Goal: Task Accomplishment & Management: Use online tool/utility

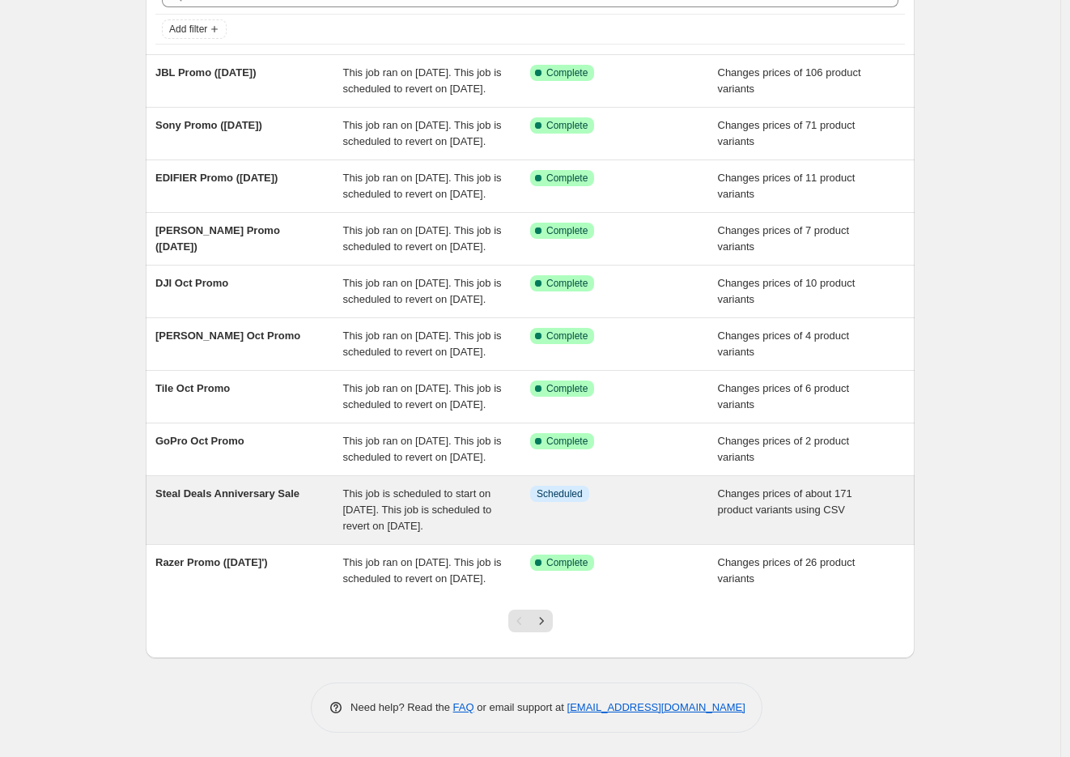
scroll to position [255, 0]
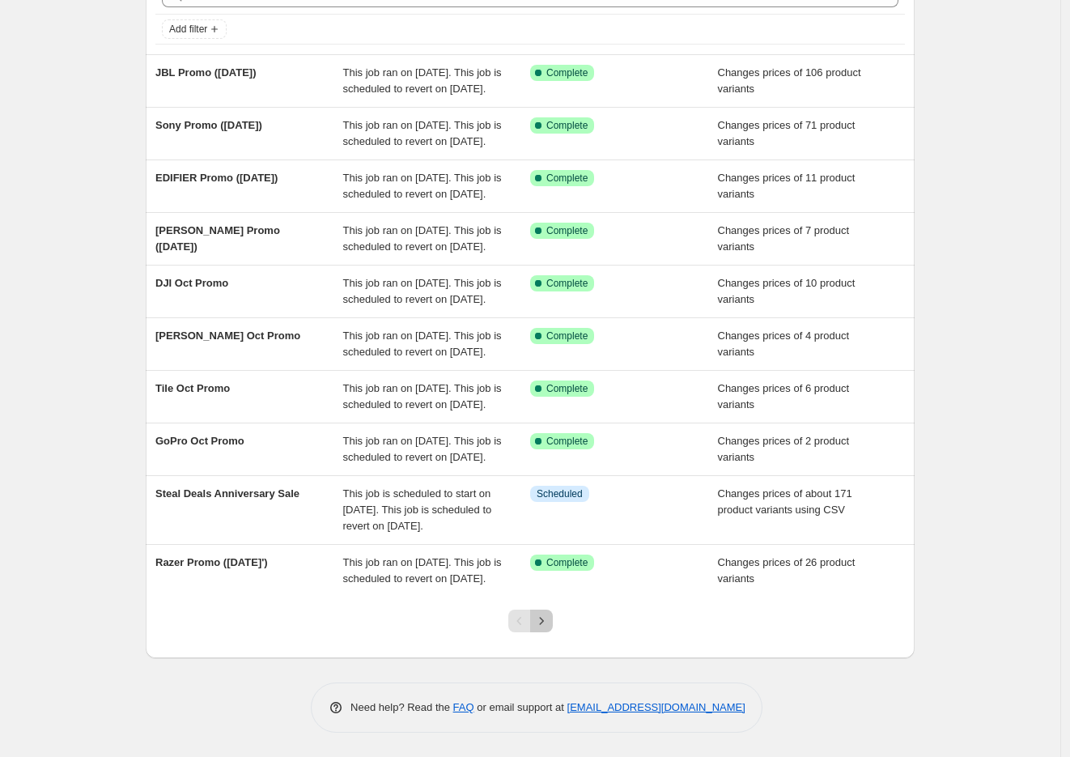
click at [545, 619] on icon "Next" at bounding box center [541, 621] width 16 height 16
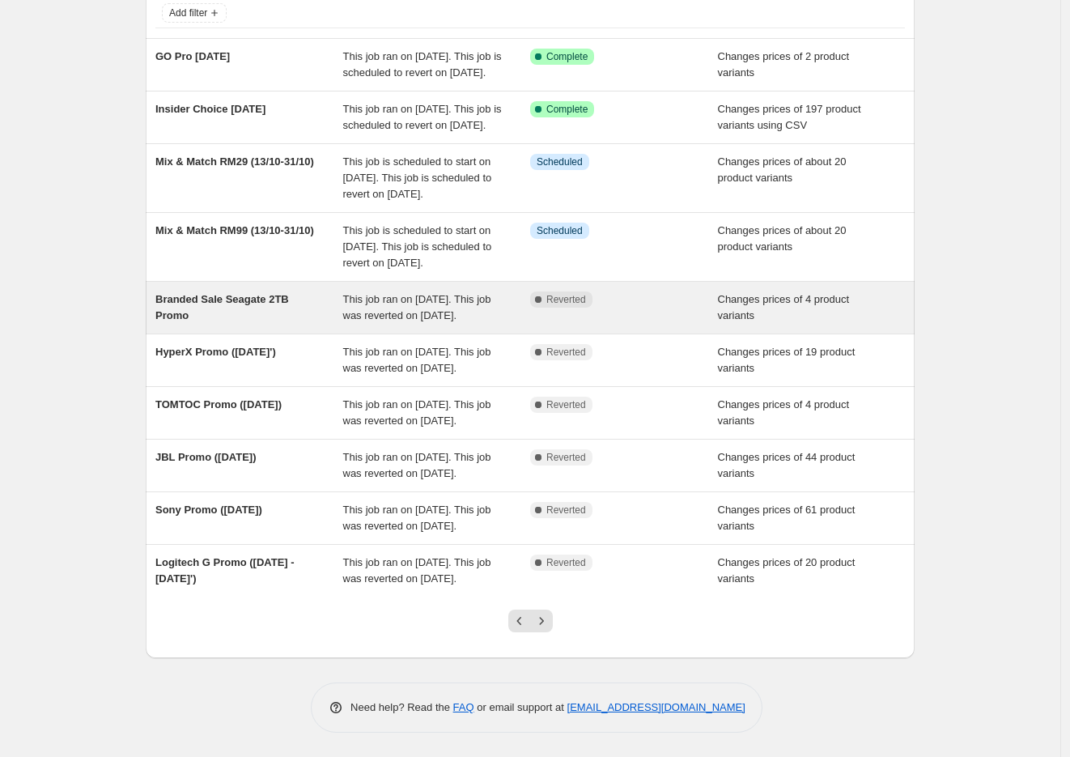
scroll to position [271, 0]
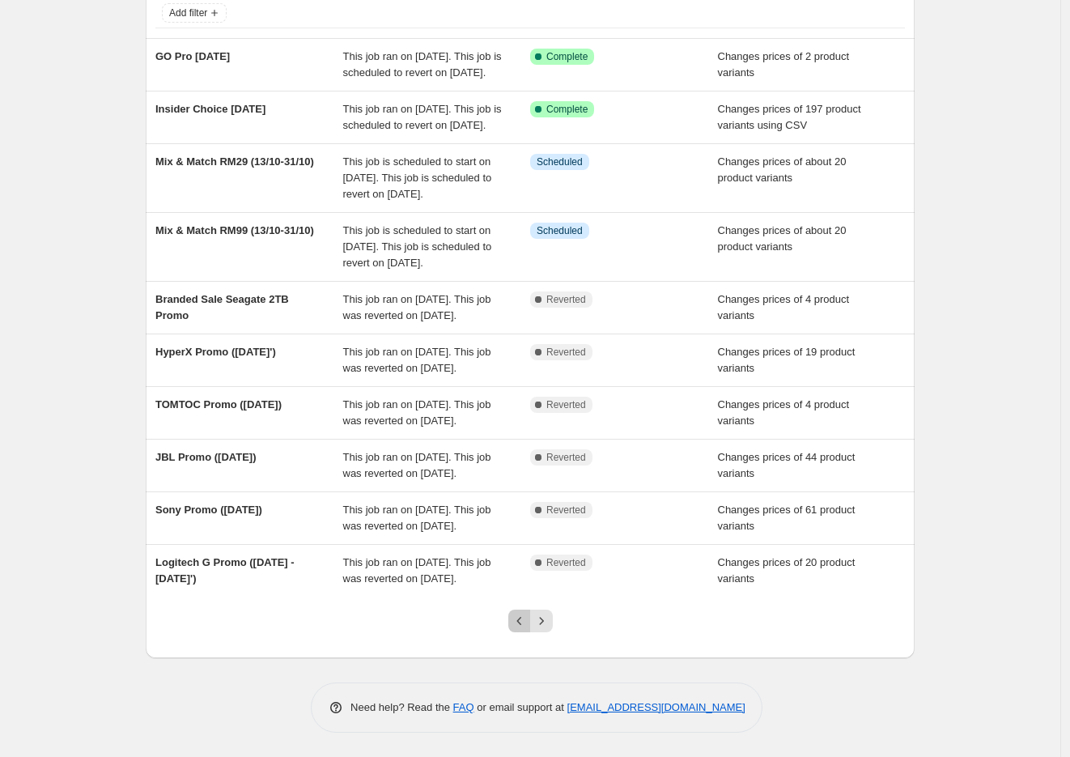
click at [524, 626] on icon "Previous" at bounding box center [519, 621] width 16 height 16
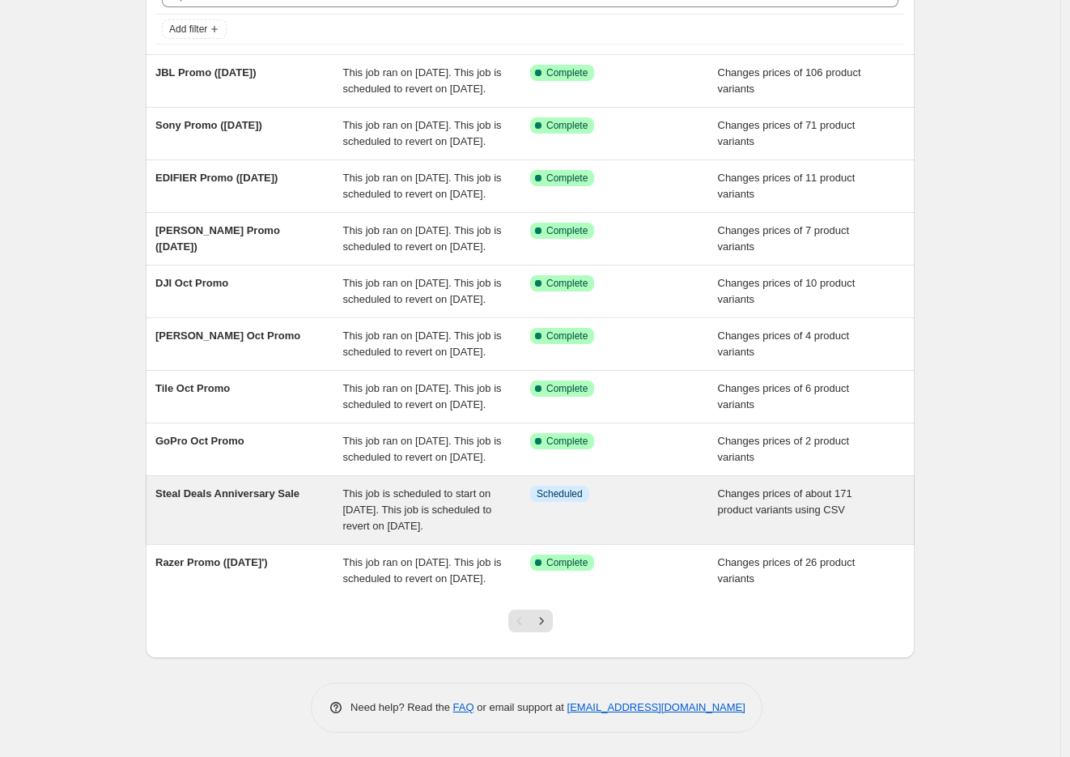
scroll to position [0, 0]
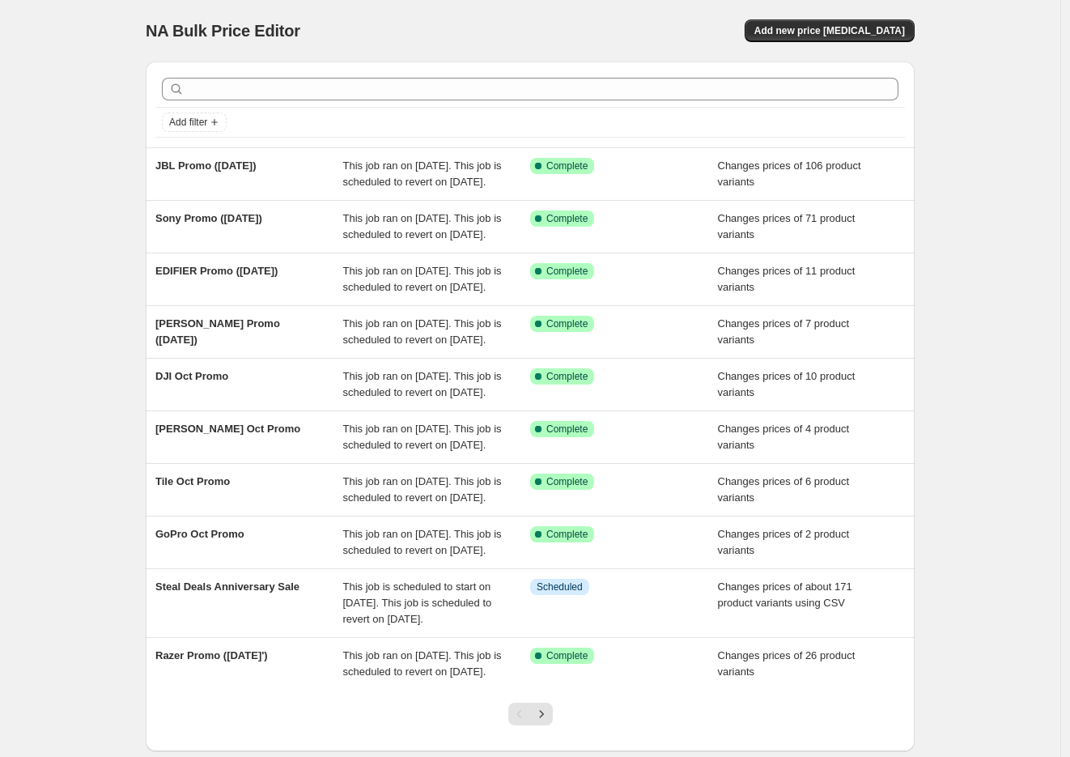
drag, startPoint x: 254, startPoint y: 163, endPoint x: 100, endPoint y: 196, distance: 157.3
click at [99, 196] on div "NA Bulk Price Editor. This page is ready NA Bulk Price Editor Add new price [ME…" at bounding box center [530, 425] width 1060 height 850
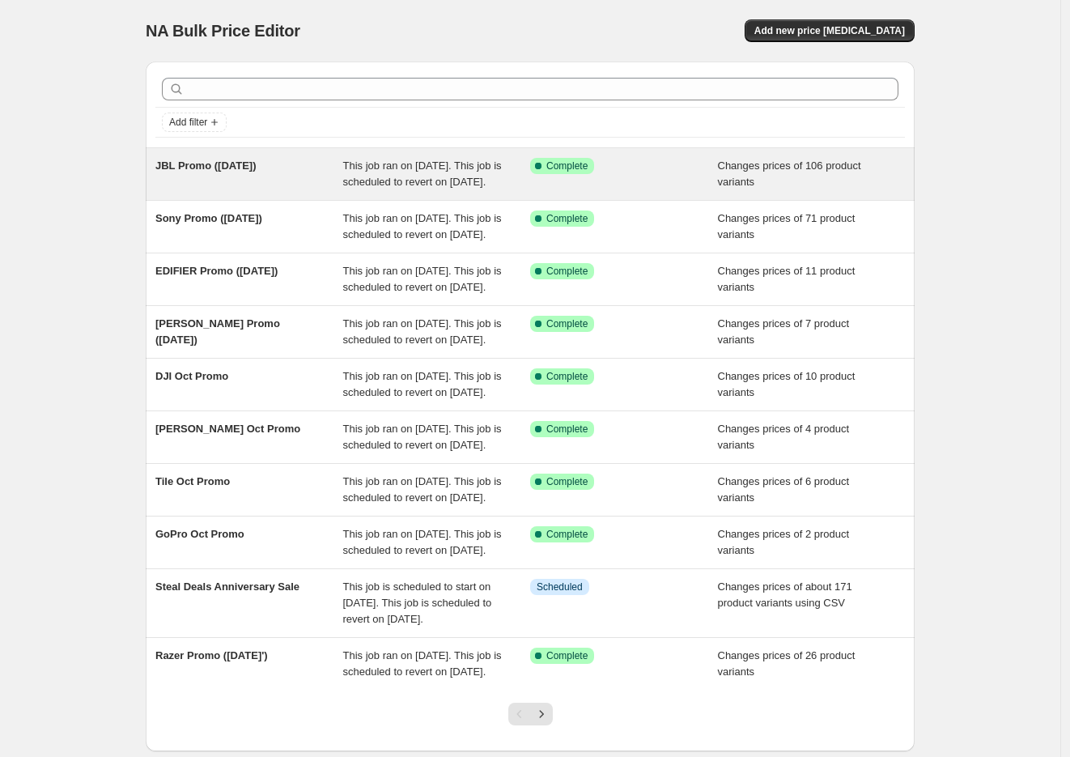
drag, startPoint x: 295, startPoint y: 165, endPoint x: 272, endPoint y: 168, distance: 22.8
click at [256, 168] on span "JBL Promo ([DATE])" at bounding box center [205, 165] width 100 height 12
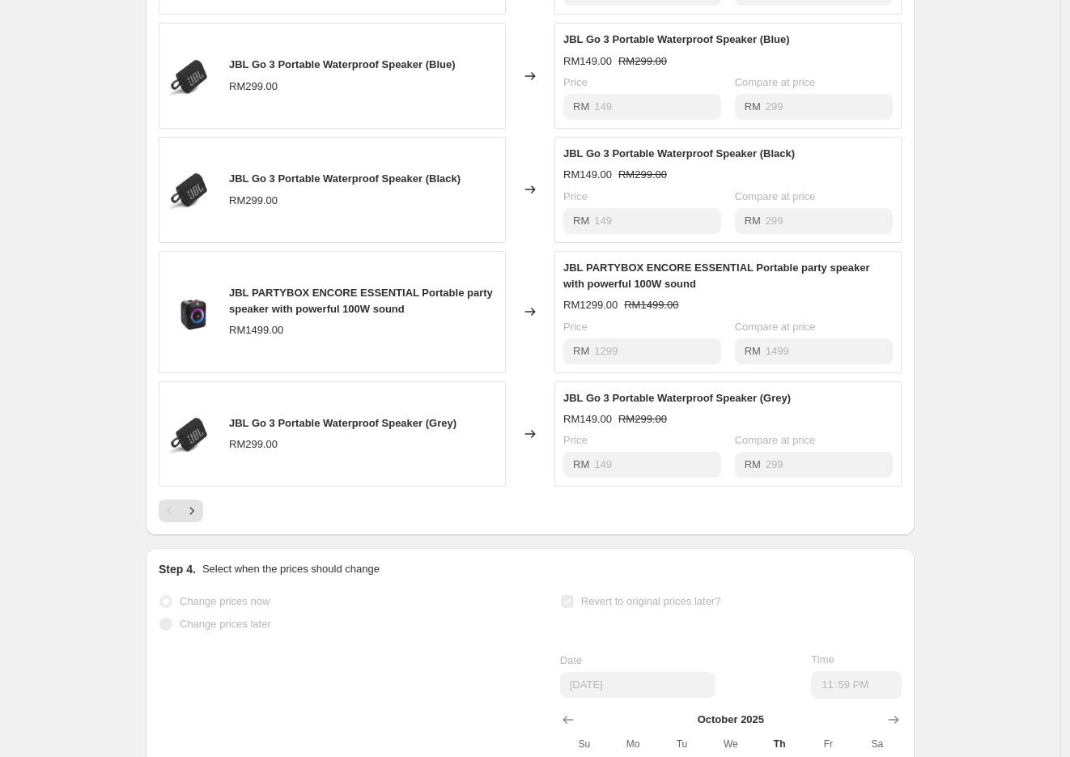
scroll to position [809, 0]
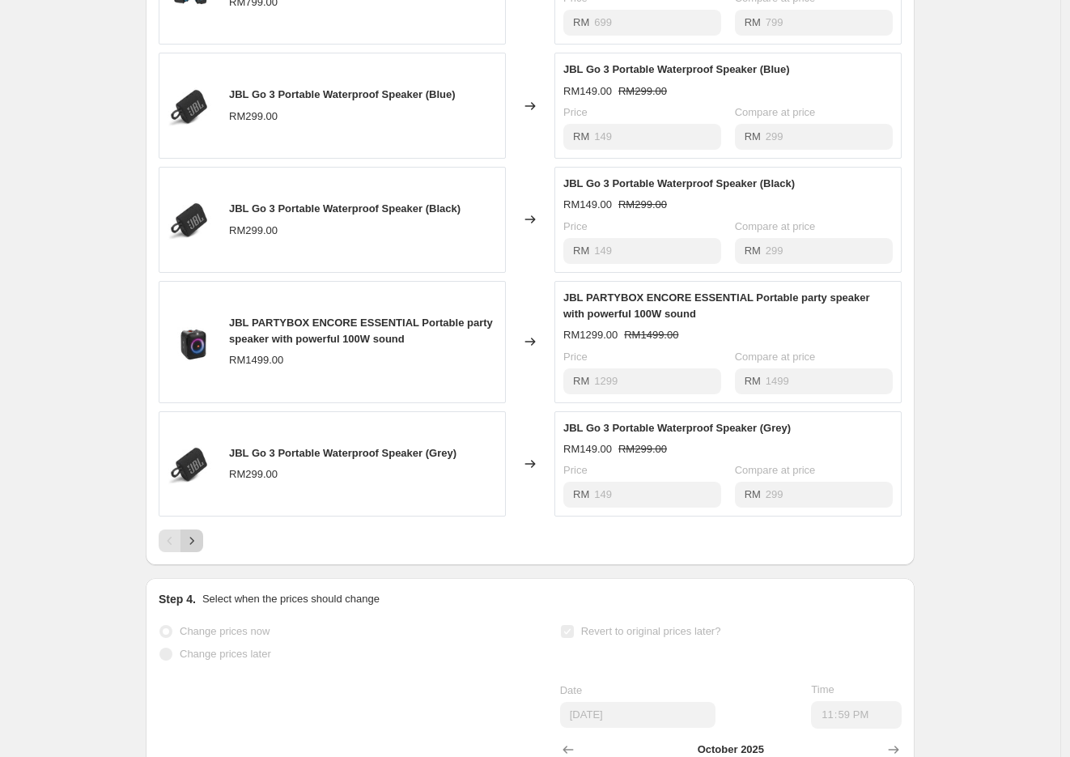
click at [189, 549] on icon "Next" at bounding box center [192, 540] width 16 height 16
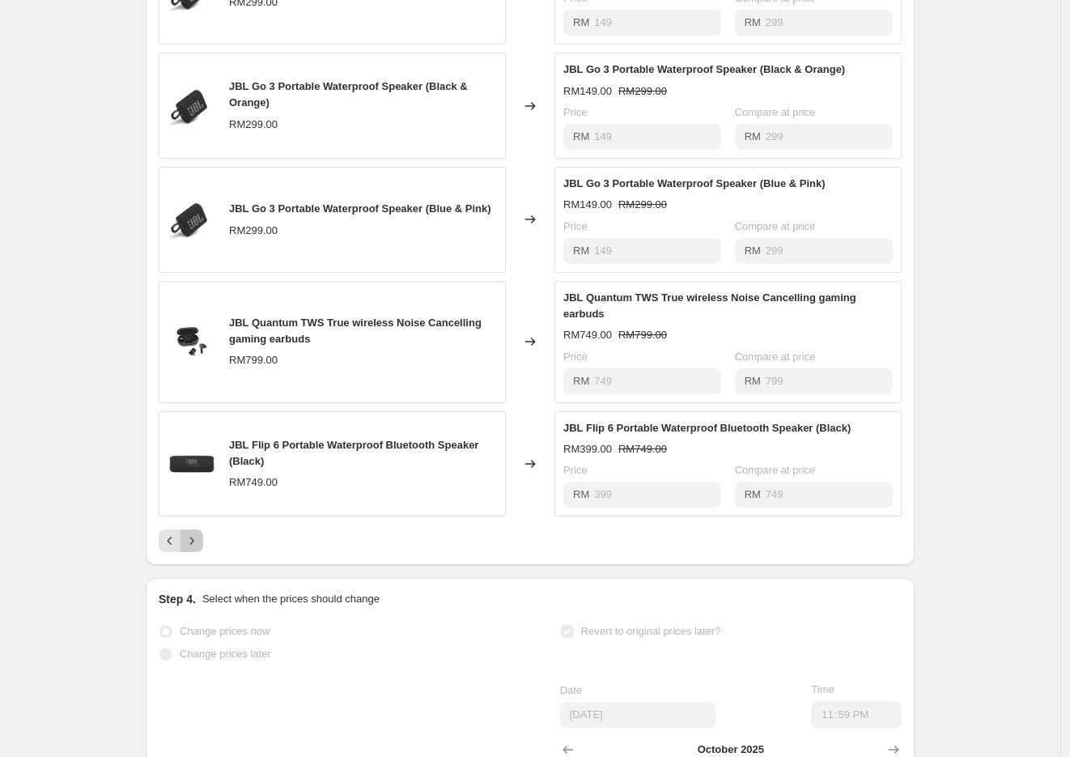
click at [199, 549] on icon "Next" at bounding box center [192, 540] width 16 height 16
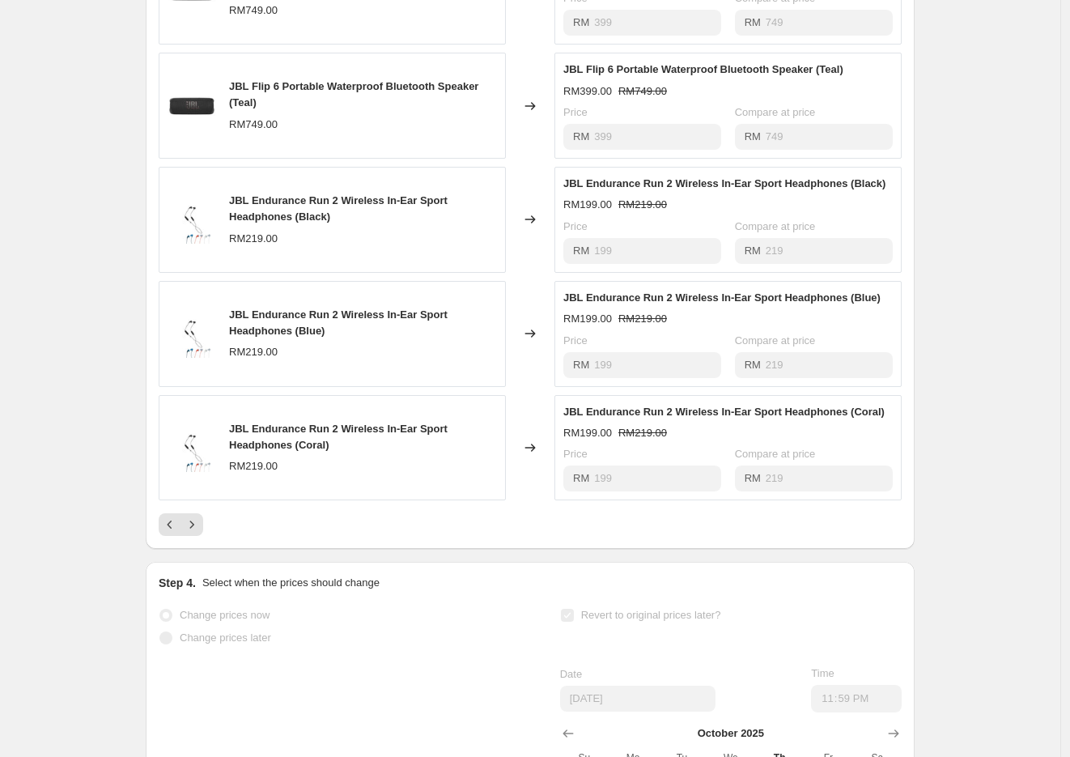
click at [197, 549] on div "PRICE CHANGE RECAP 106 product variants were affected by this price change: JBL…" at bounding box center [530, 216] width 769 height 666
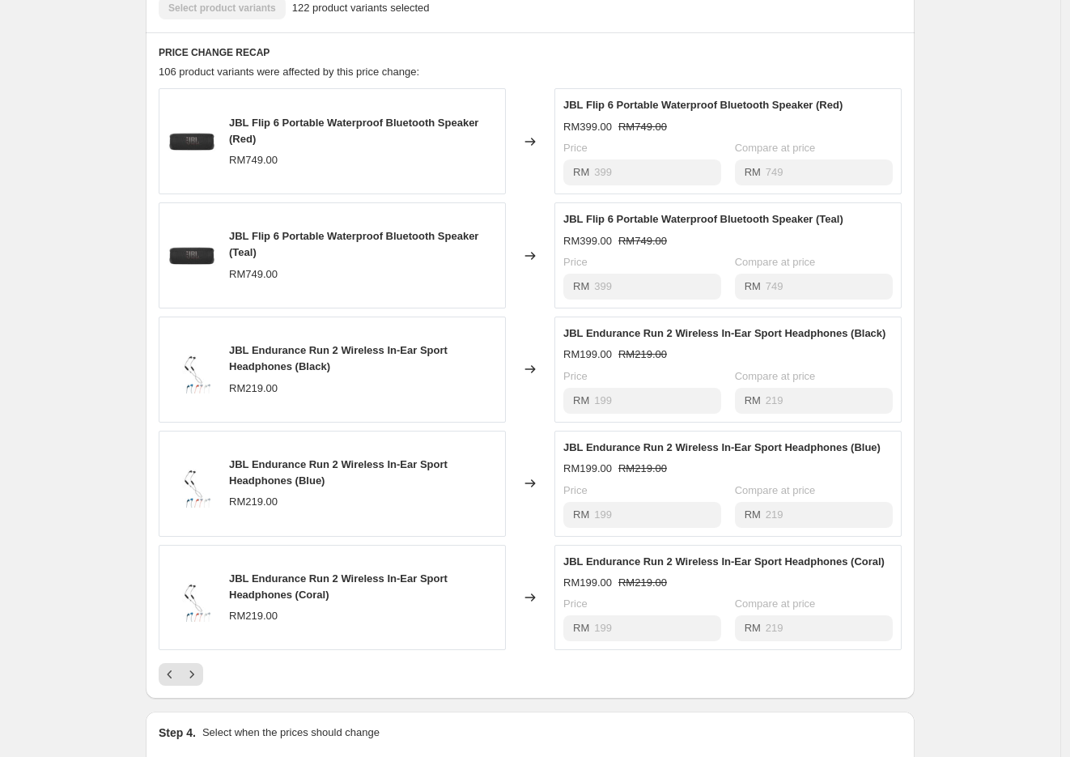
scroll to position [839, 0]
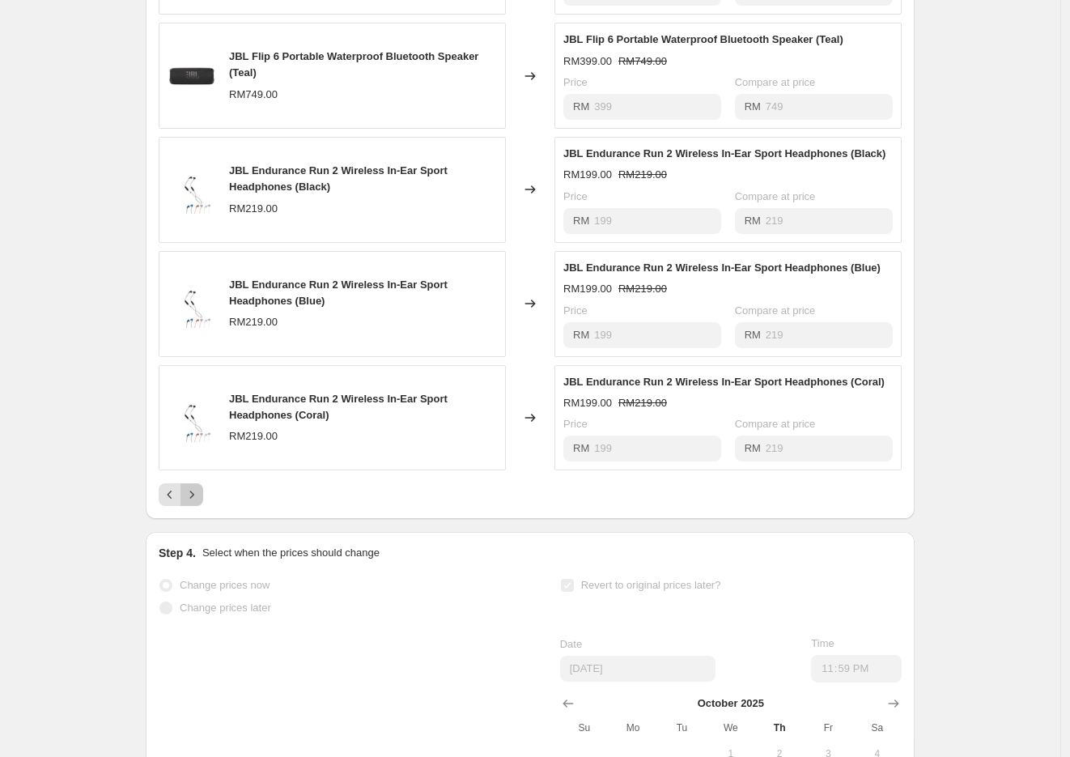
click at [187, 506] on button "Next" at bounding box center [191, 494] width 23 height 23
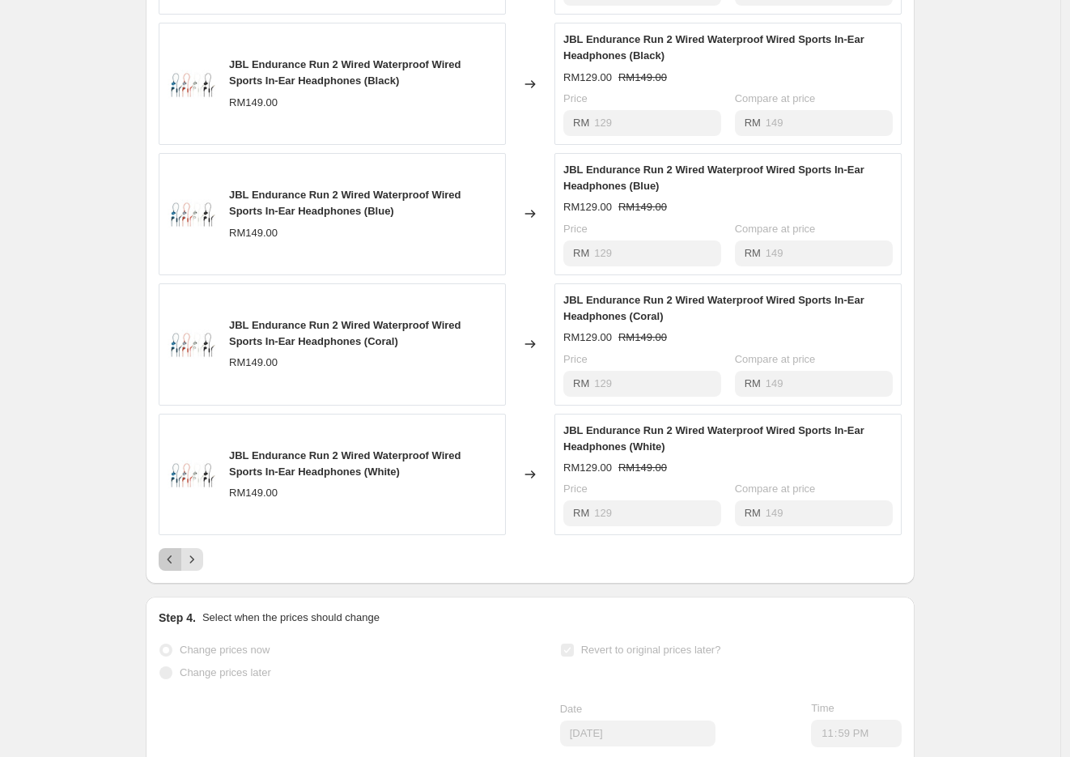
click at [170, 567] on icon "Previous" at bounding box center [170, 559] width 16 height 16
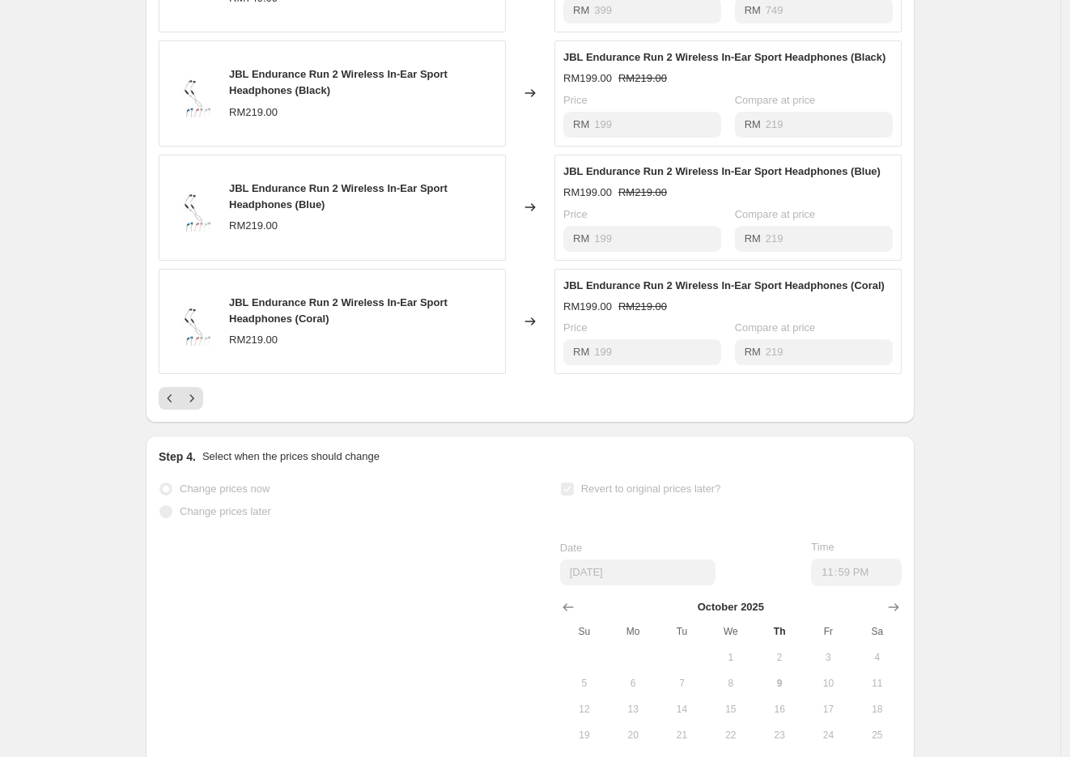
scroll to position [749, 0]
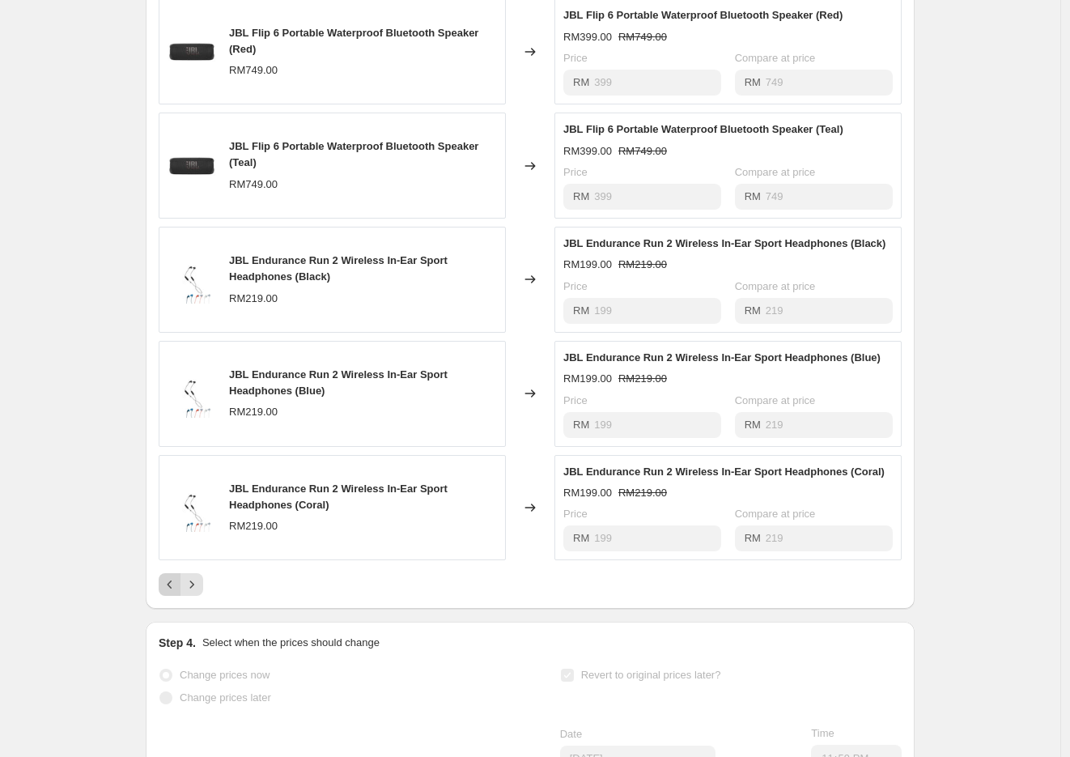
click at [178, 592] on icon "Previous" at bounding box center [170, 584] width 16 height 16
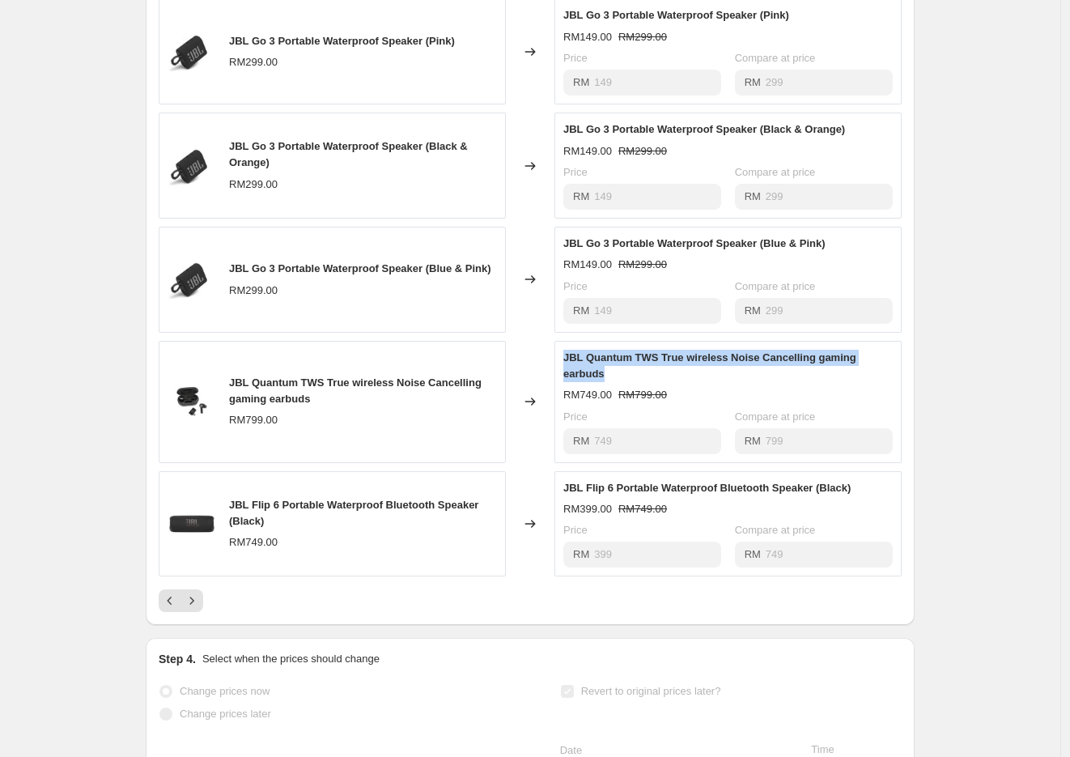
drag, startPoint x: 570, startPoint y: 371, endPoint x: 633, endPoint y: 387, distance: 65.0
click at [633, 382] on div "JBL Quantum TWS True wireless Noise Cancelling gaming earbuds" at bounding box center [727, 366] width 329 height 32
copy span "JBL Quantum TWS True wireless Noise Cancelling gaming earbuds"
click at [164, 612] on button "Previous" at bounding box center [170, 600] width 23 height 23
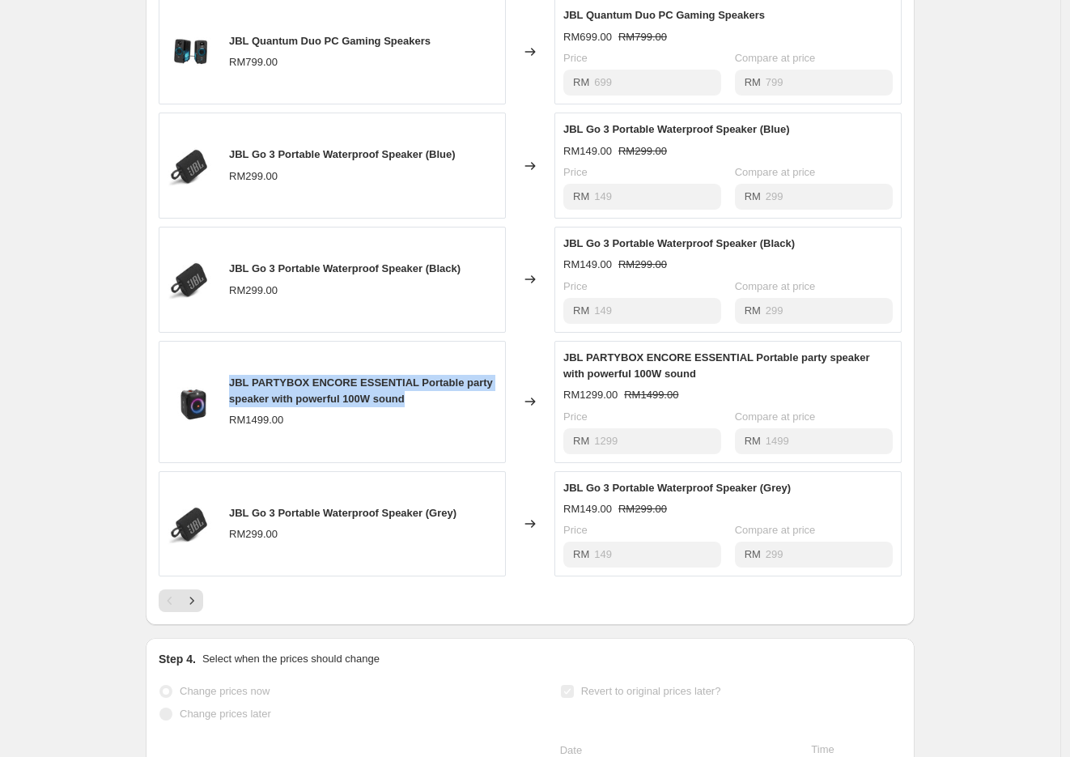
drag, startPoint x: 235, startPoint y: 397, endPoint x: 475, endPoint y: 417, distance: 241.1
click at [475, 407] on div "JBL PARTYBOX ENCORE ESSENTIAL Portable party speaker with powerful 100W sound" at bounding box center [363, 391] width 268 height 32
copy span "JBL PARTYBOX ENCORE ESSENTIAL Portable party speaker with powerful 100W sound"
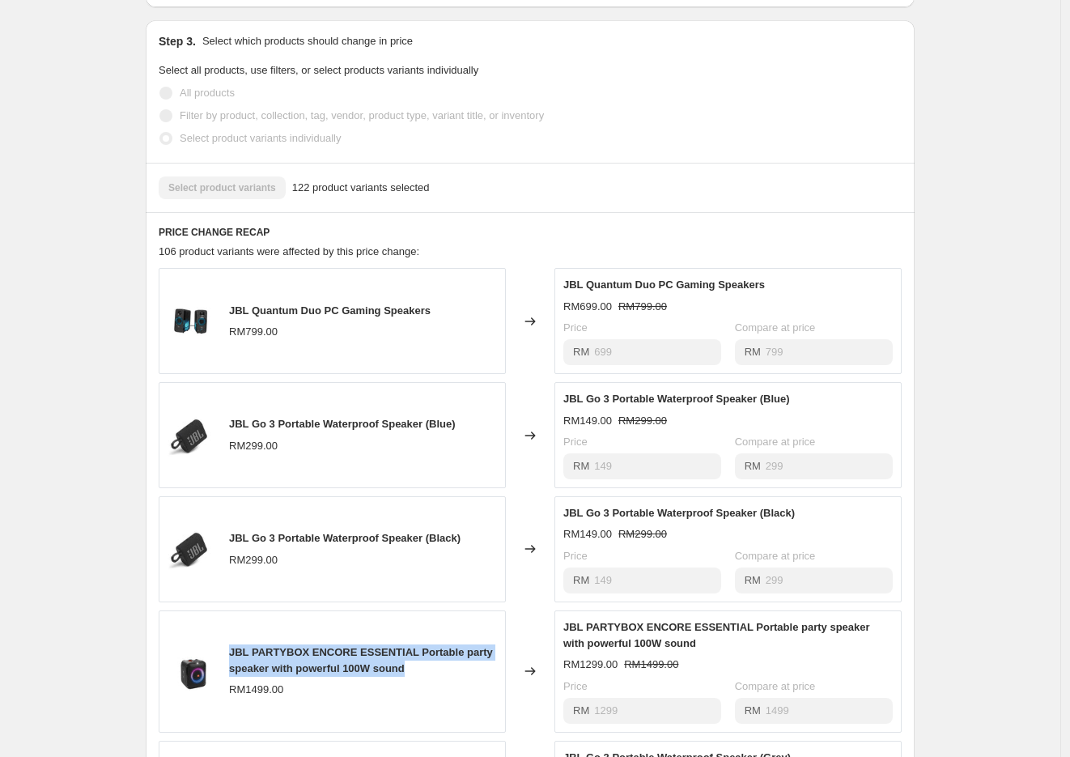
scroll to position [120, 0]
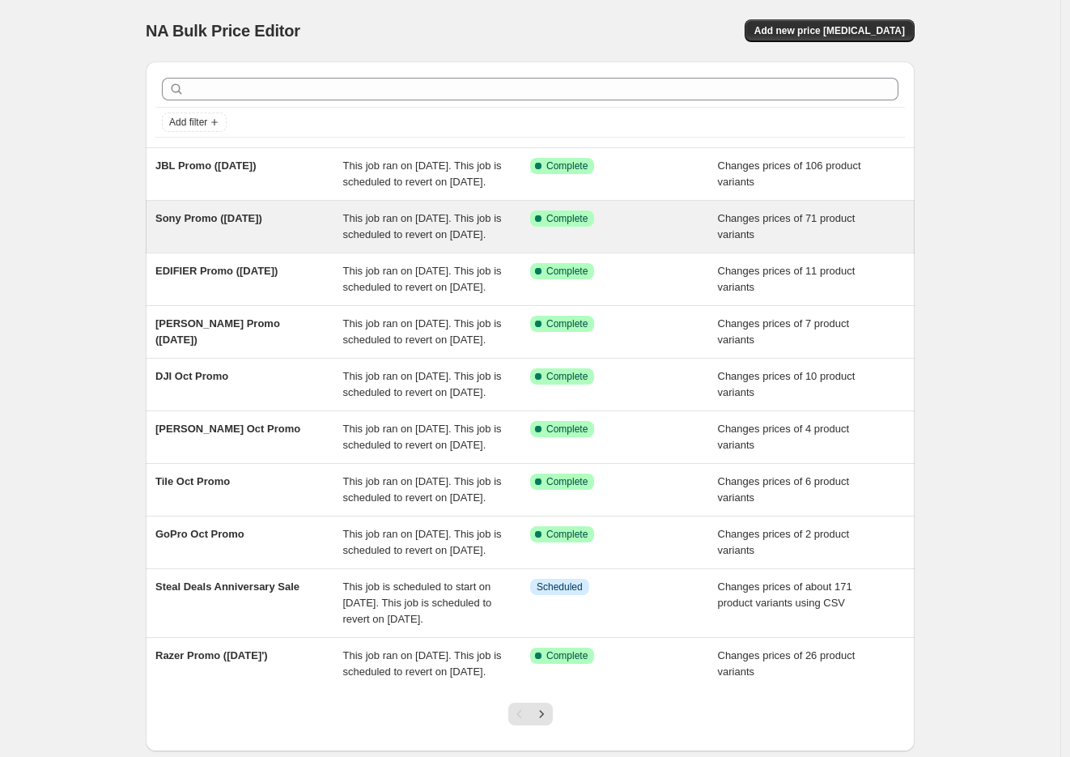
click at [262, 224] on span "Sony Promo ([DATE])" at bounding box center [208, 218] width 107 height 12
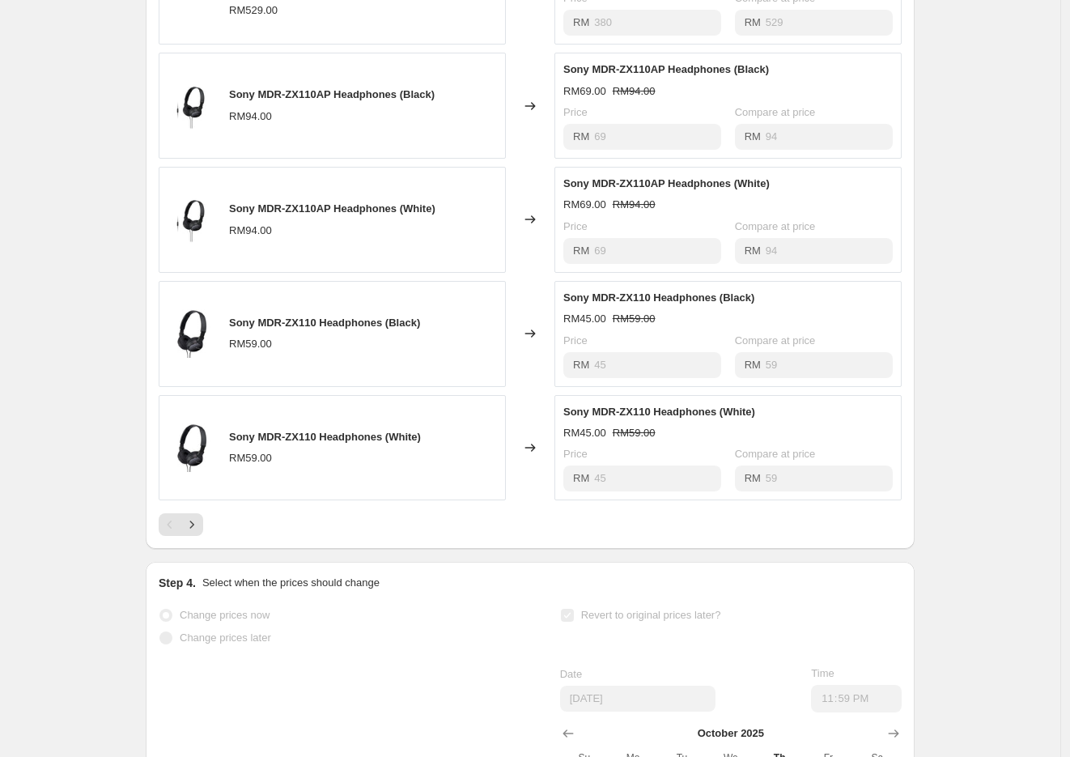
scroll to position [719, 0]
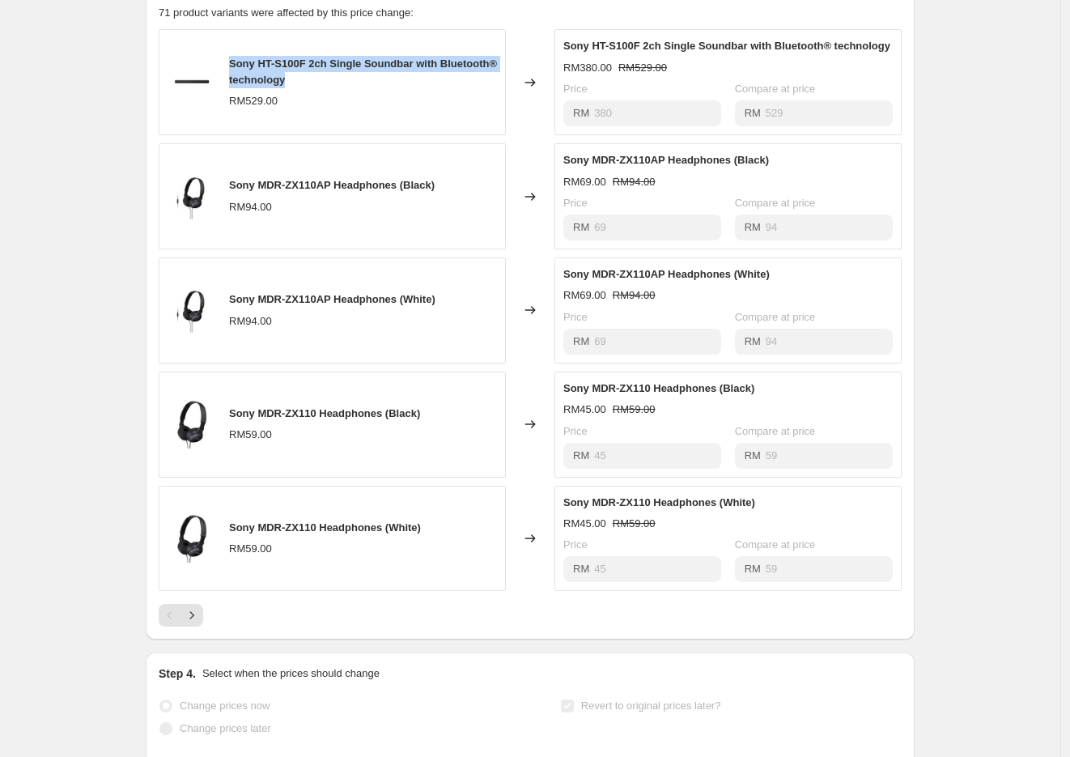
drag, startPoint x: 233, startPoint y: 85, endPoint x: 388, endPoint y: 105, distance: 156.7
click at [388, 88] on div "Sony HT-S100F 2ch Single Soundbar with Bluetooth® technology" at bounding box center [363, 72] width 268 height 32
copy span "Sony HT-S100F 2ch Single Soundbar with Bluetooth® technology"
click at [197, 623] on icon "Next" at bounding box center [192, 615] width 16 height 16
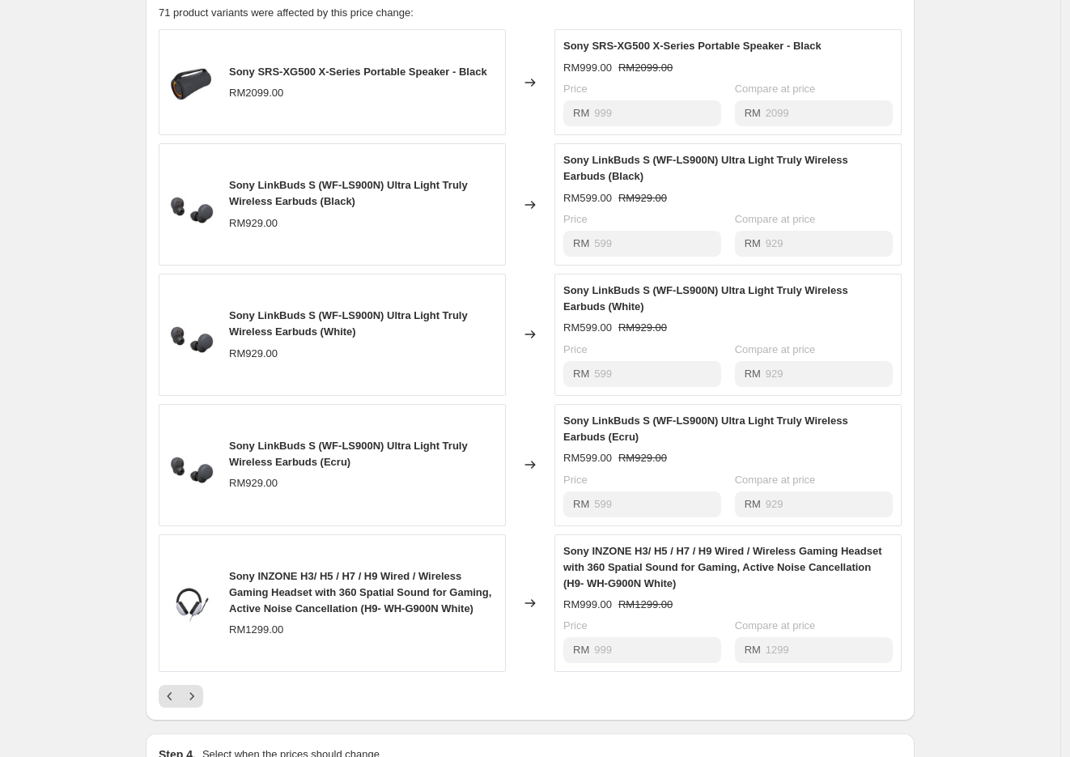
scroll to position [809, 0]
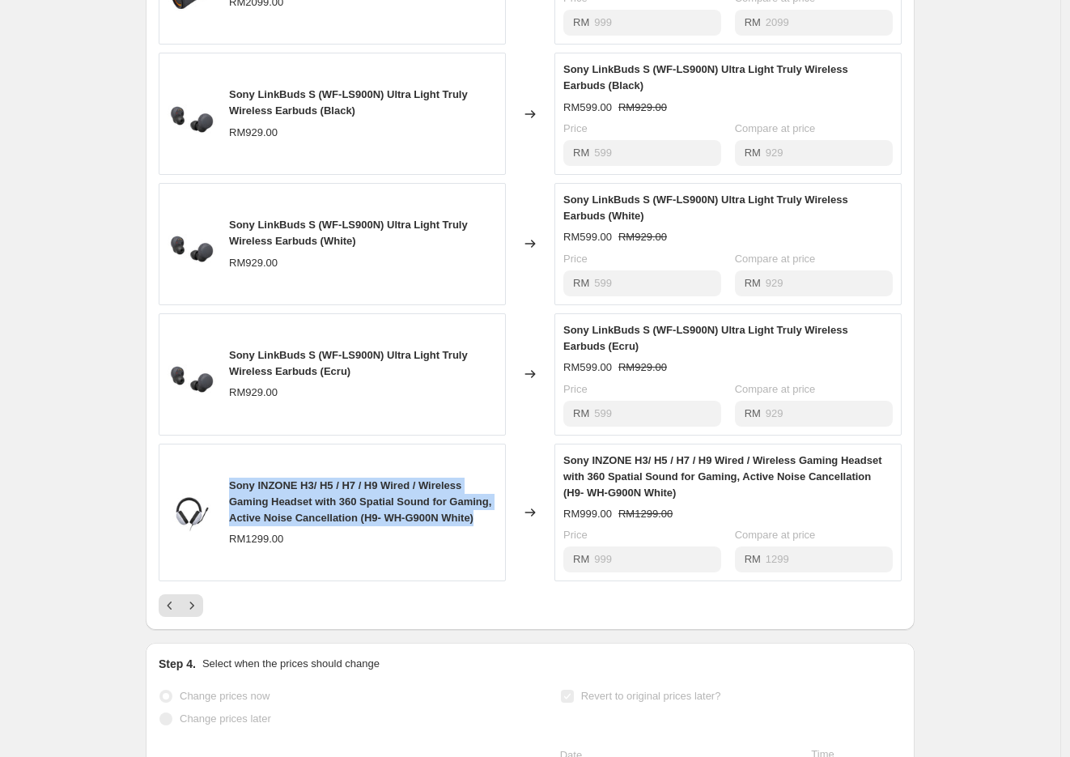
drag, startPoint x: 233, startPoint y: 494, endPoint x: 402, endPoint y: 546, distance: 177.1
click at [402, 526] on div "Sony INZONE H3/ H5 / H7 / H9 Wired / Wireless Gaming Headset with 360 Spatial S…" at bounding box center [363, 501] width 268 height 49
copy span "Sony INZONE H3/ H5 / H7 / H9 Wired / Wireless Gaming Headset with 360 Spatial S…"
click at [199, 613] on icon "Next" at bounding box center [192, 605] width 16 height 16
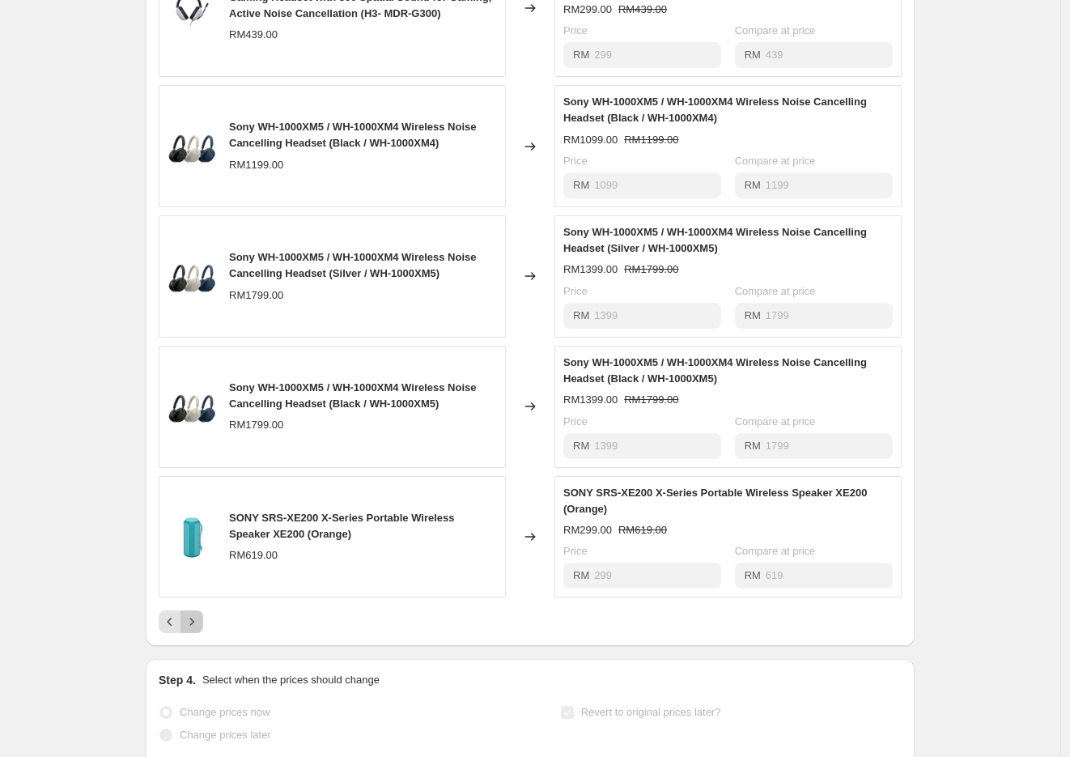
click at [194, 630] on icon "Next" at bounding box center [192, 621] width 16 height 16
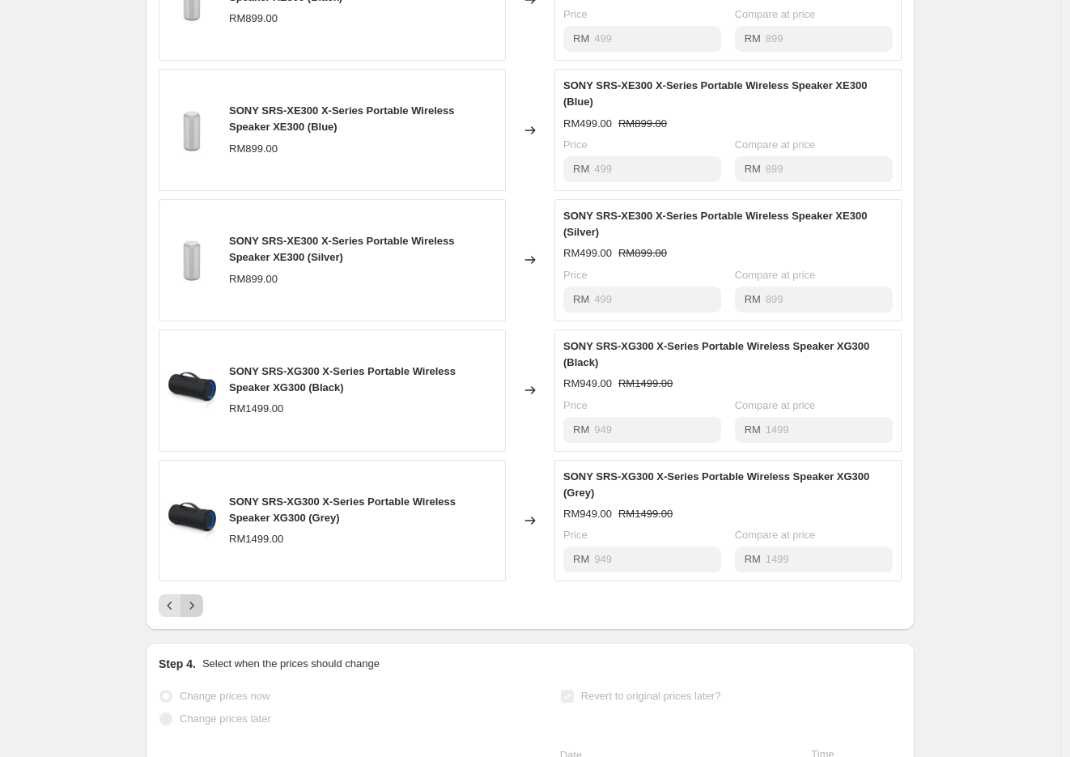
click at [194, 613] on icon "Next" at bounding box center [192, 605] width 16 height 16
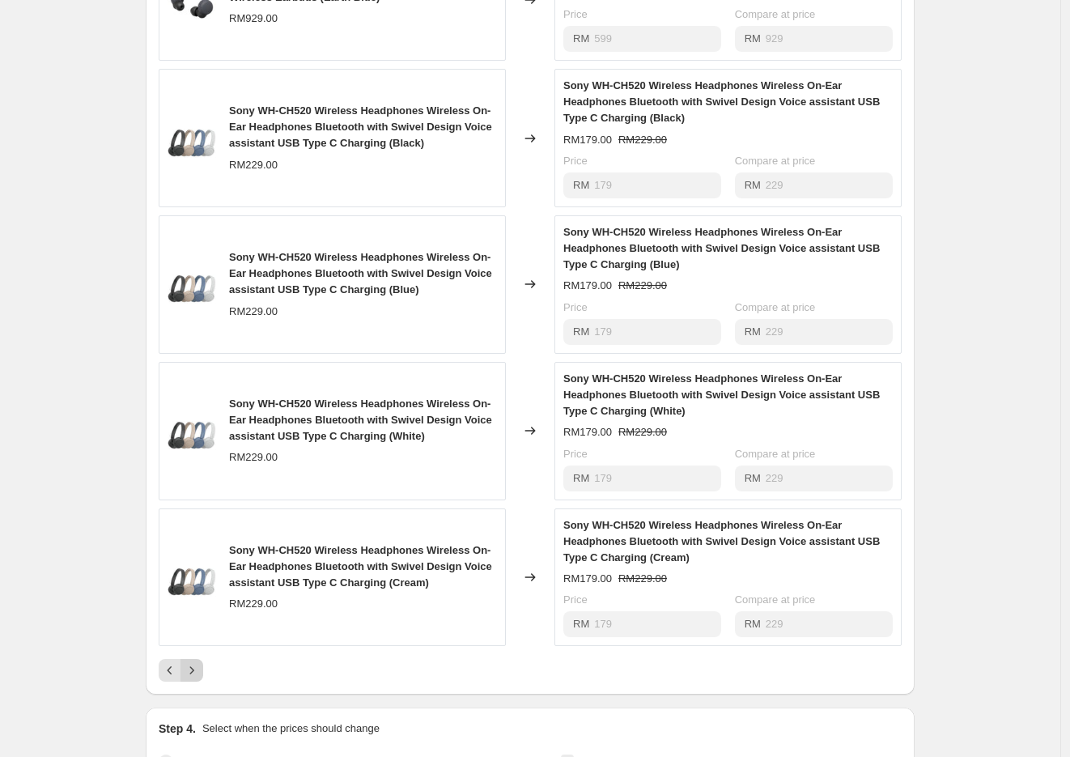
click at [197, 678] on icon "Next" at bounding box center [192, 670] width 16 height 16
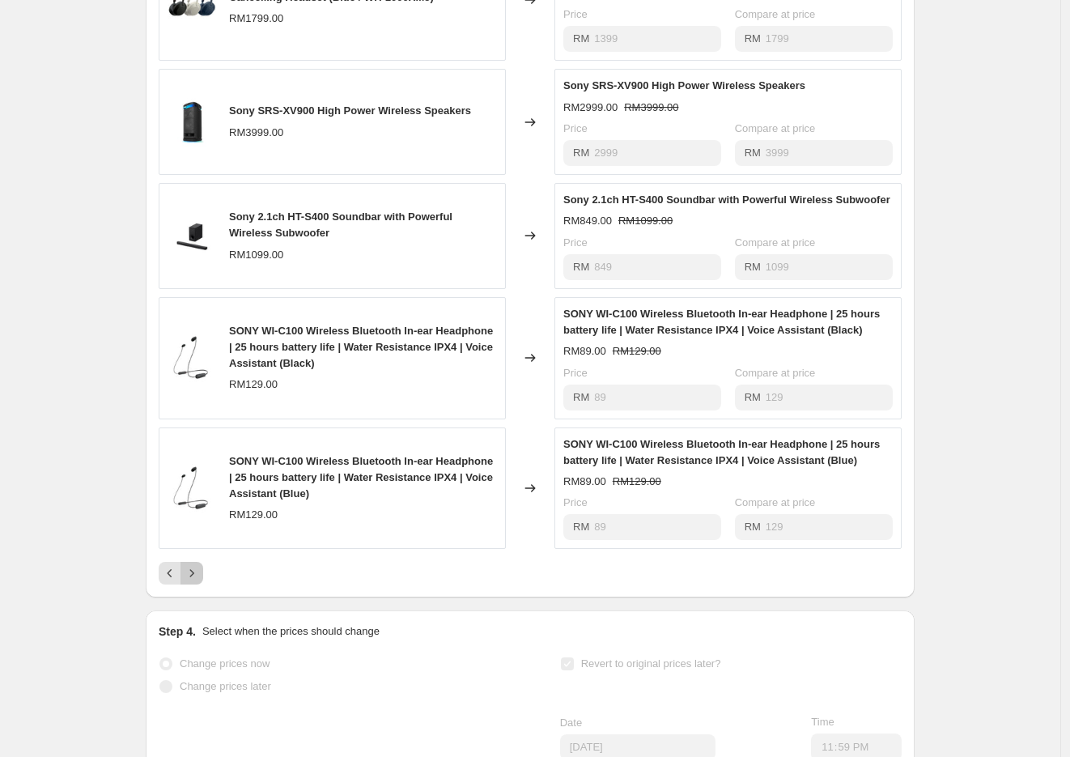
click at [194, 581] on icon "Next" at bounding box center [192, 573] width 16 height 16
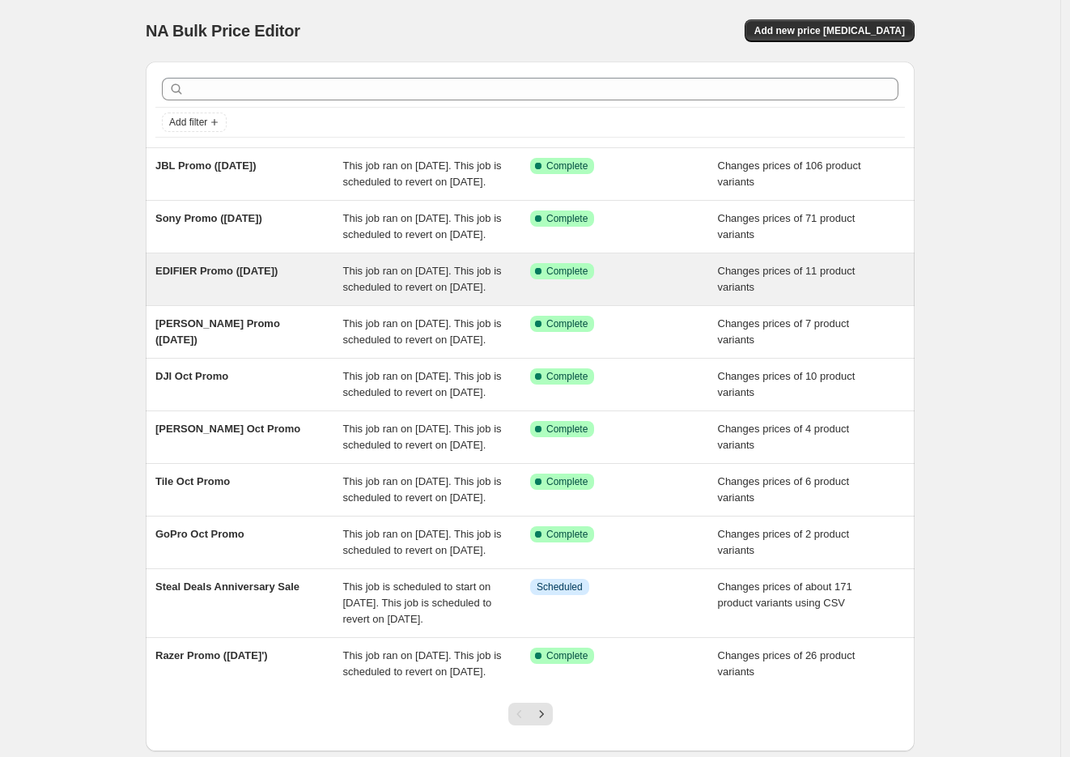
click at [231, 277] on span "EDIFIER Promo ([DATE])" at bounding box center [216, 271] width 122 height 12
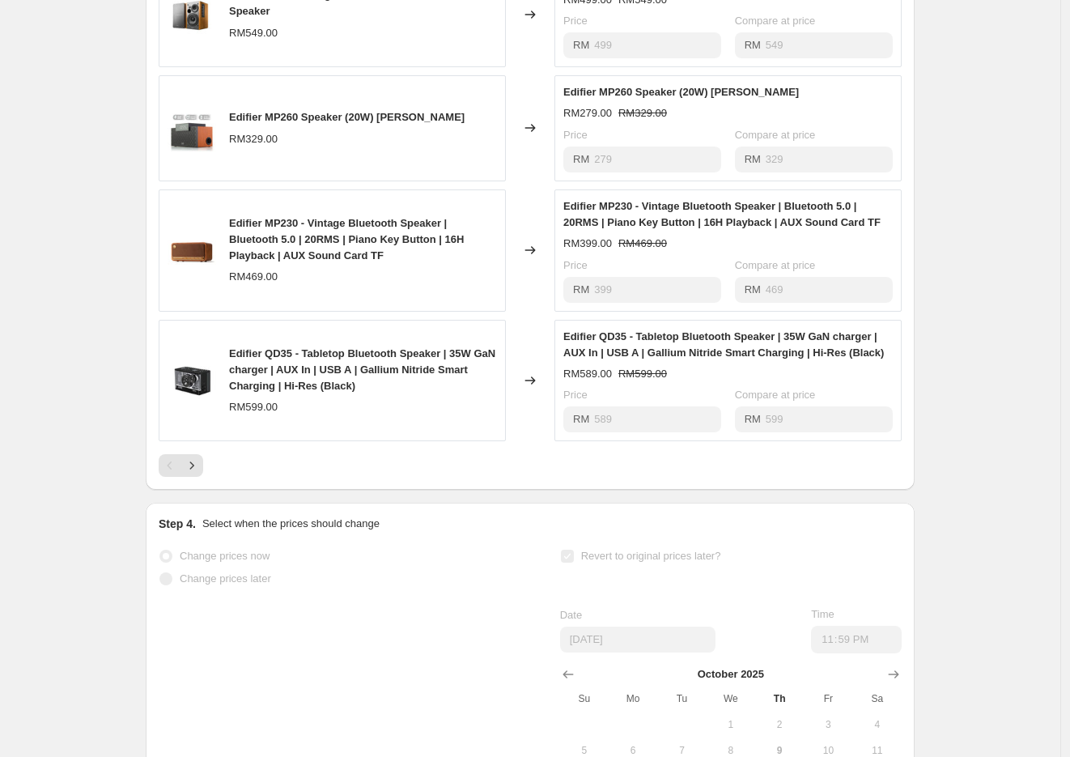
scroll to position [899, 0]
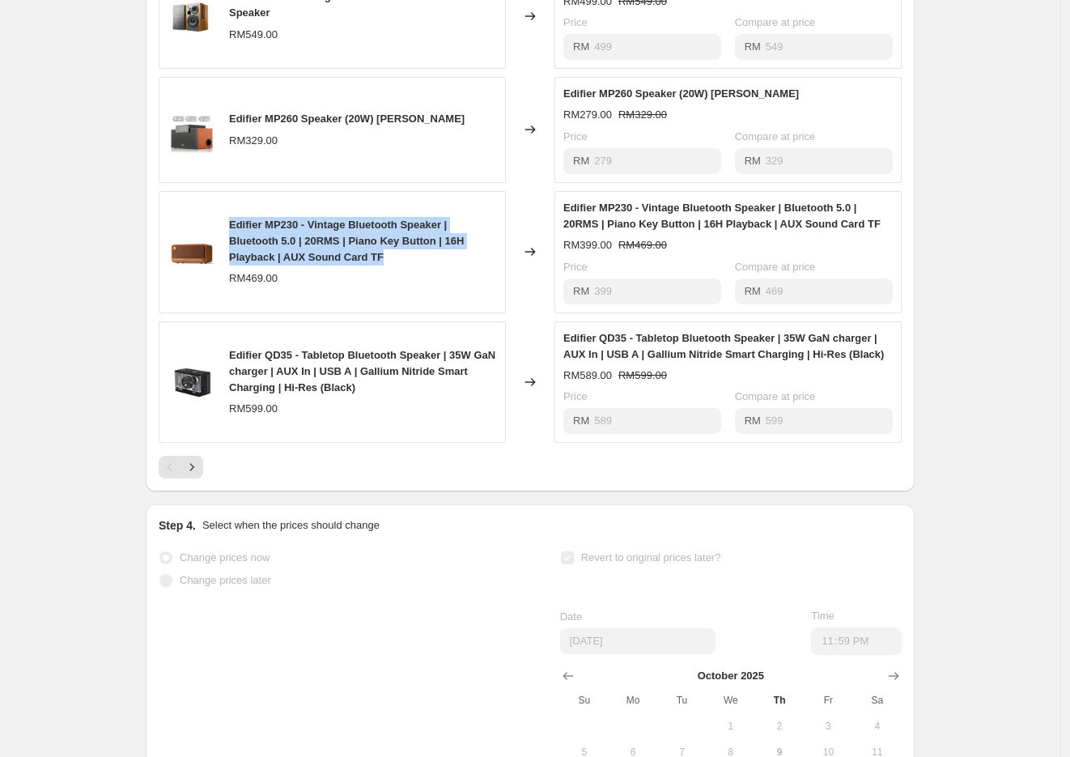
drag, startPoint x: 233, startPoint y: 236, endPoint x: 414, endPoint y: 271, distance: 184.6
click at [414, 265] on div "Edifier MP230 - Vintage Bluetooth Speaker | Bluetooth 5.0 | 20RMS | Piano Key B…" at bounding box center [363, 241] width 268 height 49
copy span "Edifier MP230 - Vintage Bluetooth Speaker | Bluetooth 5.0 | 20RMS | Piano Key B…"
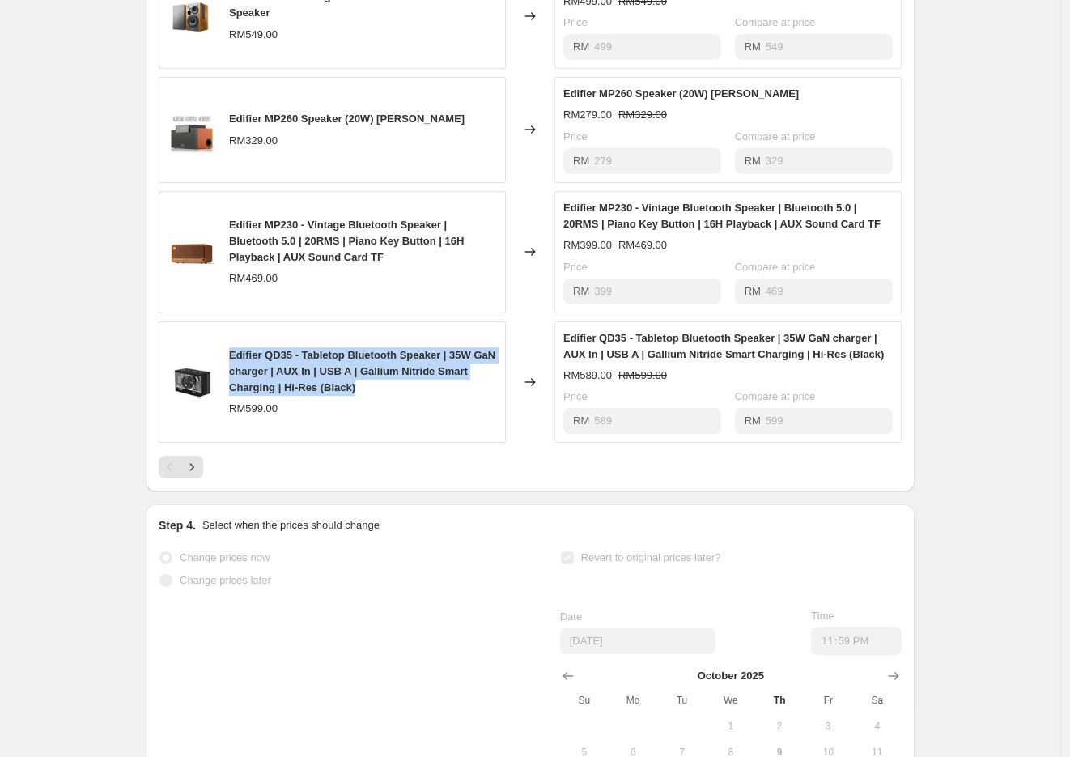
drag, startPoint x: 233, startPoint y: 368, endPoint x: 438, endPoint y: 397, distance: 206.7
click at [438, 396] on div "Edifier QD35 - Tabletop Bluetooth Speaker | 35W GaN charger | AUX In | USB A | …" at bounding box center [363, 371] width 268 height 49
copy span "Edifier QD35 - Tabletop Bluetooth Speaker | 35W GaN charger | AUX In | USB A | …"
click at [199, 475] on icon "Next" at bounding box center [192, 467] width 16 height 16
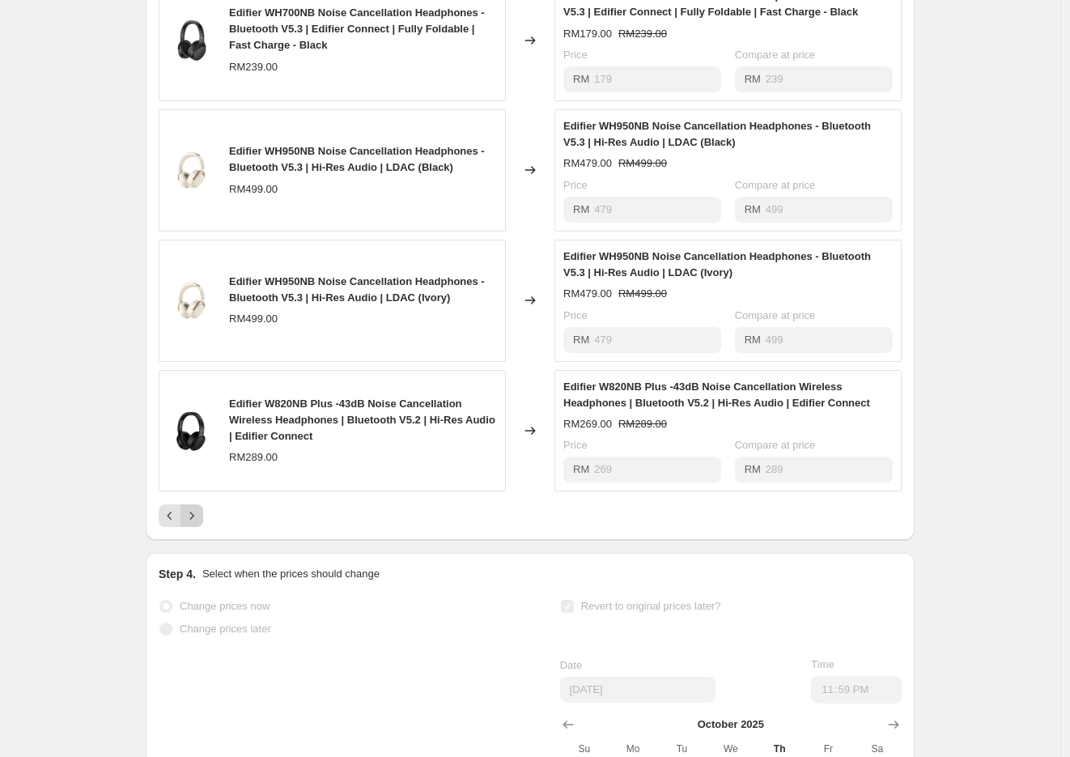
click at [194, 524] on icon "Next" at bounding box center [192, 515] width 16 height 16
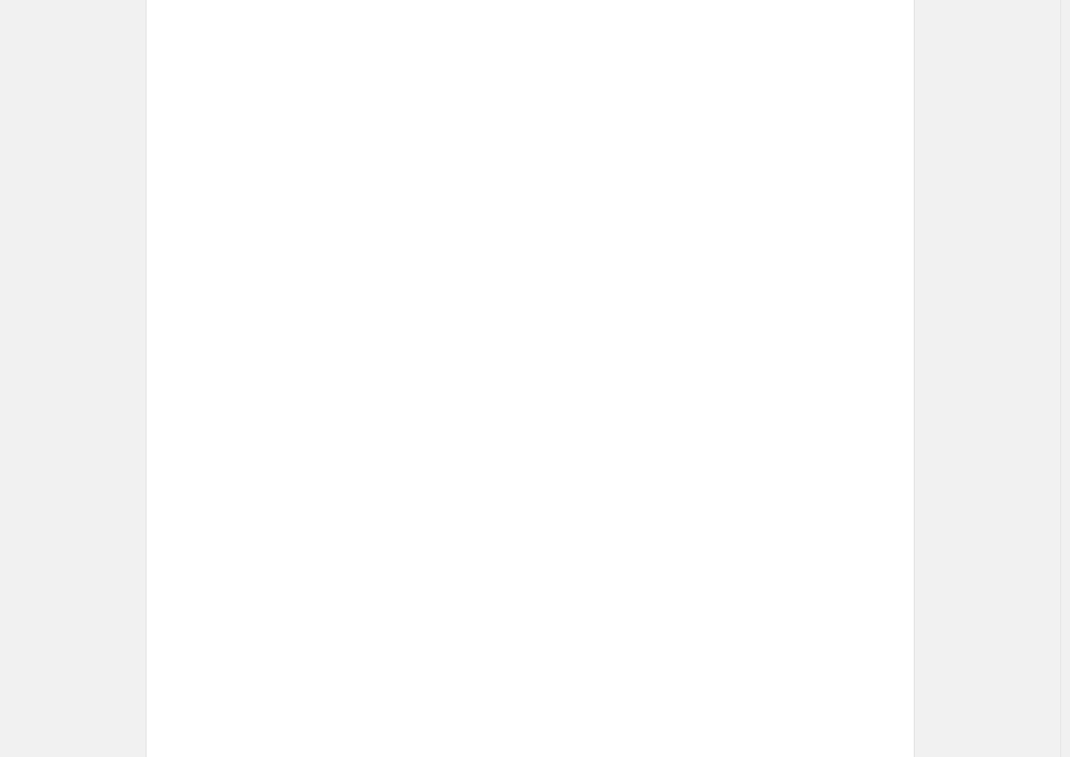
scroll to position [653, 0]
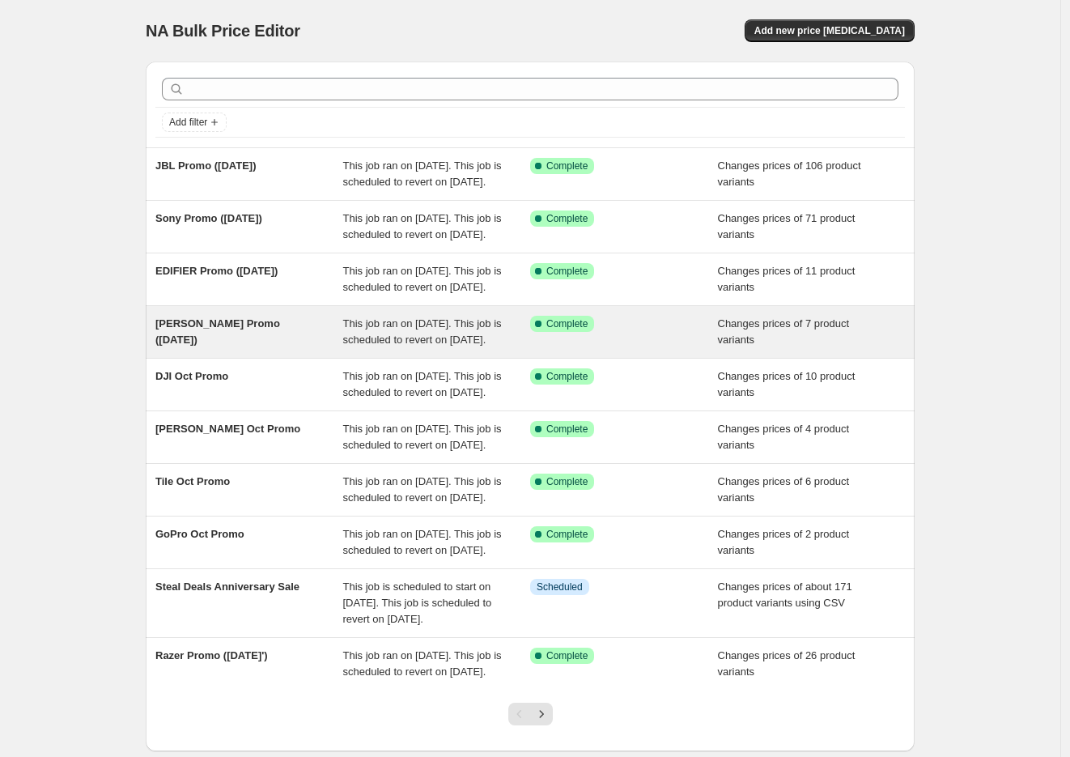
click at [225, 346] on span "[PERSON_NAME] Promo ([DATE])" at bounding box center [217, 331] width 125 height 28
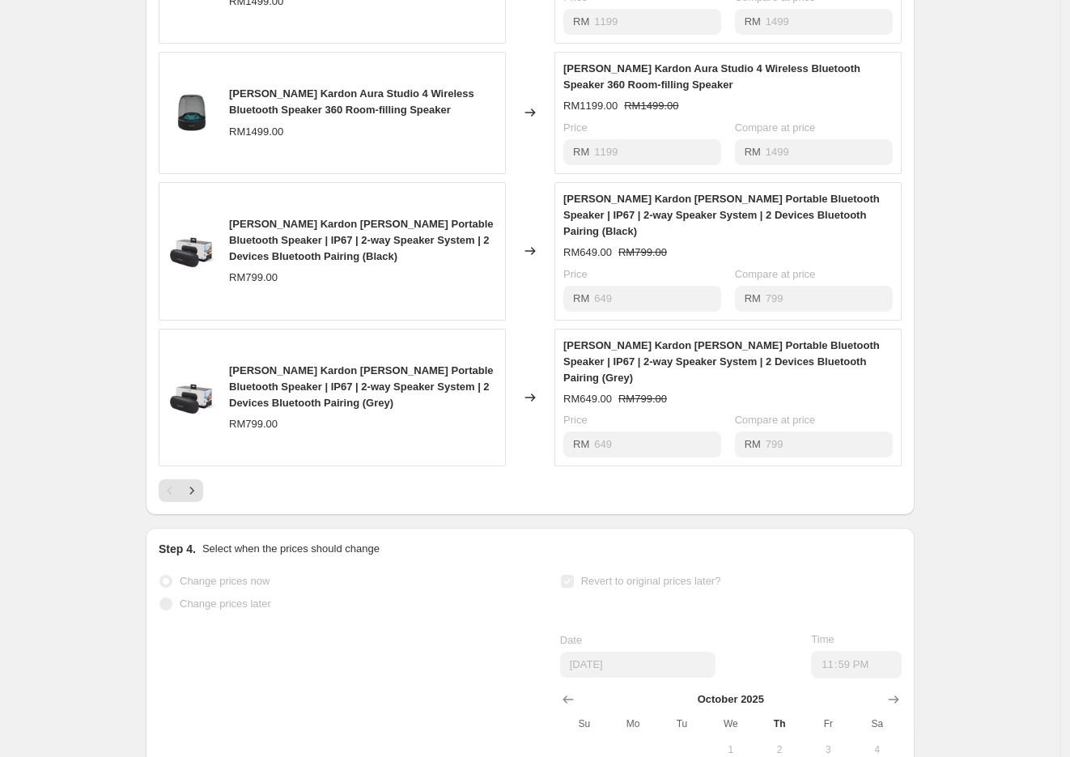
scroll to position [989, 0]
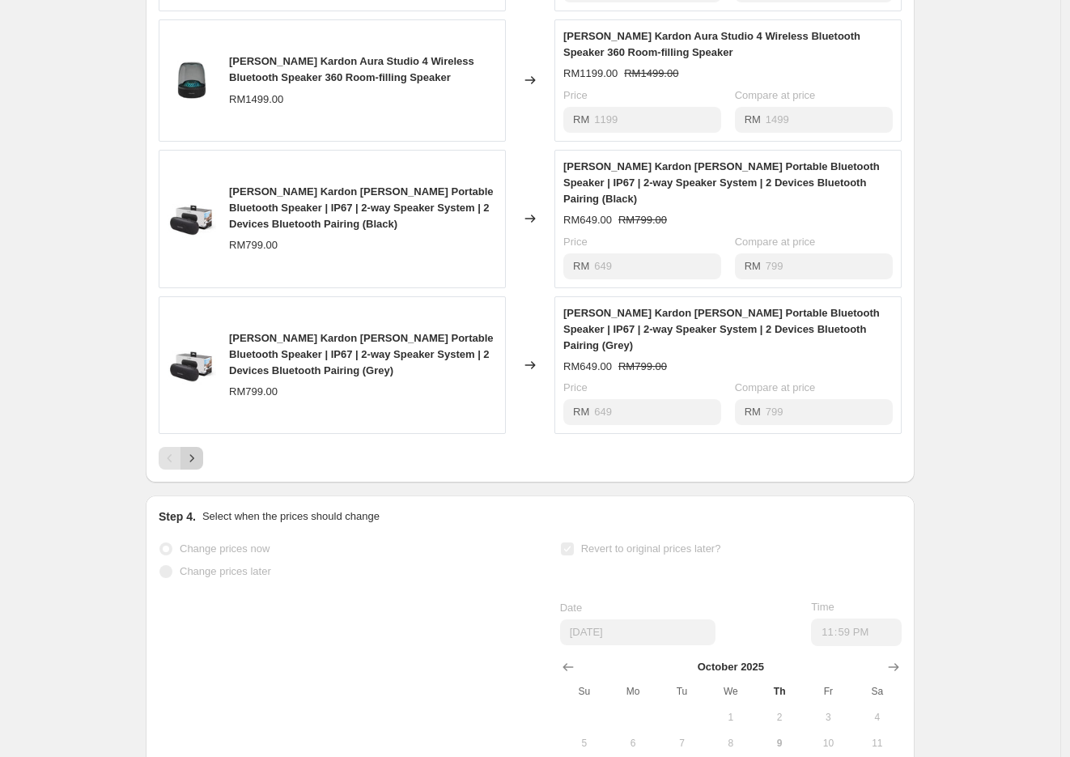
click at [200, 450] on icon "Next" at bounding box center [192, 458] width 16 height 16
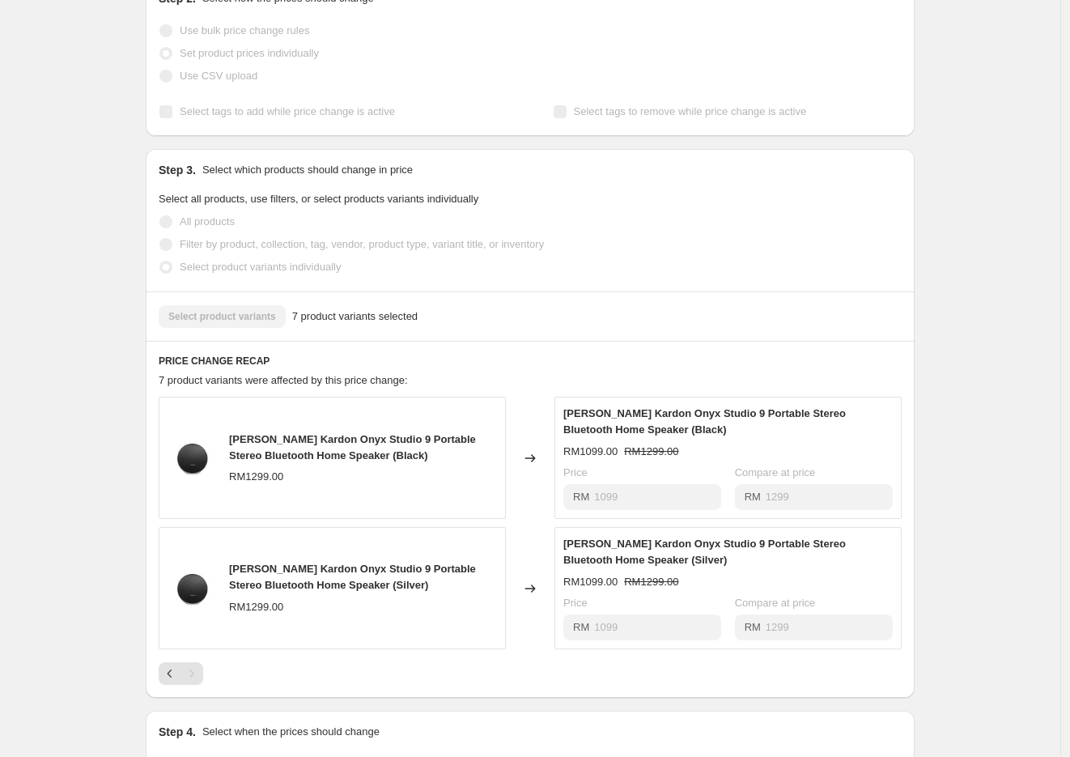
scroll to position [350, 0]
drag, startPoint x: 235, startPoint y: 456, endPoint x: 409, endPoint y: 475, distance: 175.8
click at [409, 464] on div "[PERSON_NAME] Kardon Onyx Studio 9 Portable Stereo Bluetooth Home Speaker (Blac…" at bounding box center [363, 448] width 268 height 32
copy span "[PERSON_NAME] Kardon Onyx Studio 9 Portable Stereo Bluetooth Home Speaker (Blac…"
click at [172, 682] on icon "Previous" at bounding box center [170, 674] width 16 height 16
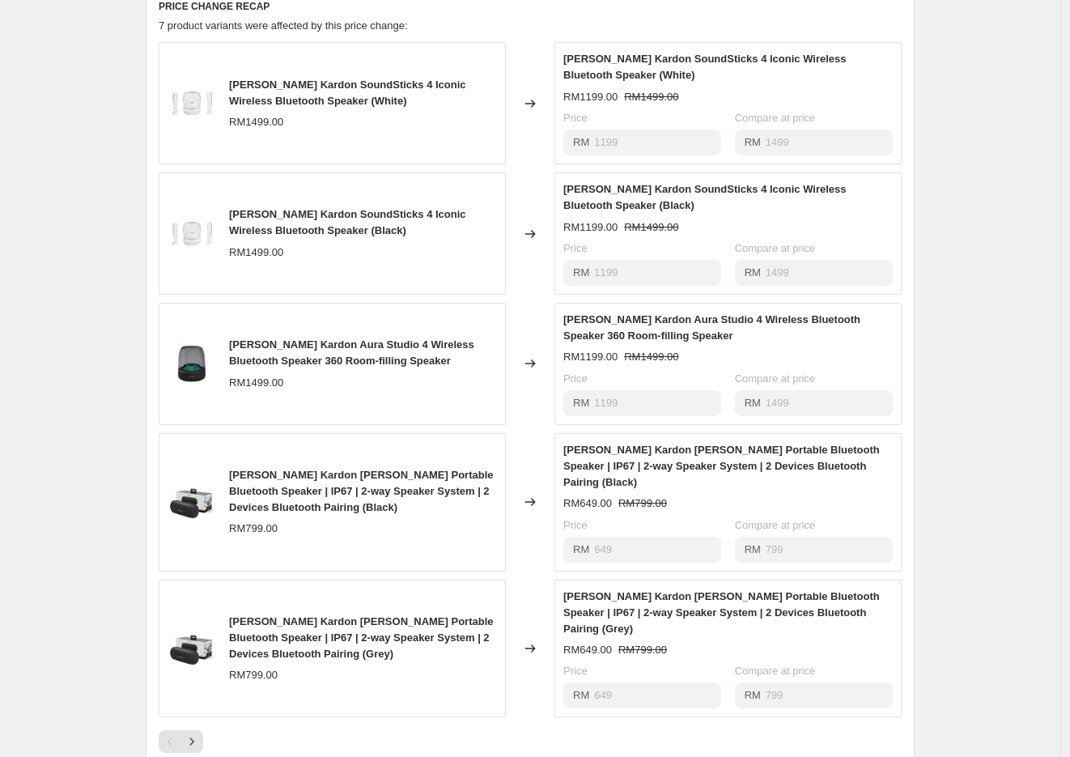
scroll to position [710, 0]
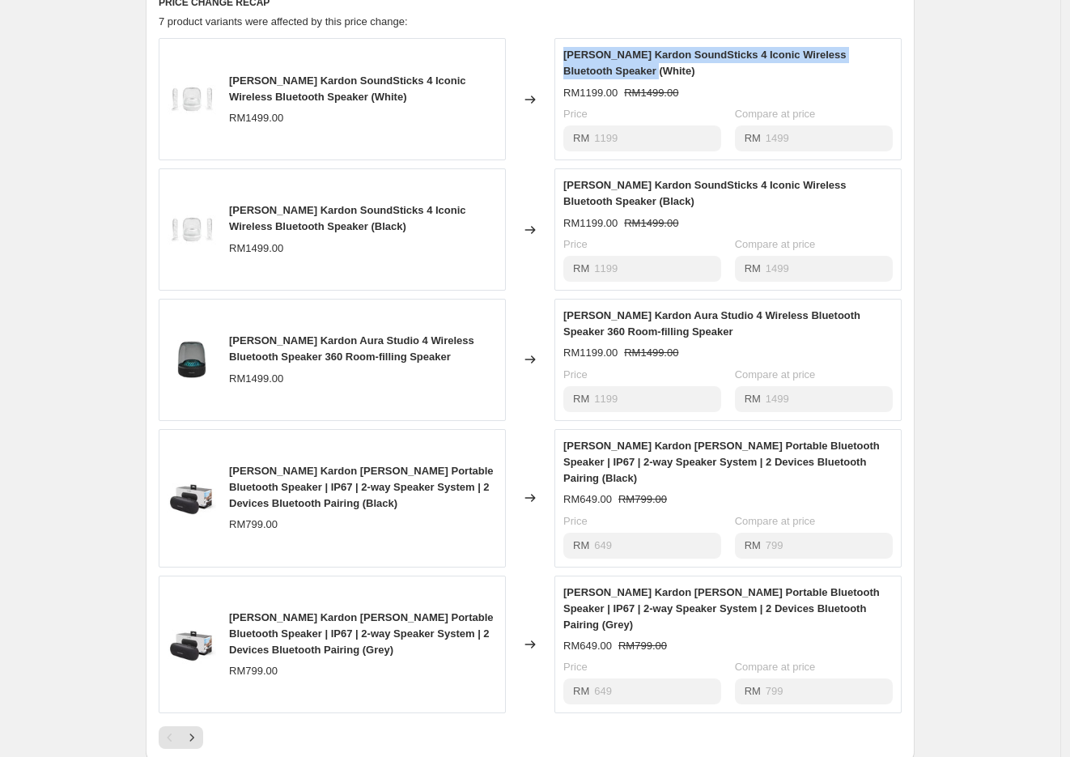
drag, startPoint x: 570, startPoint y: 70, endPoint x: 660, endPoint y: 87, distance: 91.6
click at [660, 79] on div "[PERSON_NAME] Kardon SoundSticks 4 Iconic Wireless Bluetooth Speaker (White)" at bounding box center [727, 63] width 329 height 32
copy span "[PERSON_NAME] Kardon SoundSticks 4 Iconic Wireless Bluetooth Speaker (White)"
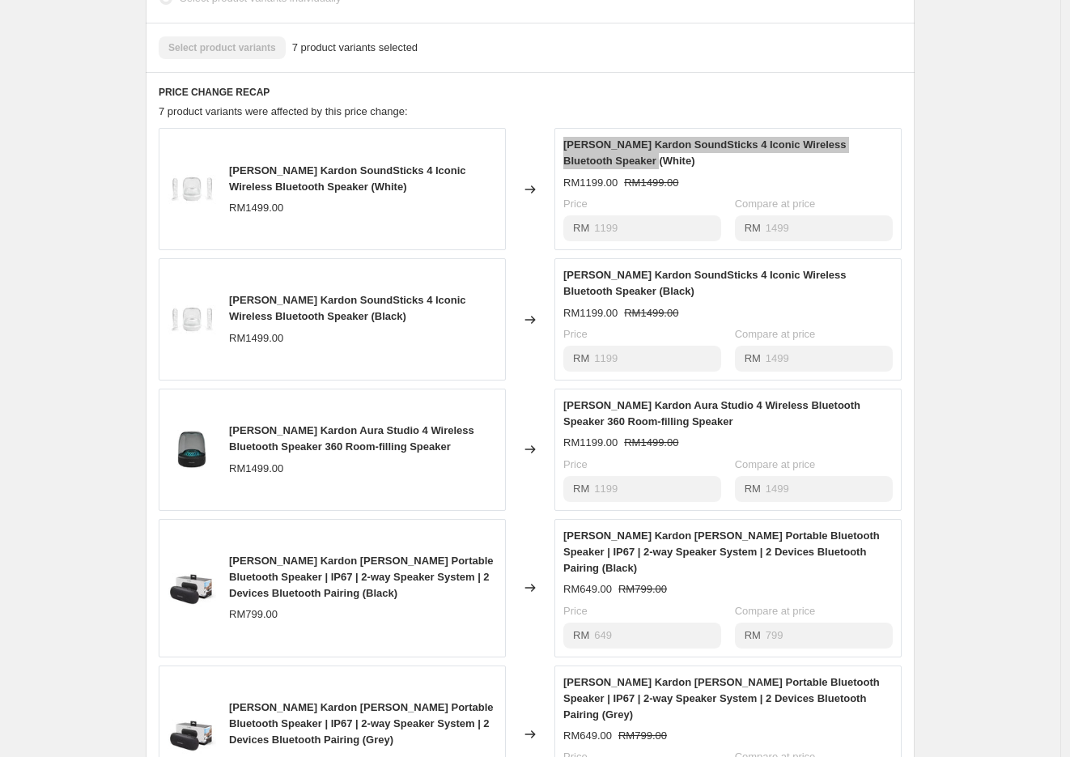
scroll to position [171, 0]
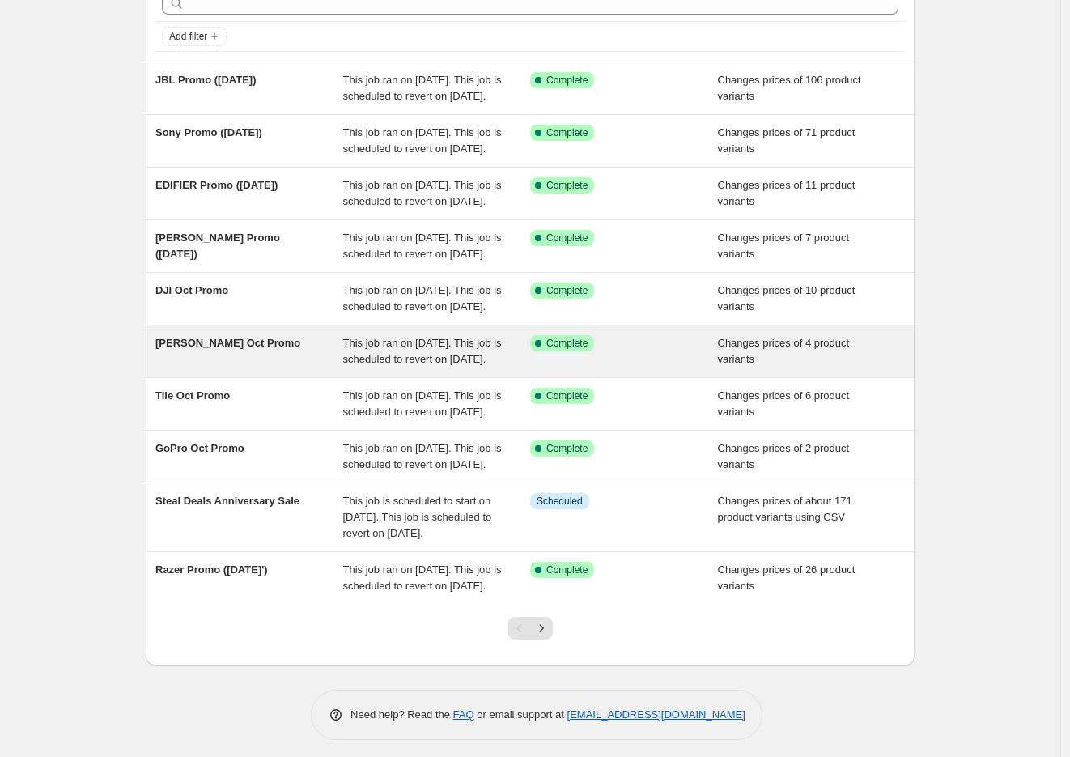
scroll to position [90, 0]
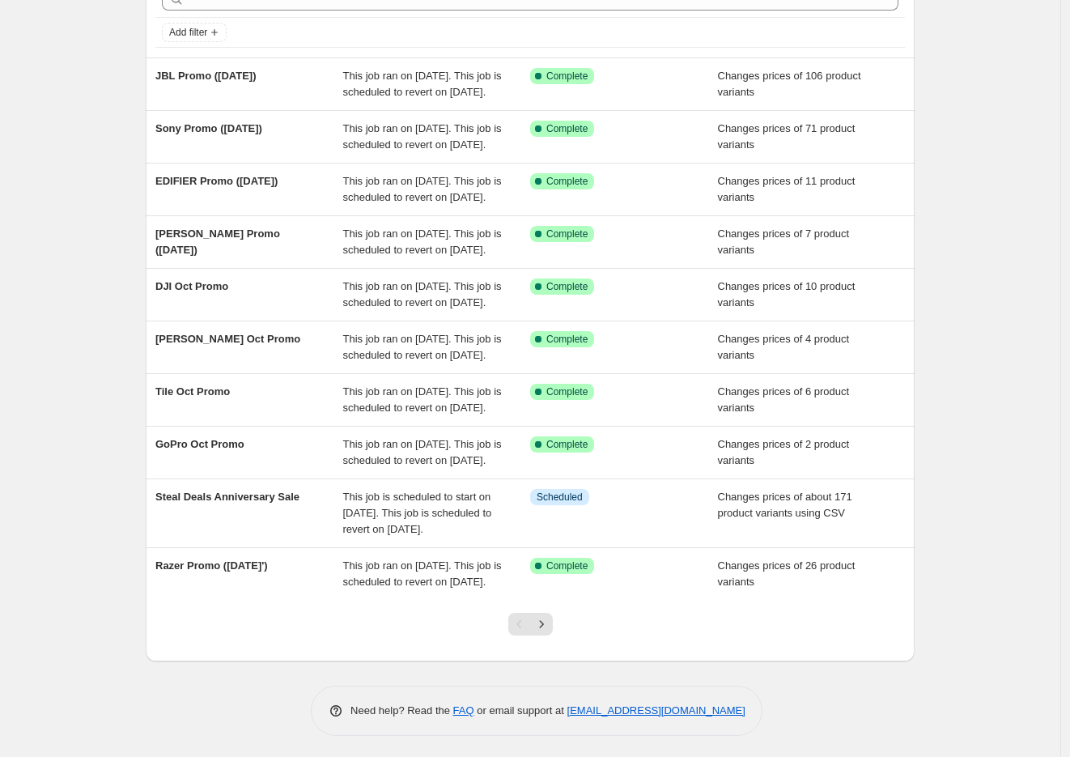
drag, startPoint x: 182, startPoint y: 350, endPoint x: 107, endPoint y: 358, distance: 75.8
click at [83, 365] on div "NA Bulk Price Editor. This page is ready NA Bulk Price Editor Add new price [ME…" at bounding box center [530, 335] width 1060 height 850
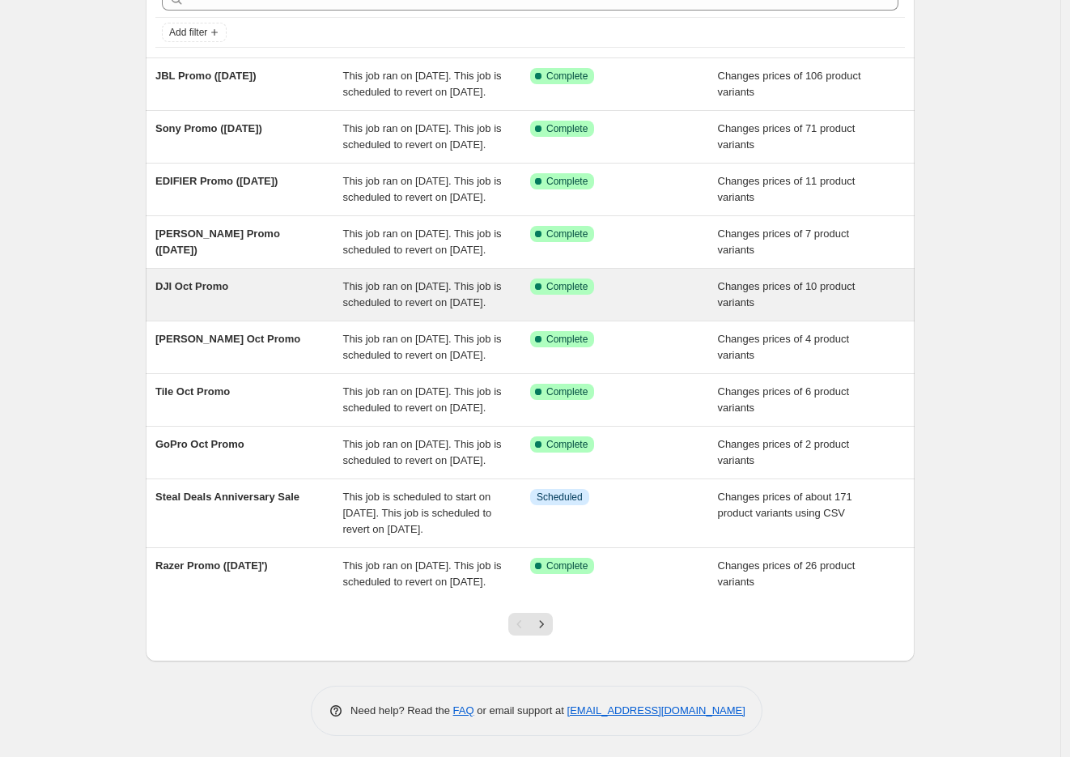
drag, startPoint x: 208, startPoint y: 344, endPoint x: 174, endPoint y: 350, distance: 34.5
click at [174, 292] on span "DJI Oct Promo" at bounding box center [191, 286] width 73 height 12
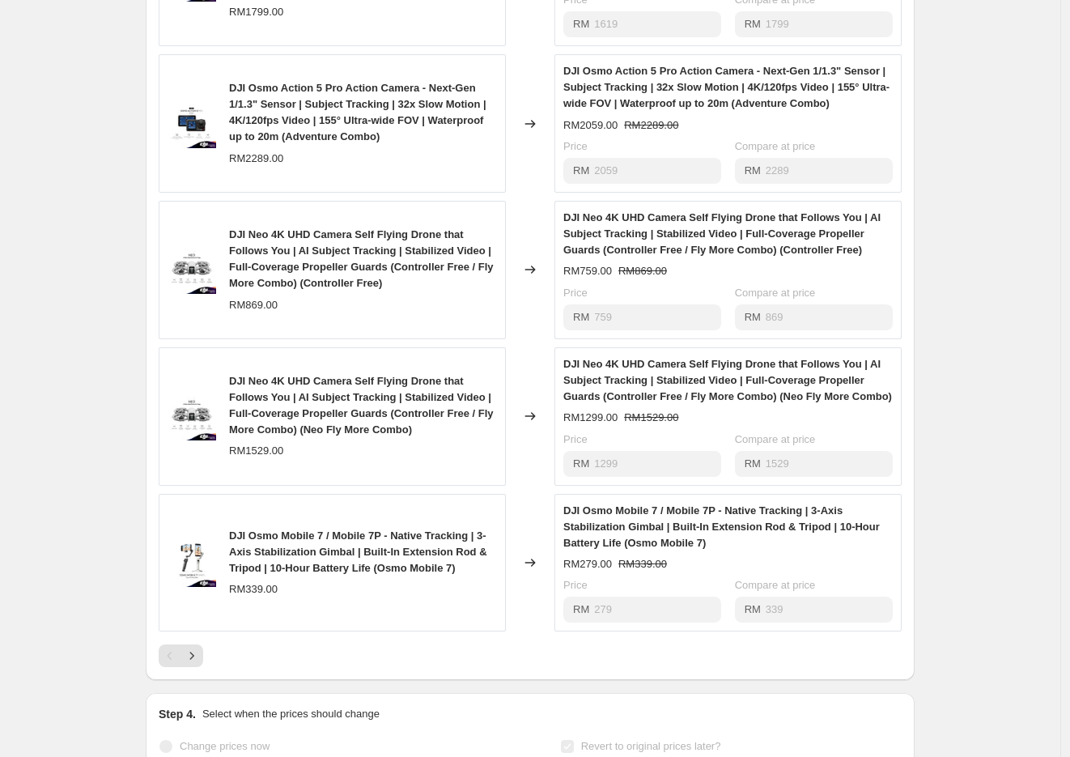
scroll to position [809, 0]
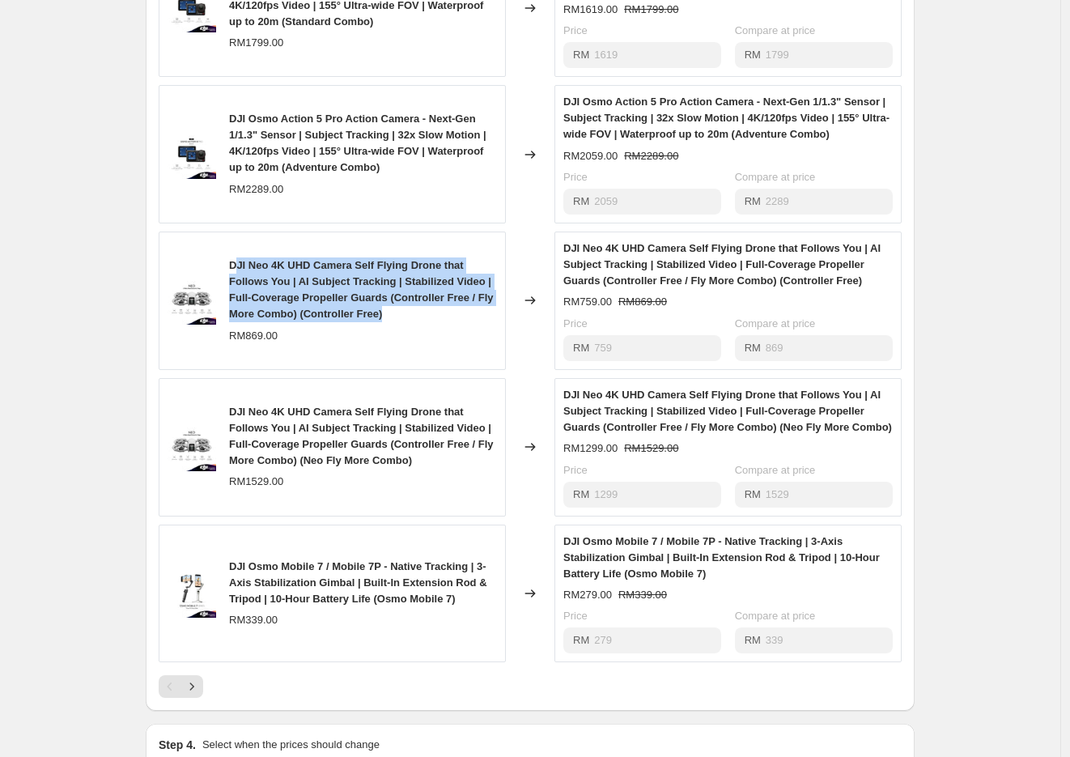
drag, startPoint x: 239, startPoint y: 280, endPoint x: 409, endPoint y: 325, distance: 176.5
click at [409, 322] on div "DJI Neo 4K UHD Camera Self Flying Drone that Follows You | AI Subject Tracking …" at bounding box center [363, 289] width 268 height 65
click at [269, 286] on span "DJI Neo 4K UHD Camera Self Flying Drone that Follows You | AI Subject Tracking …" at bounding box center [361, 289] width 265 height 61
drag, startPoint x: 235, startPoint y: 282, endPoint x: 427, endPoint y: 329, distance: 197.6
click at [427, 322] on div "DJI Neo 4K UHD Camera Self Flying Drone that Follows You | AI Subject Tracking …" at bounding box center [363, 289] width 268 height 65
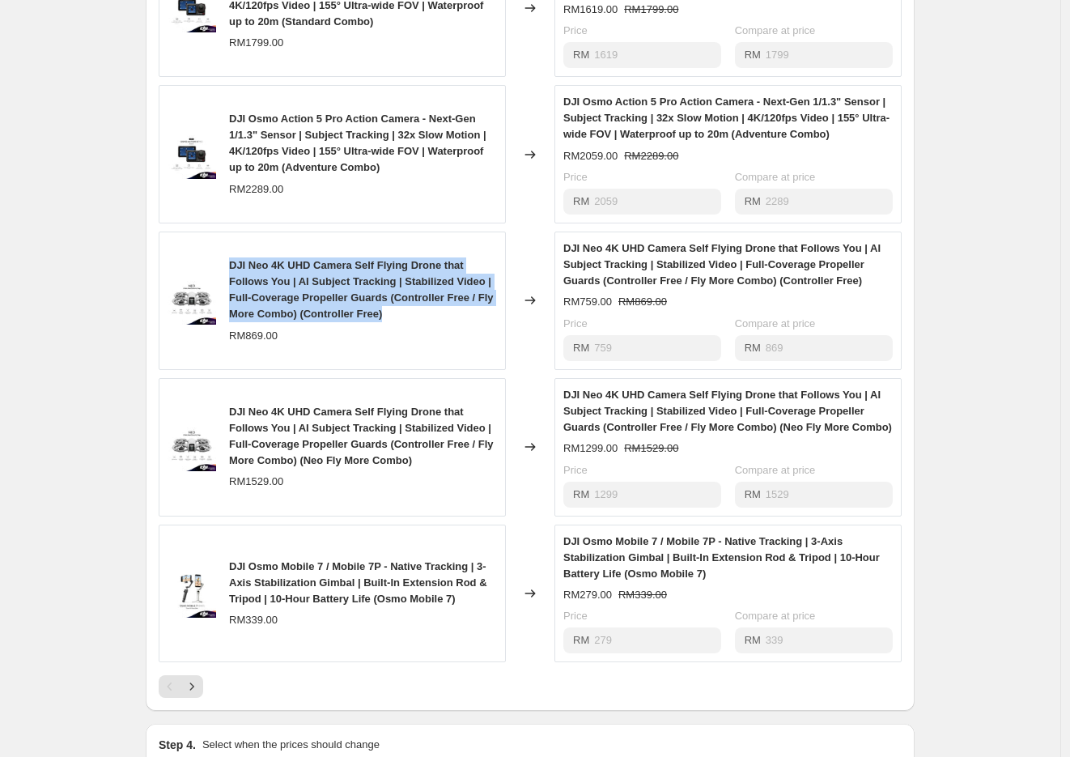
copy span "DJI Neo 4K UHD Camera Self Flying Drone that Follows You | AI Subject Tracking …"
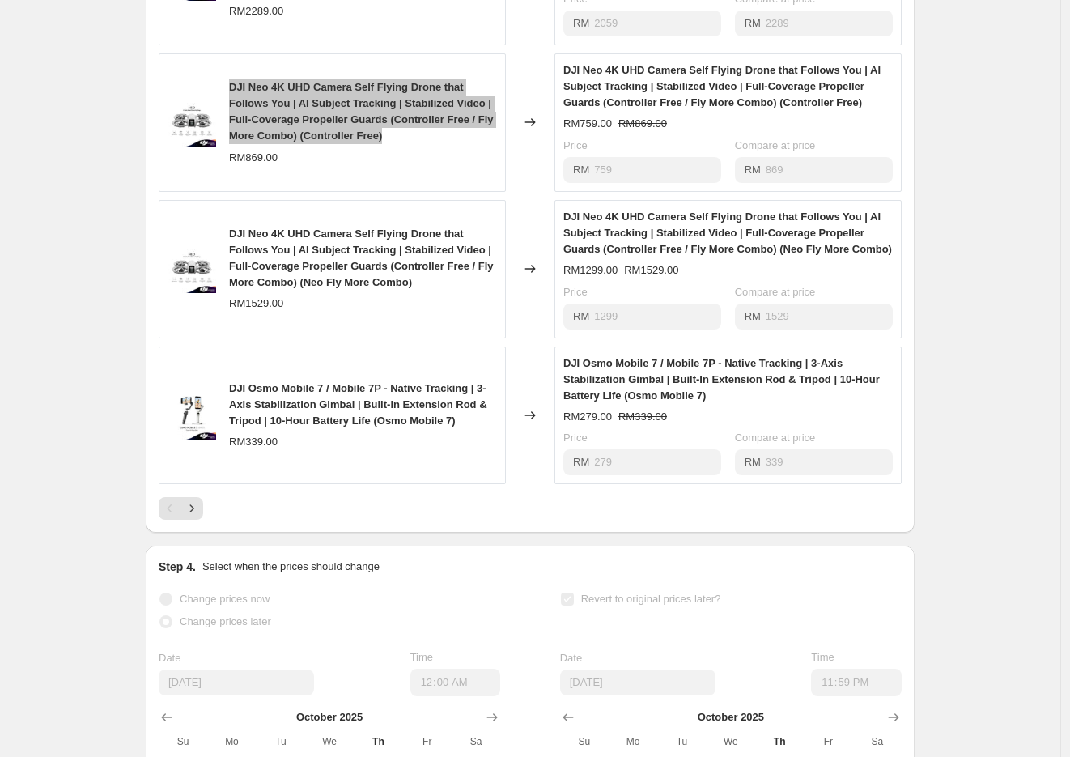
scroll to position [1258, 0]
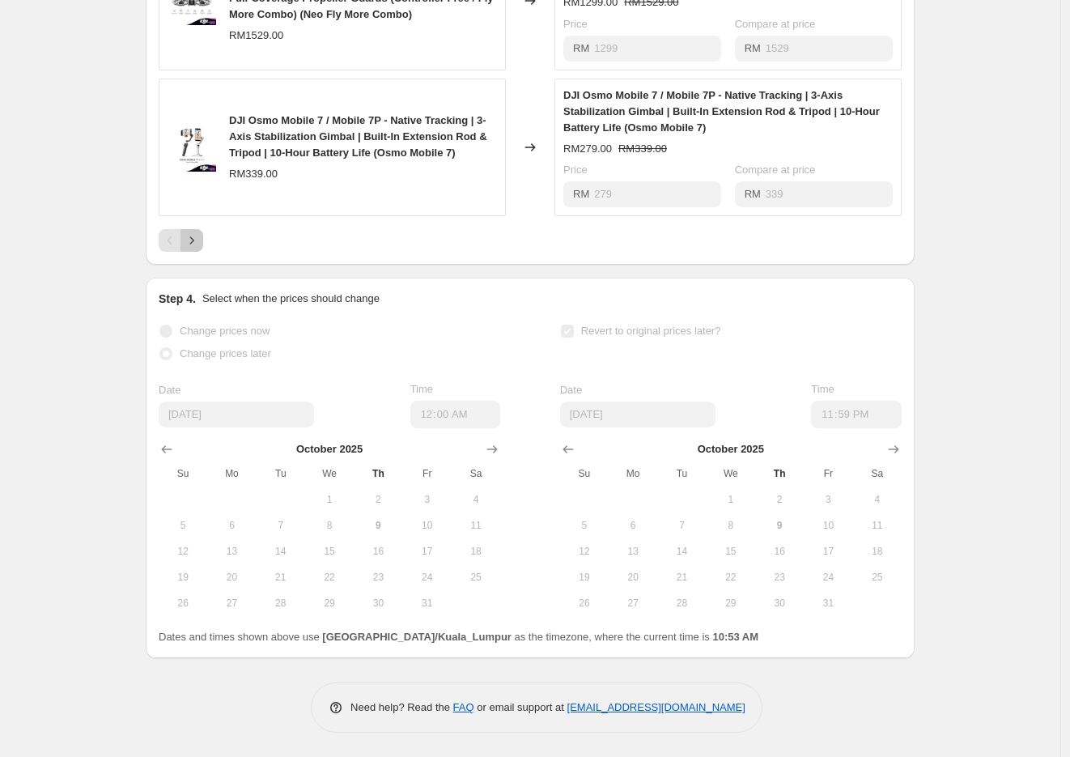
click at [200, 248] on icon "Next" at bounding box center [192, 240] width 16 height 16
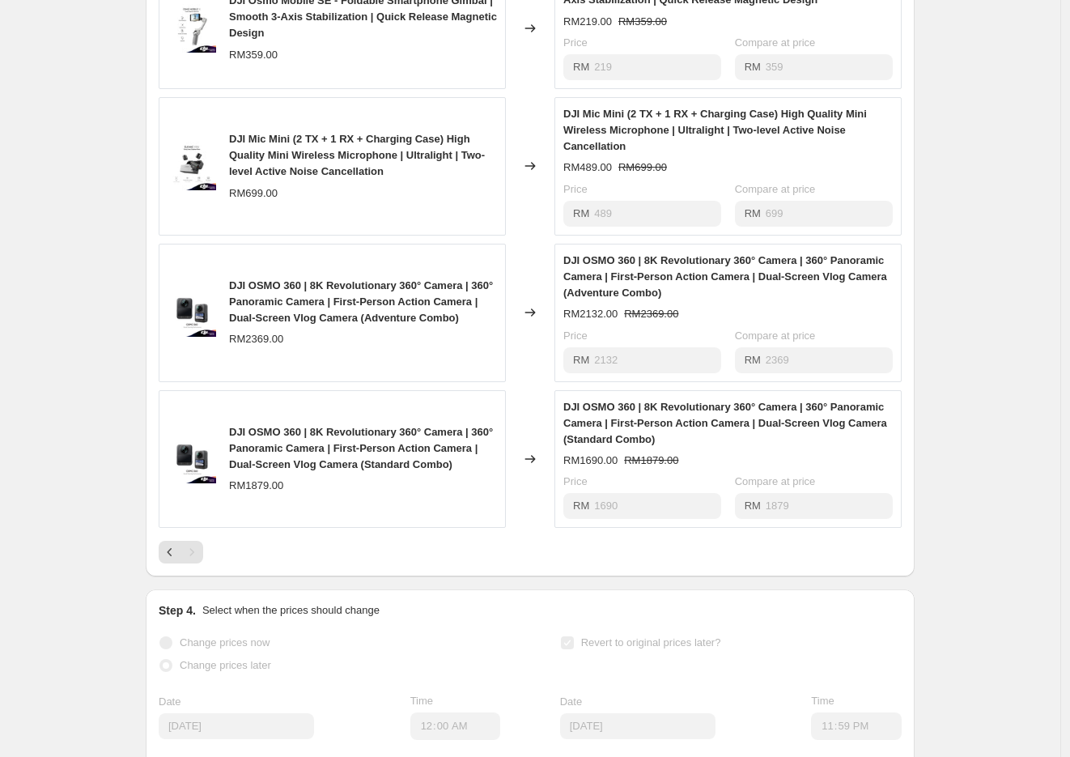
scroll to position [895, 0]
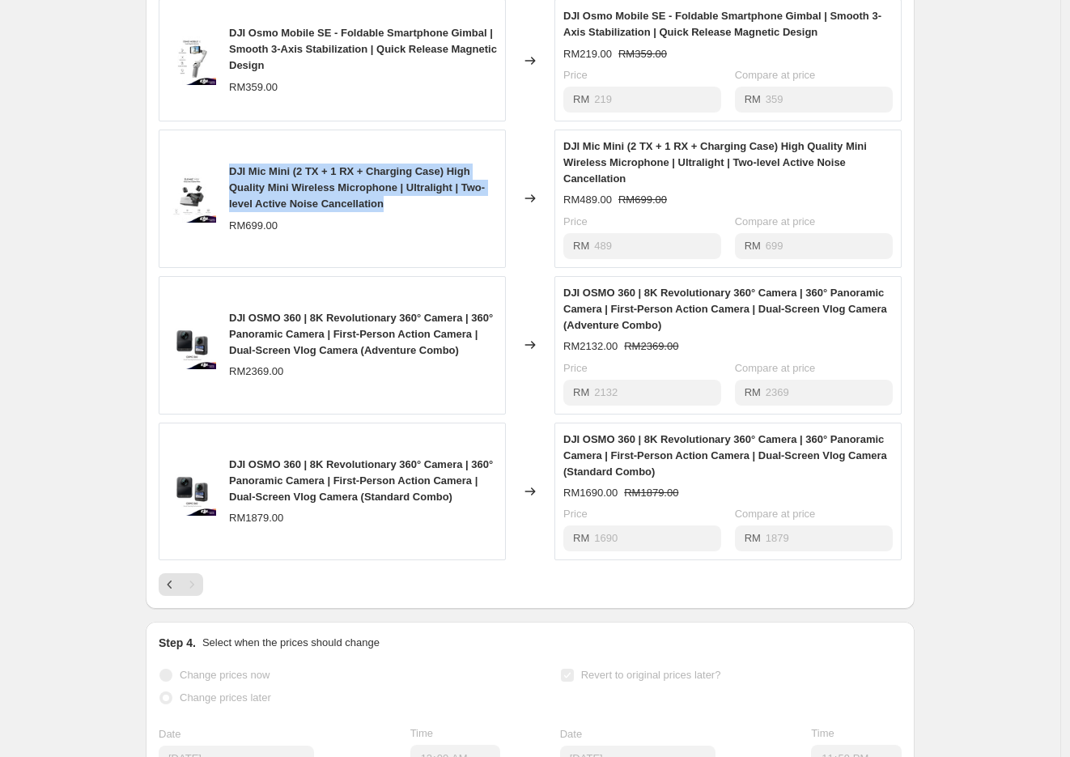
drag, startPoint x: 231, startPoint y: 183, endPoint x: 410, endPoint y: 215, distance: 181.7
click at [410, 215] on div "DJI Mic Mini (2 TX + 1 RX + Charging Case) High Quality Mini Wireless Microphon…" at bounding box center [332, 198] width 347 height 138
copy span "DJI Mic Mini (2 TX + 1 RX + Charging Case) High Quality Mini Wireless Microphon…"
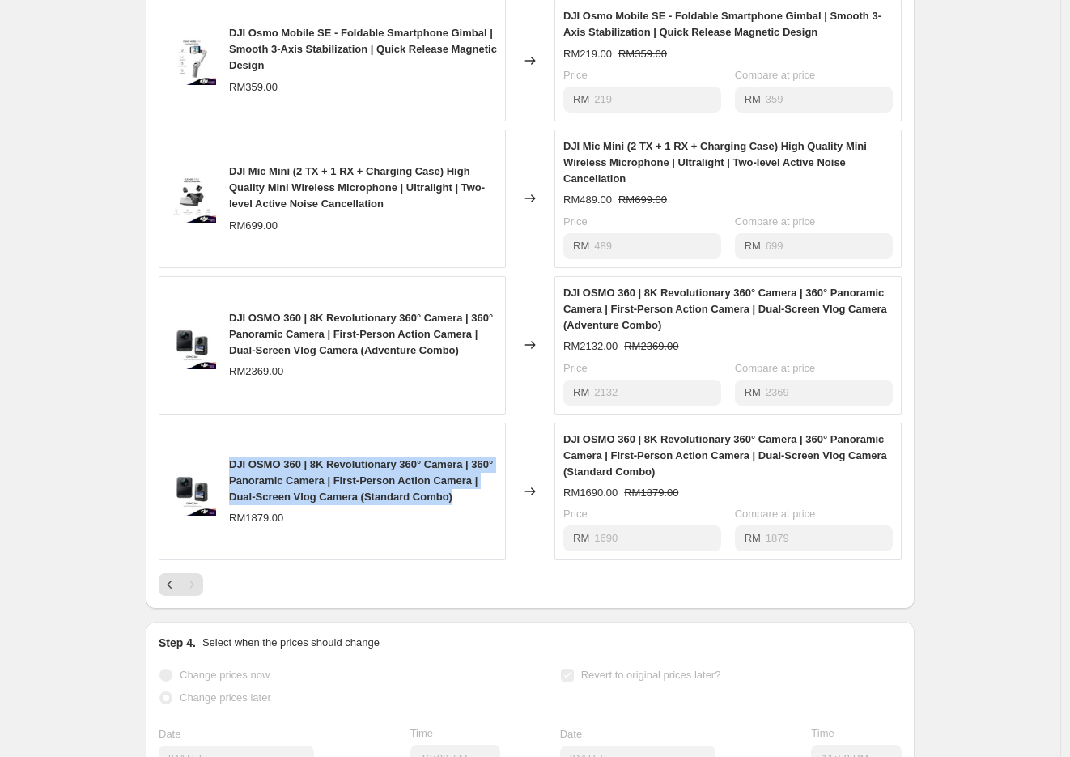
drag, startPoint x: 235, startPoint y: 471, endPoint x: 327, endPoint y: 520, distance: 104.2
click at [327, 505] on div "DJI OSMO 360 | 8K Revolutionary 360° Camera | 360° Panoramic Camera | First-Per…" at bounding box center [363, 480] width 268 height 49
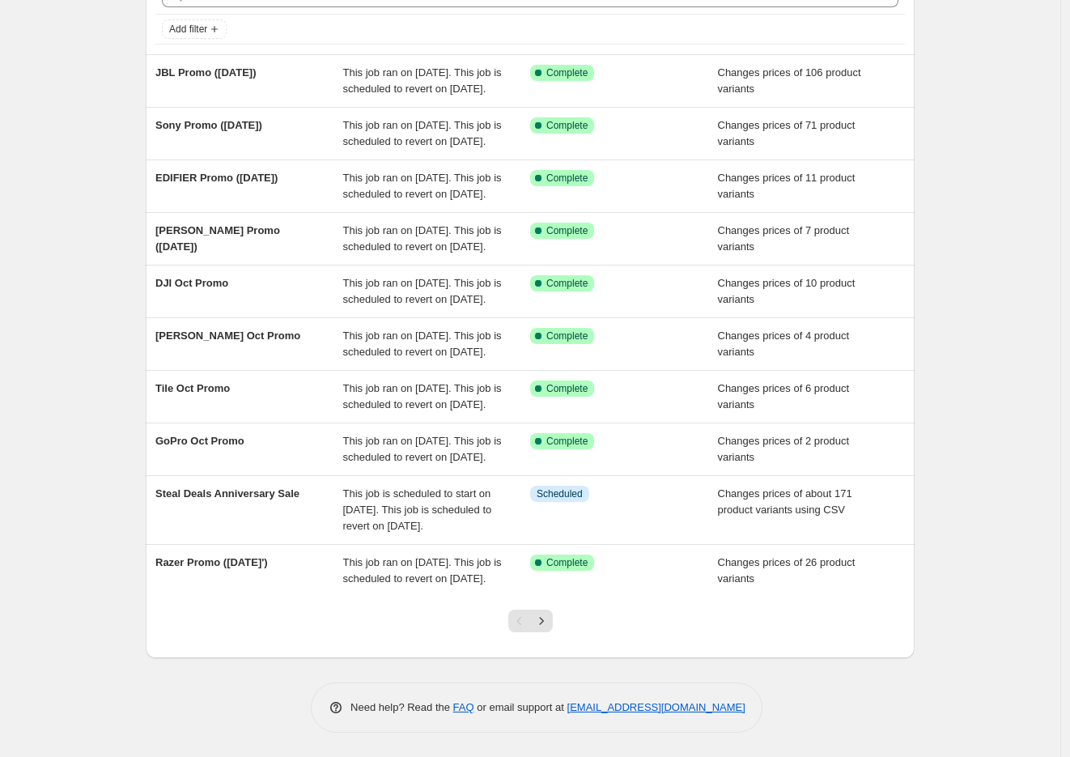
scroll to position [180, 0]
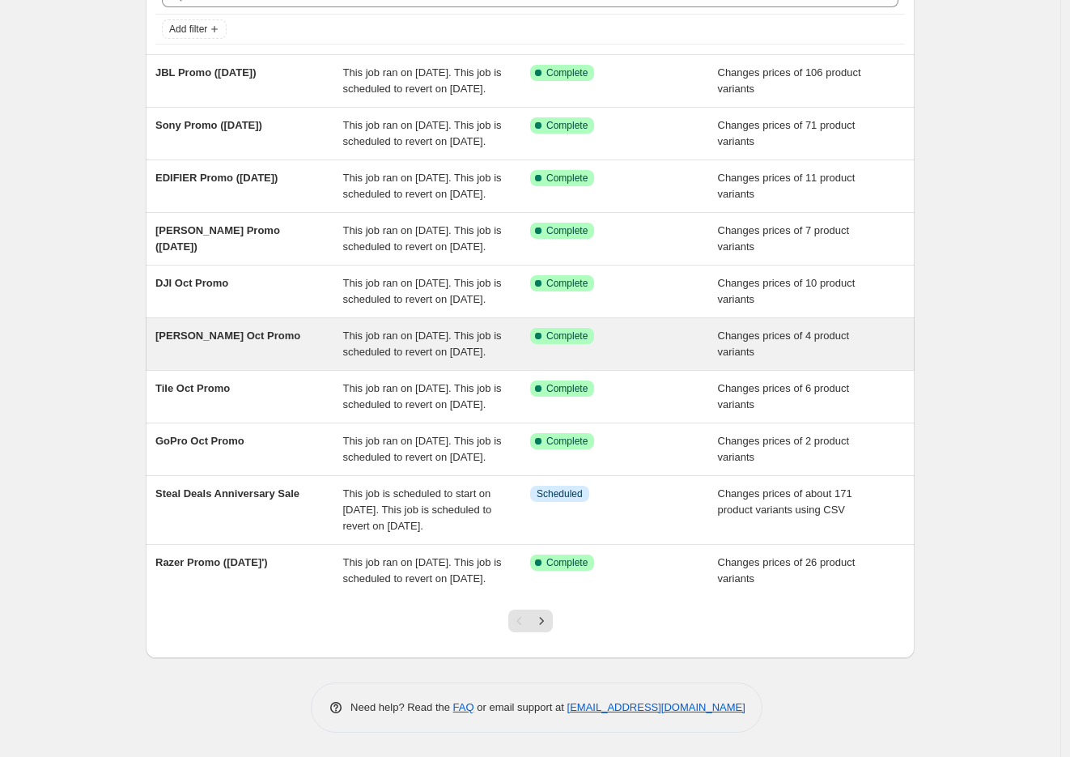
click at [202, 329] on span "[PERSON_NAME] Oct Promo" at bounding box center [227, 335] width 145 height 12
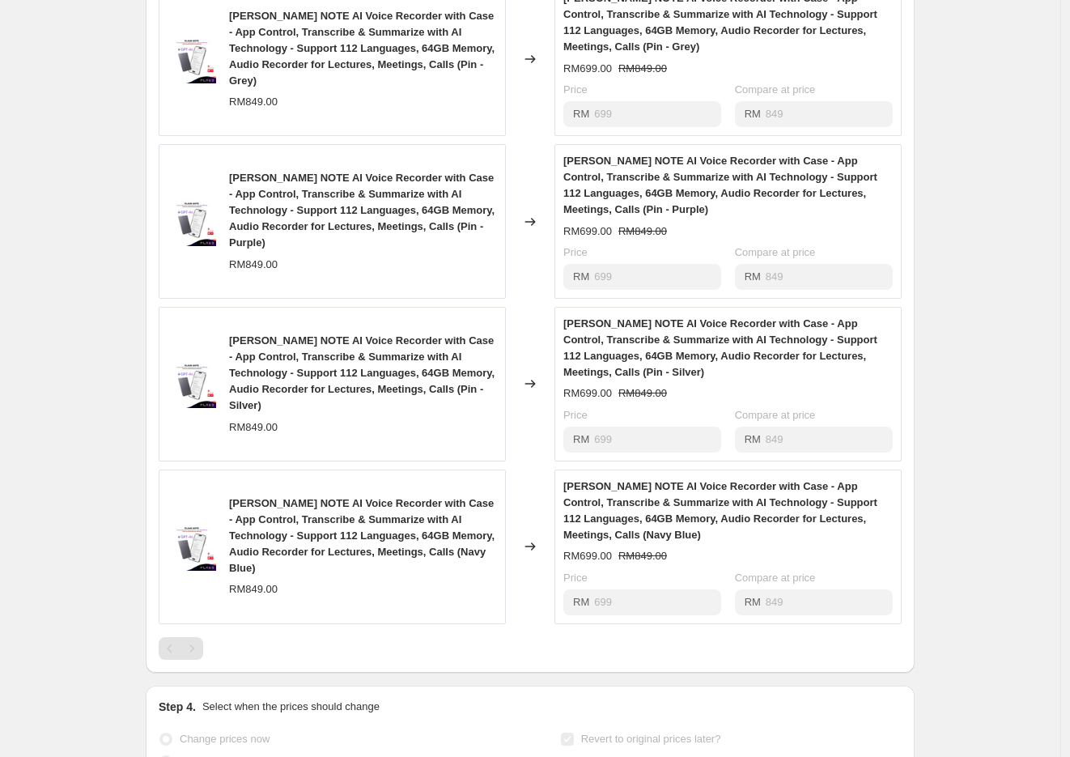
scroll to position [719, 0]
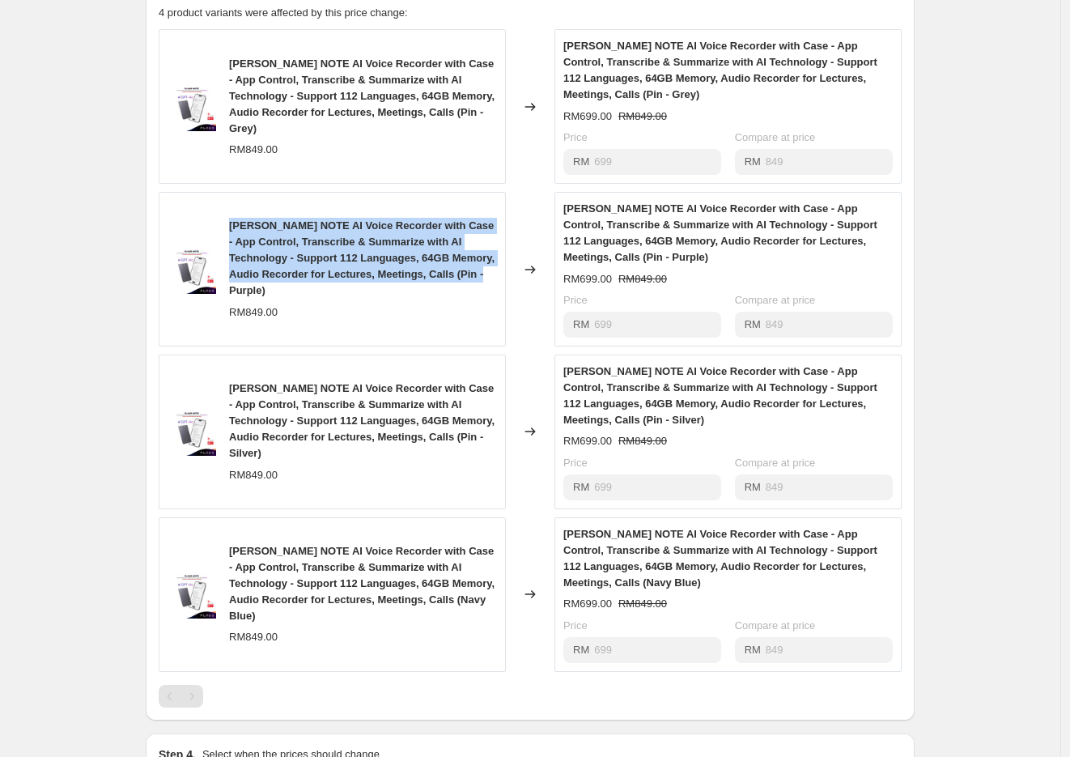
drag, startPoint x: 229, startPoint y: 237, endPoint x: 381, endPoint y: 301, distance: 165.0
click at [381, 301] on div "[PERSON_NAME] NOTE AI Voice Recorder with Case - App Control, Transcribe & Summ…" at bounding box center [332, 269] width 347 height 155
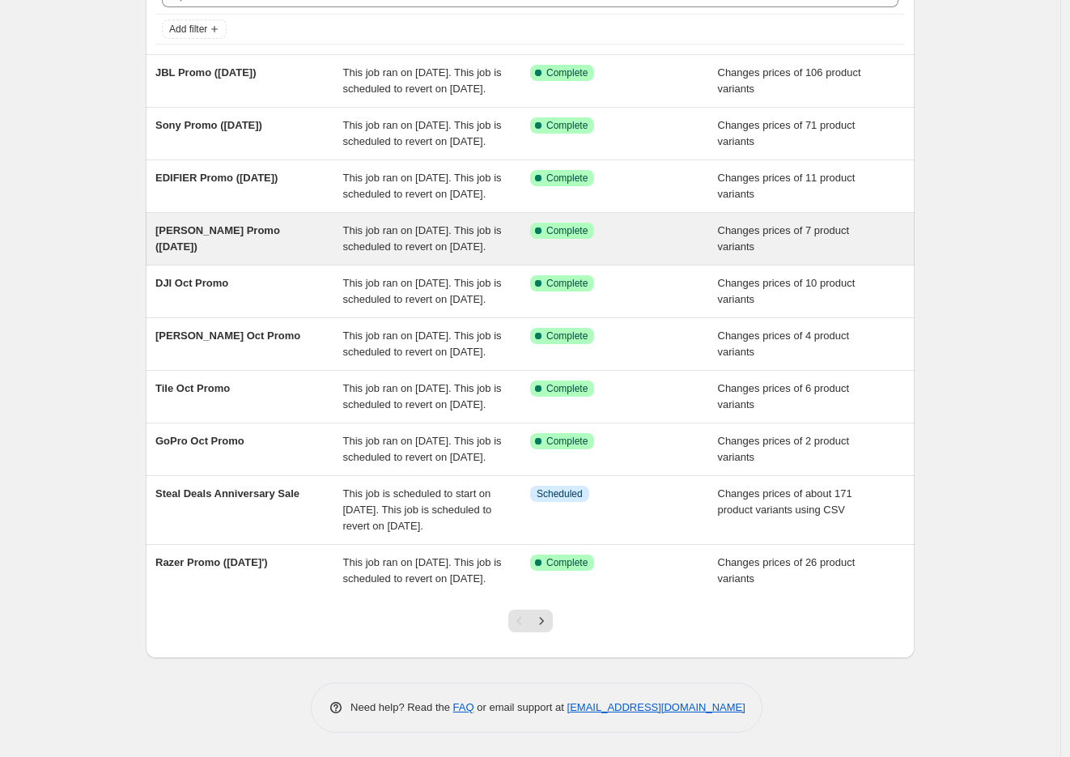
scroll to position [255, 0]
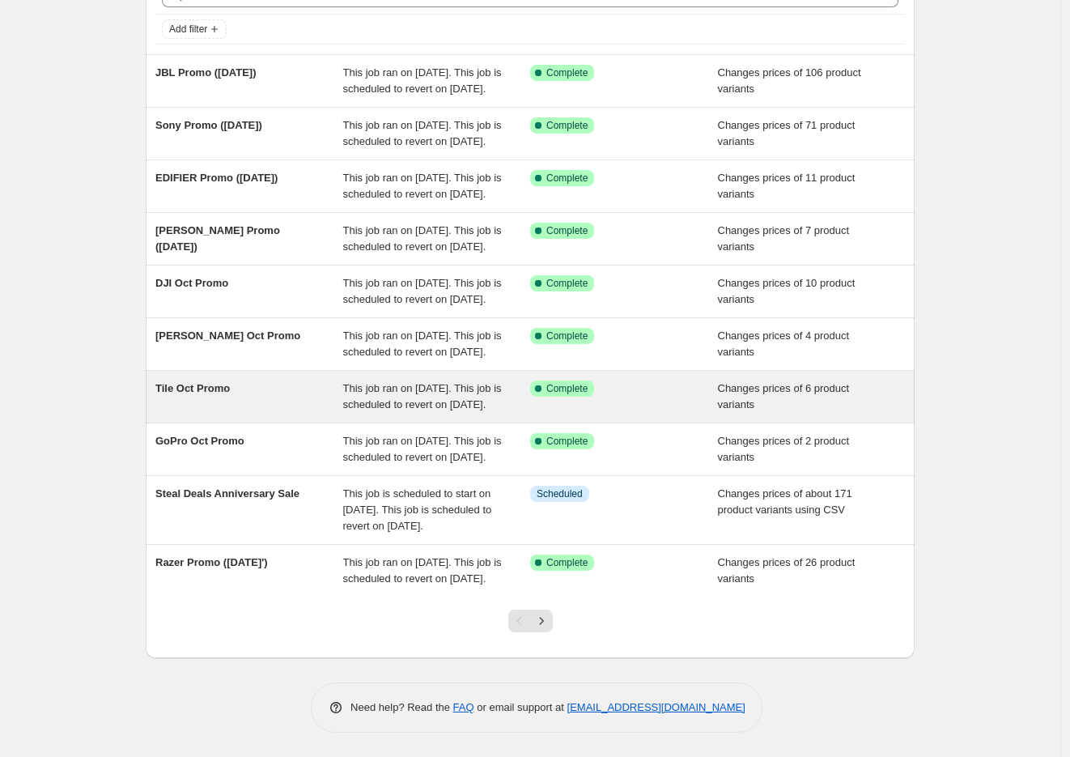
click at [227, 382] on span "Tile Oct Promo" at bounding box center [192, 388] width 74 height 12
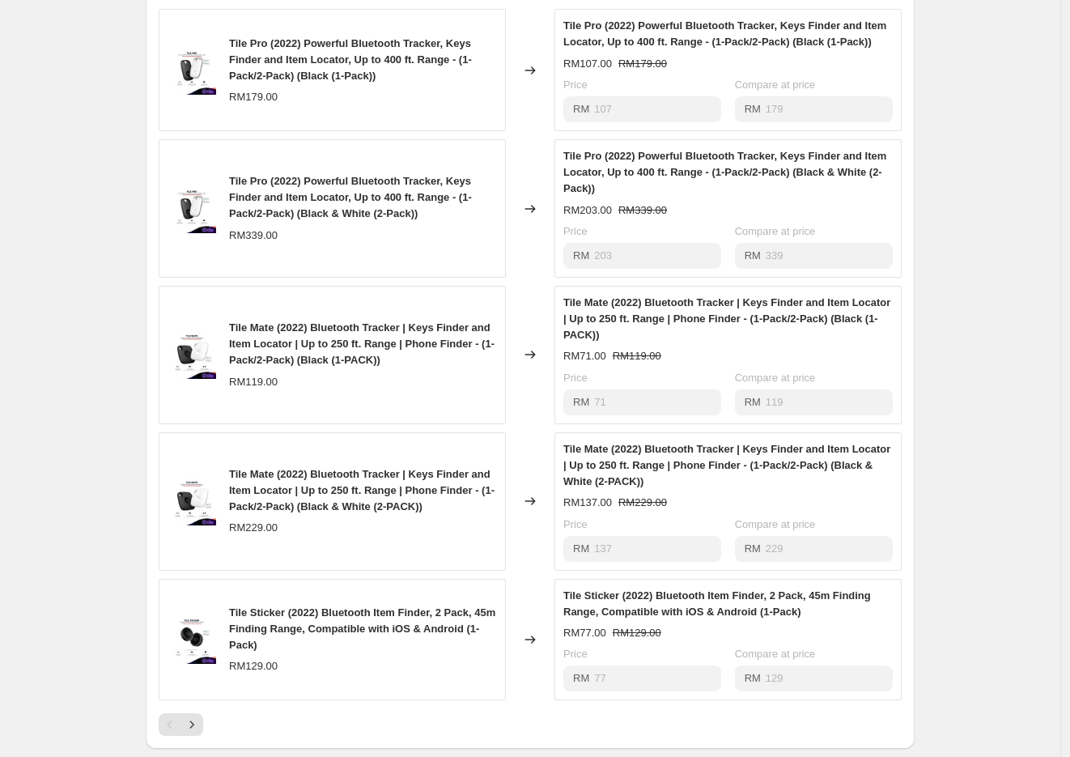
scroll to position [719, 0]
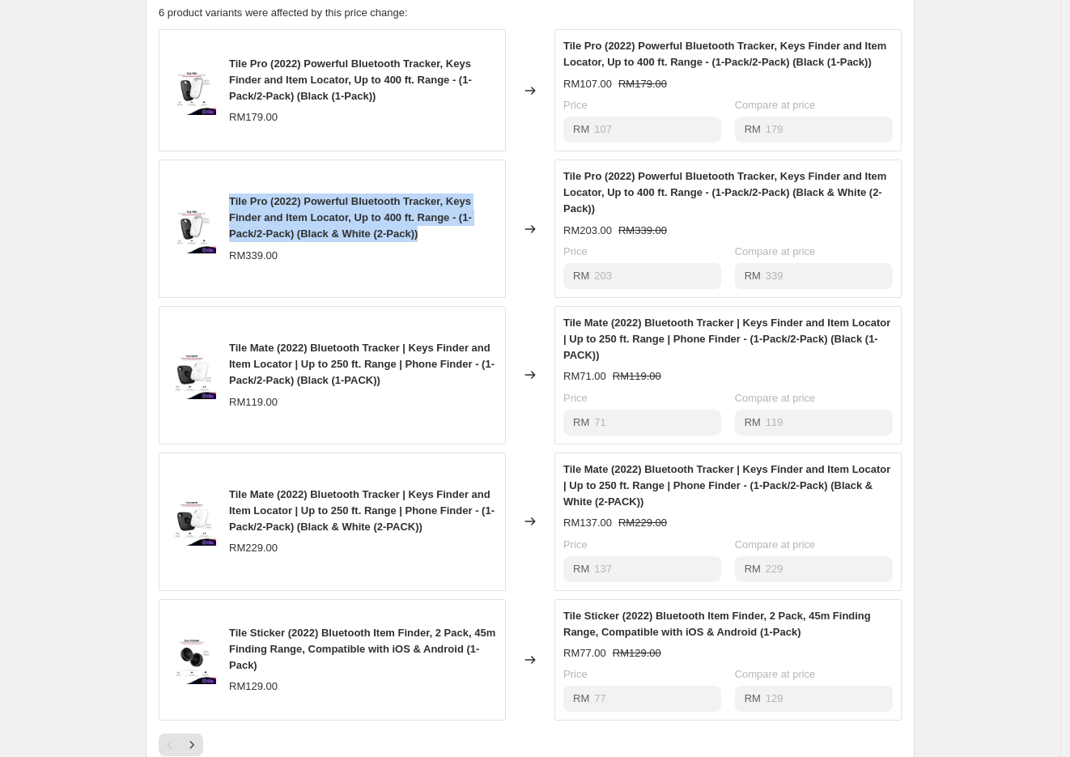
drag, startPoint x: 231, startPoint y: 227, endPoint x: 449, endPoint y: 267, distance: 222.1
click at [449, 267] on div "Tile Pro (2022) Powerful Bluetooth Tracker, Keys Finder and Item Locator, Up to…" at bounding box center [332, 228] width 347 height 138
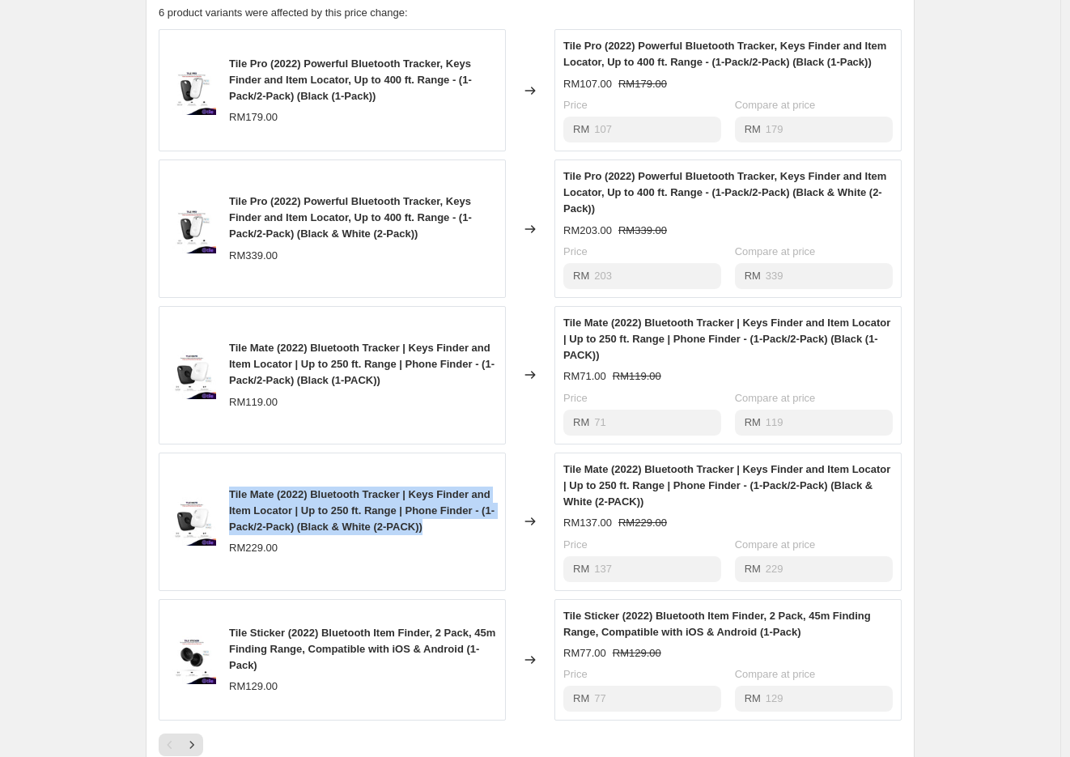
drag, startPoint x: 235, startPoint y: 526, endPoint x: 508, endPoint y: 554, distance: 274.9
click at [506, 554] on div "Tile Mate (2022) Bluetooth Tracker | Keys Finder and Item Locator | Up to 250 f…" at bounding box center [332, 521] width 347 height 138
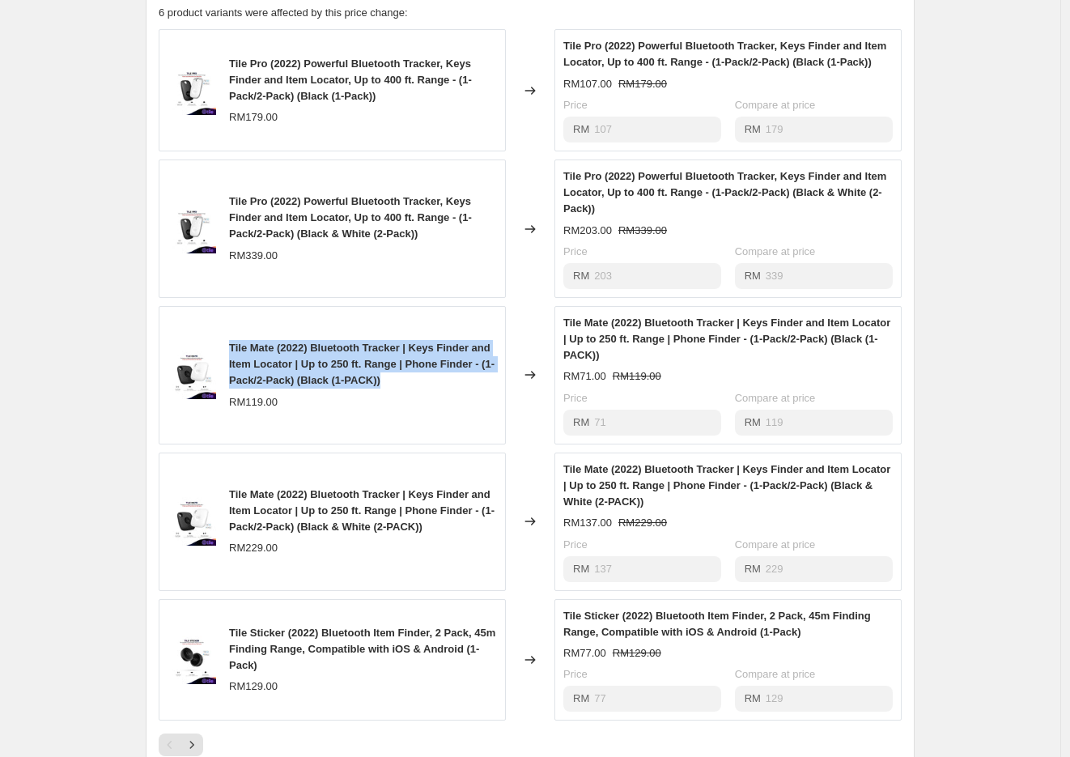
drag, startPoint x: 232, startPoint y: 376, endPoint x: 494, endPoint y: 409, distance: 263.5
click at [494, 388] on div "Tile Mate (2022) Bluetooth Tracker | Keys Finder and Item Locator | Up to 250 f…" at bounding box center [363, 364] width 268 height 49
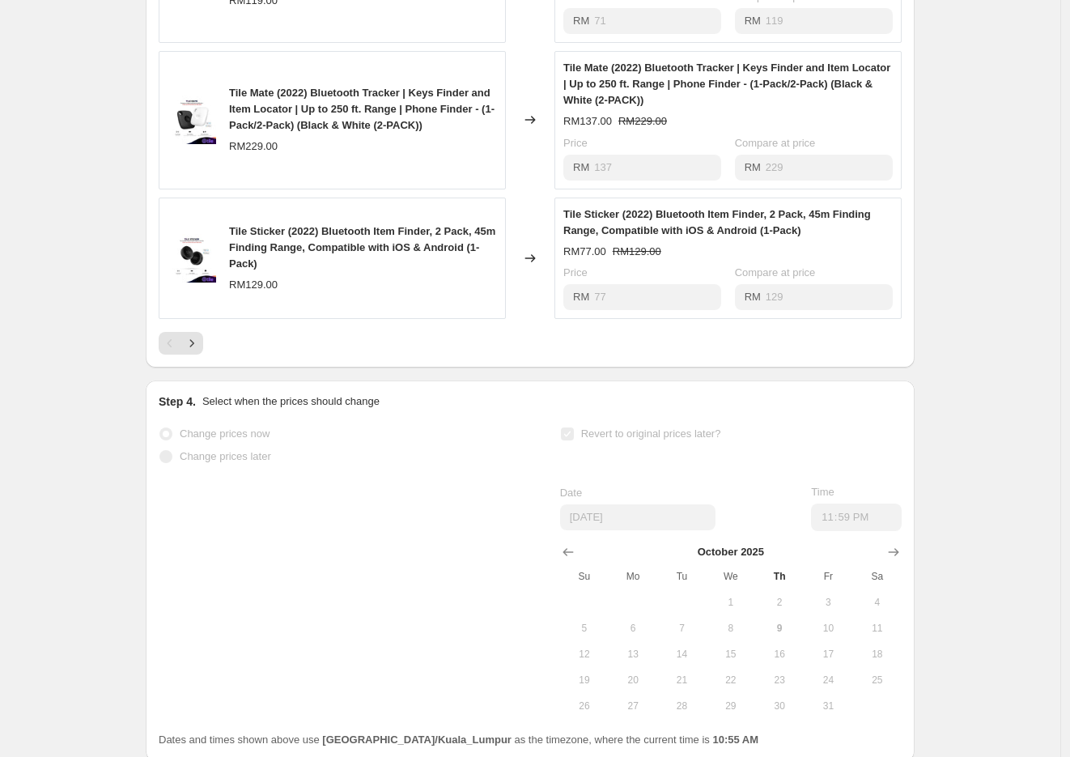
scroll to position [1169, 0]
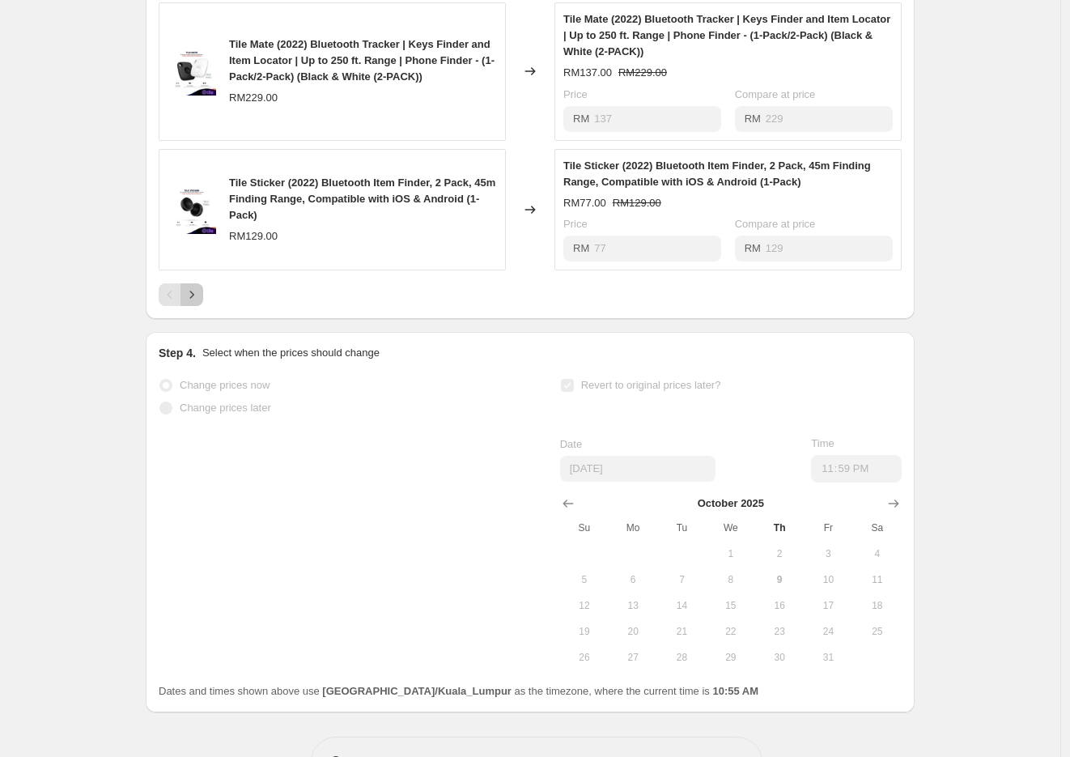
click at [200, 303] on icon "Next" at bounding box center [192, 294] width 16 height 16
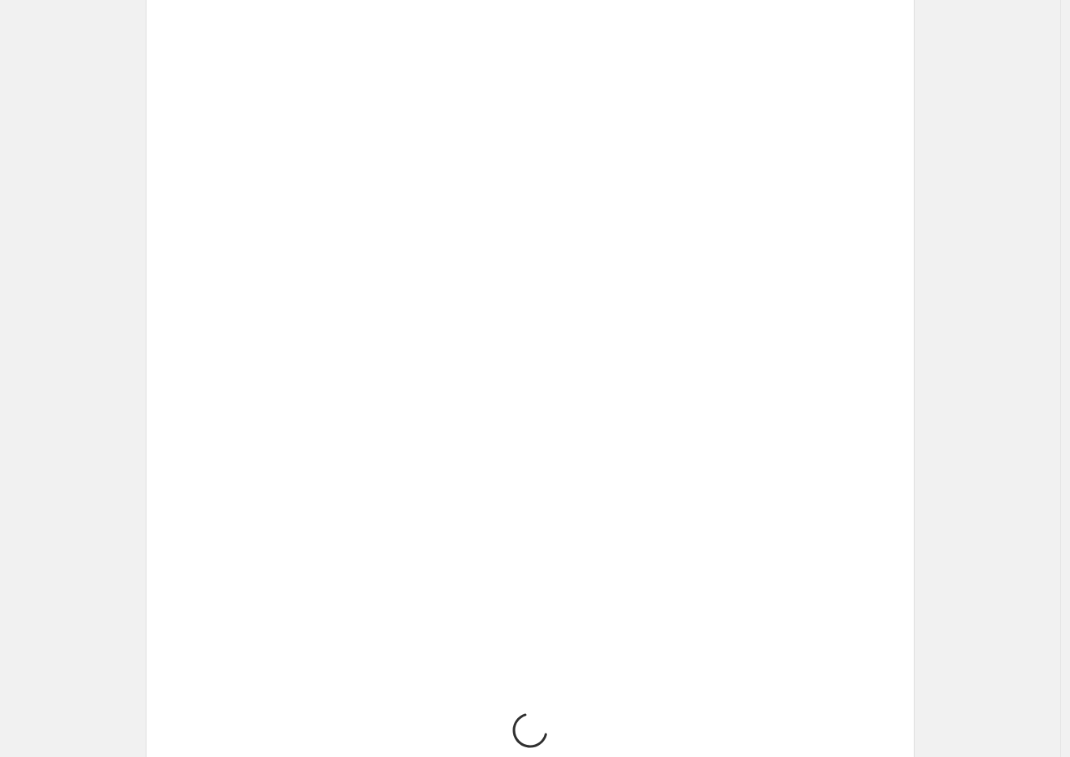
scroll to position [669, 0]
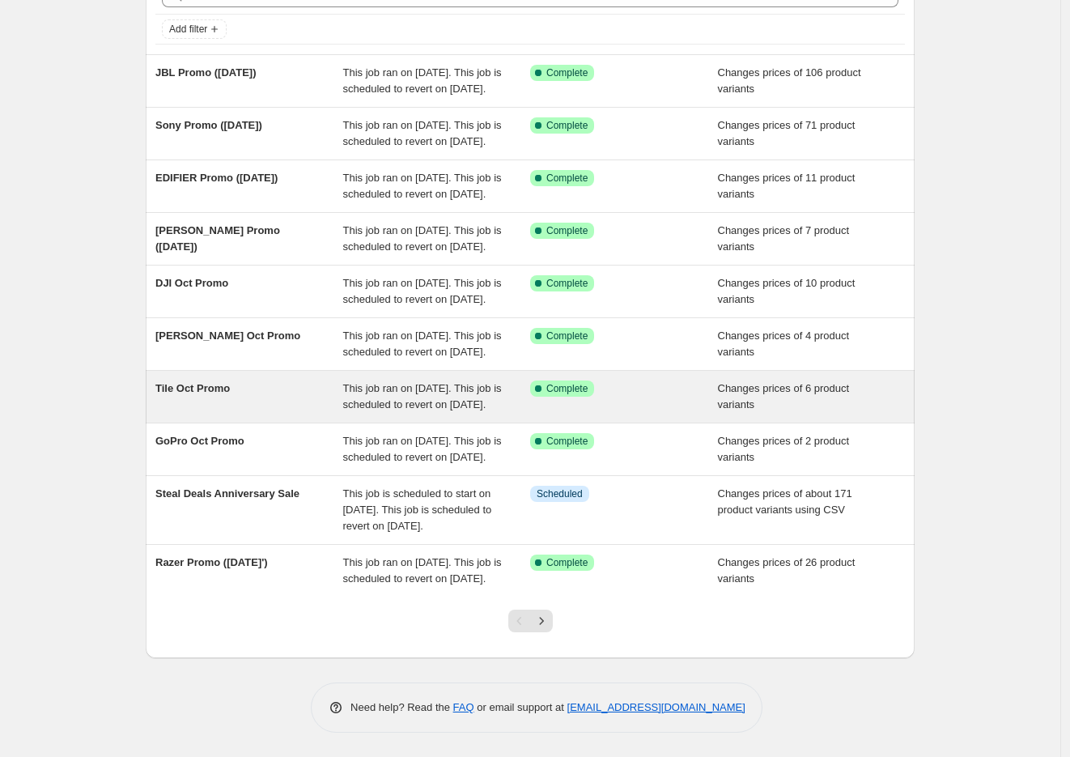
scroll to position [255, 0]
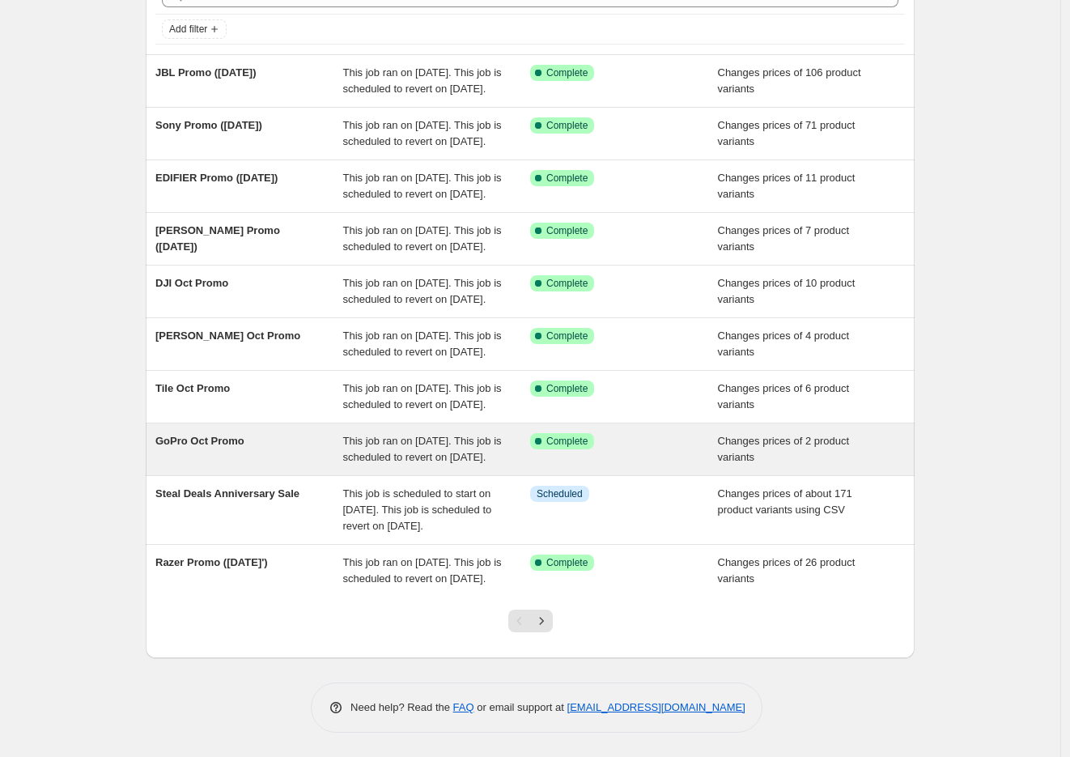
click at [240, 435] on span "GoPro Oct Promo" at bounding box center [199, 441] width 89 height 12
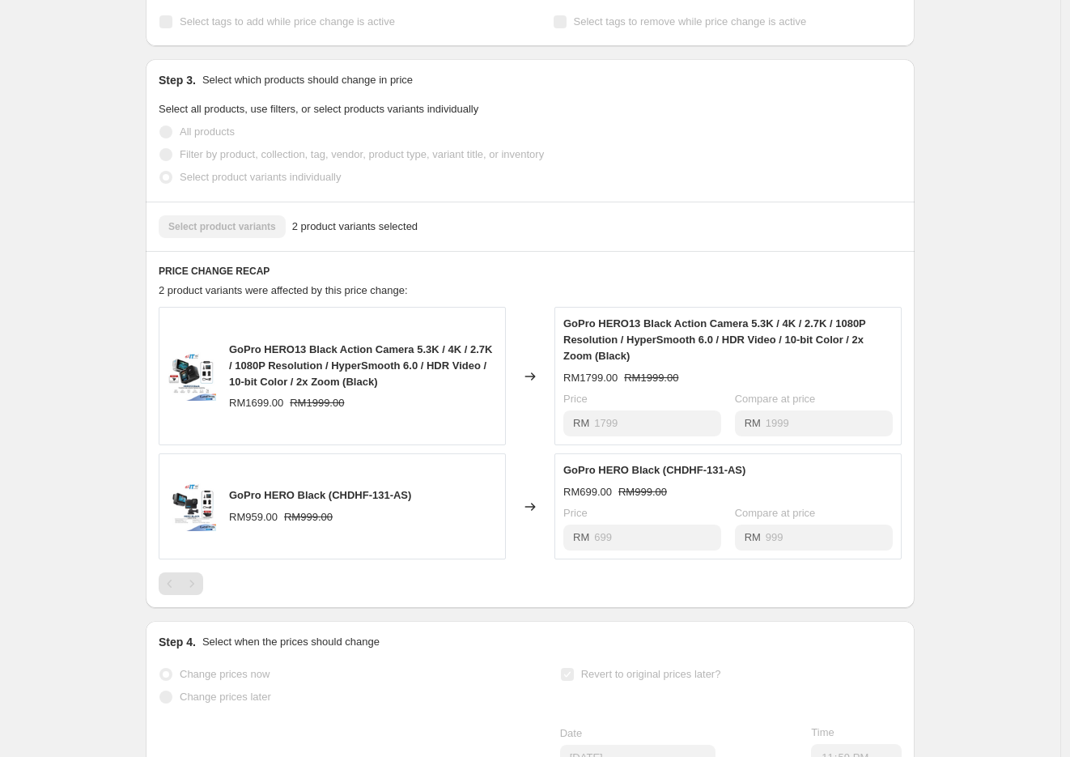
scroll to position [440, 0]
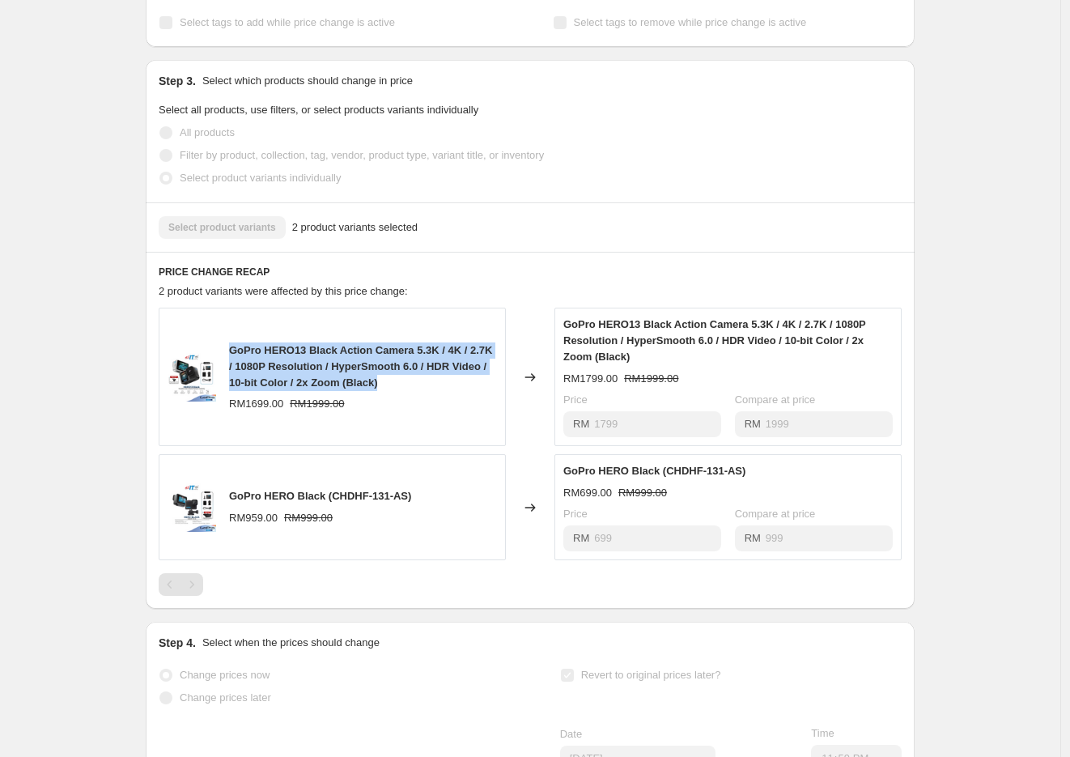
drag, startPoint x: 236, startPoint y: 365, endPoint x: 435, endPoint y: 394, distance: 201.2
click at [435, 391] on div "GoPro HERO13 Black Action Camera 5.3K / 4K / 2.7K / 1080P Resolution / HyperSmo…" at bounding box center [363, 366] width 268 height 49
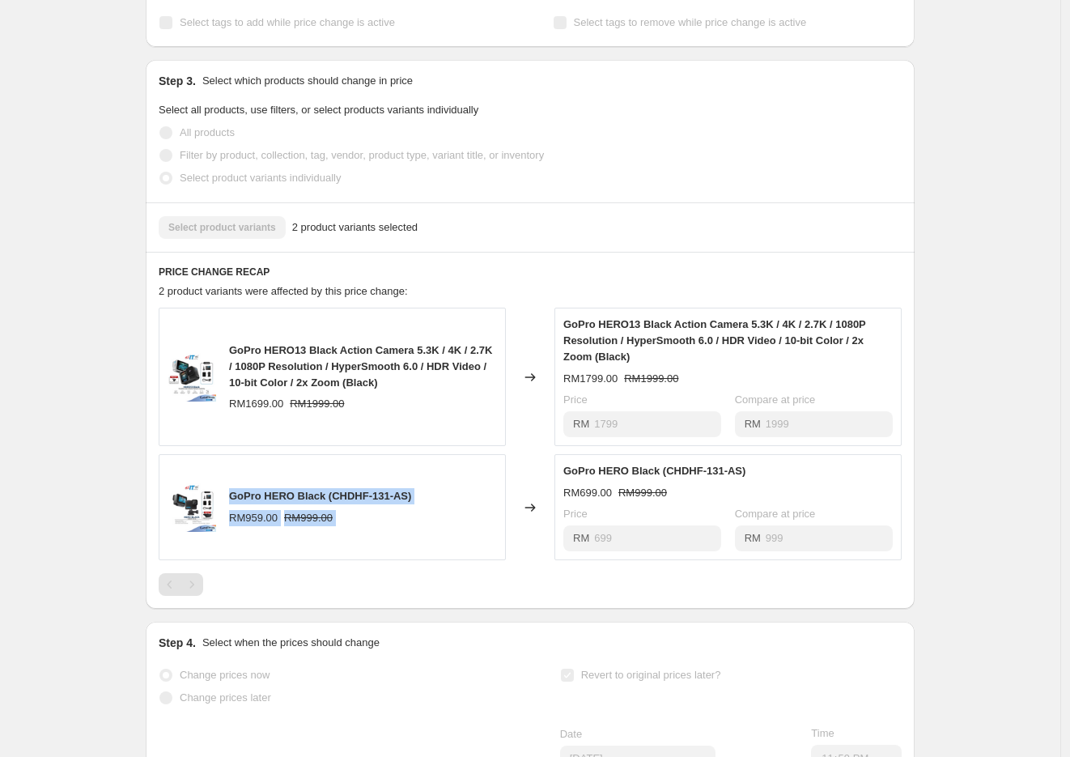
drag, startPoint x: 235, startPoint y: 511, endPoint x: 511, endPoint y: 497, distance: 275.5
click at [511, 497] on div "GoPro HERO Black (CHDHF-131-AS) RM959.00 RM999.00 Changed to GoPro HERO Black (…" at bounding box center [530, 507] width 743 height 106
click at [422, 510] on div "GoPro HERO Black (CHDHF-131-AS) RM959.00 RM999.00" at bounding box center [332, 507] width 347 height 106
drag, startPoint x: 235, startPoint y: 513, endPoint x: 429, endPoint y: 510, distance: 194.2
click at [427, 511] on div "GoPro HERO Black (CHDHF-131-AS) RM959.00 RM999.00" at bounding box center [332, 507] width 347 height 106
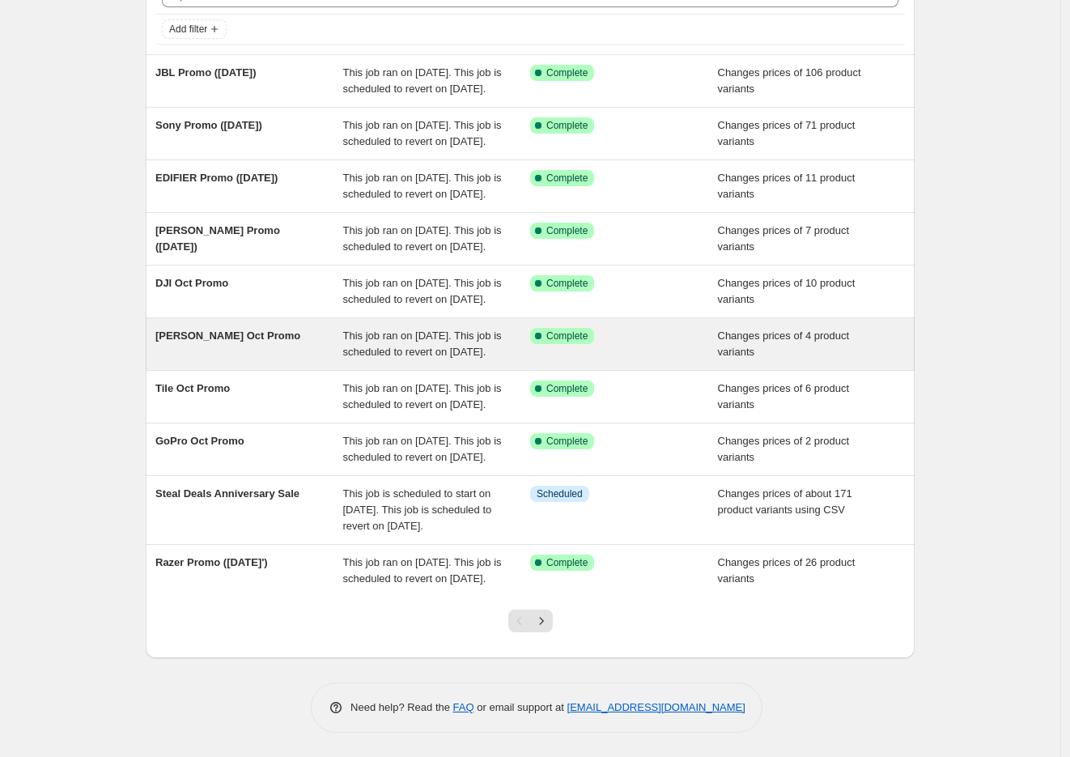
scroll to position [255, 0]
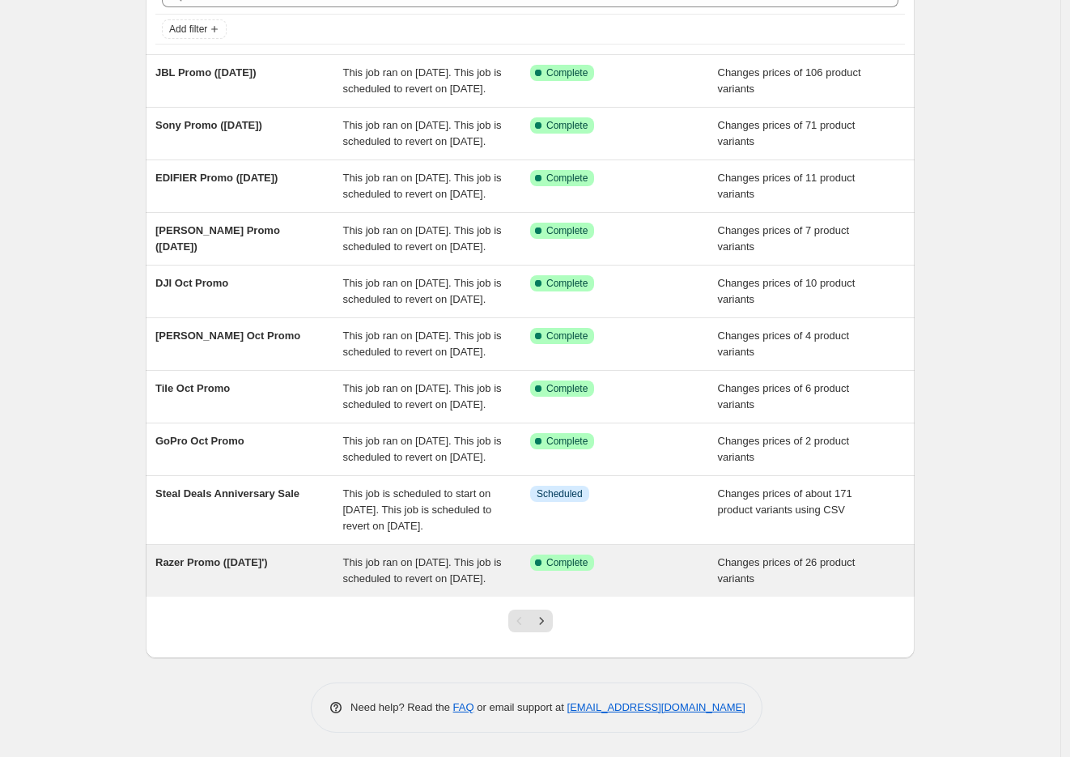
click at [249, 556] on span "Razer Promo ([DATE]')" at bounding box center [211, 562] width 112 height 12
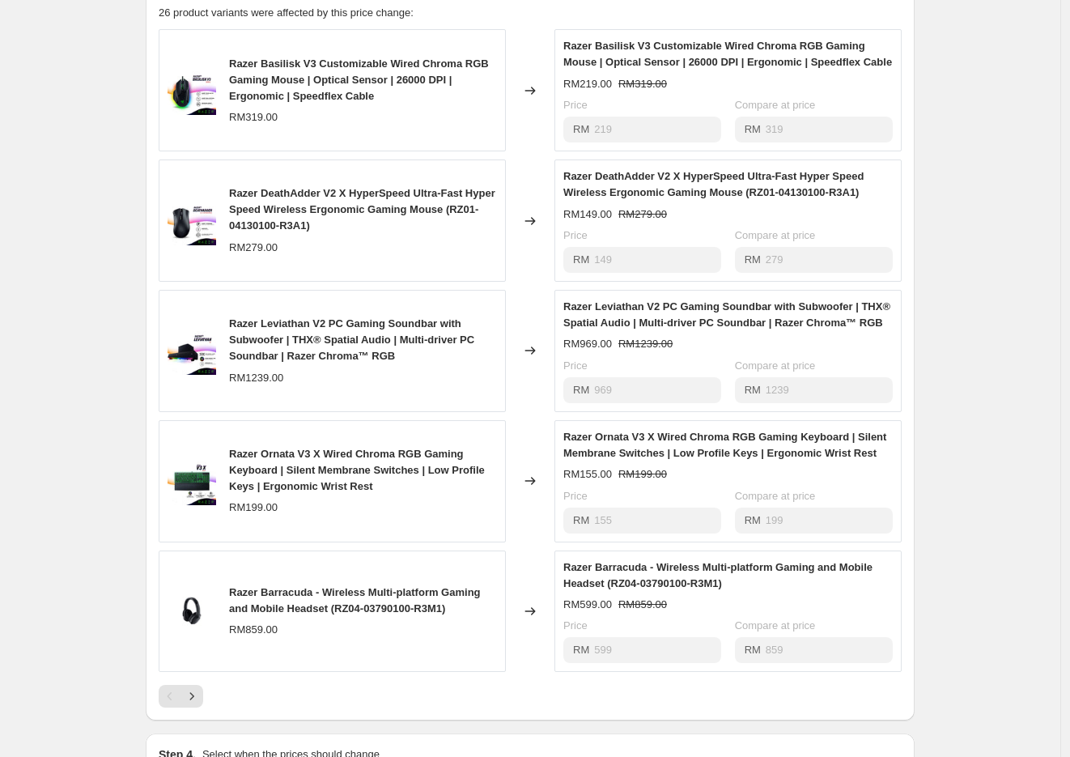
scroll to position [683, 0]
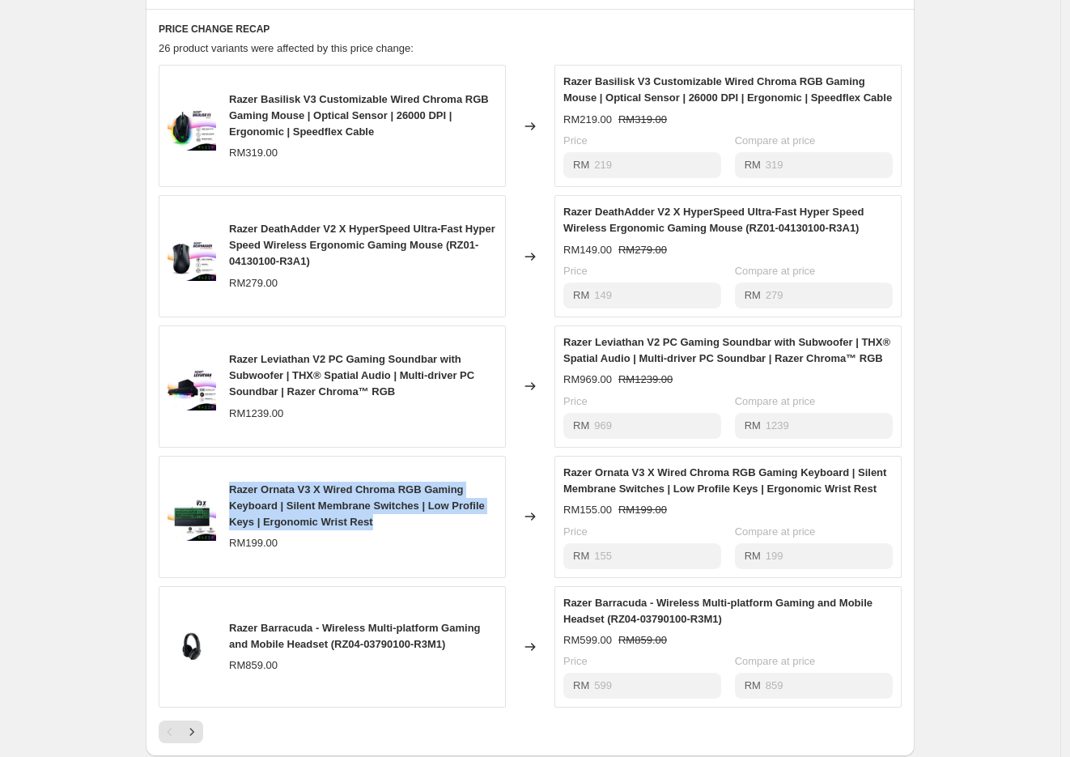
drag, startPoint x: 233, startPoint y: 538, endPoint x: 392, endPoint y: 566, distance: 161.1
click at [392, 530] on div "Razer Ornata V3 X Wired Chroma RGB Gaming Keyboard | Silent Membrane Switches |…" at bounding box center [363, 505] width 268 height 49
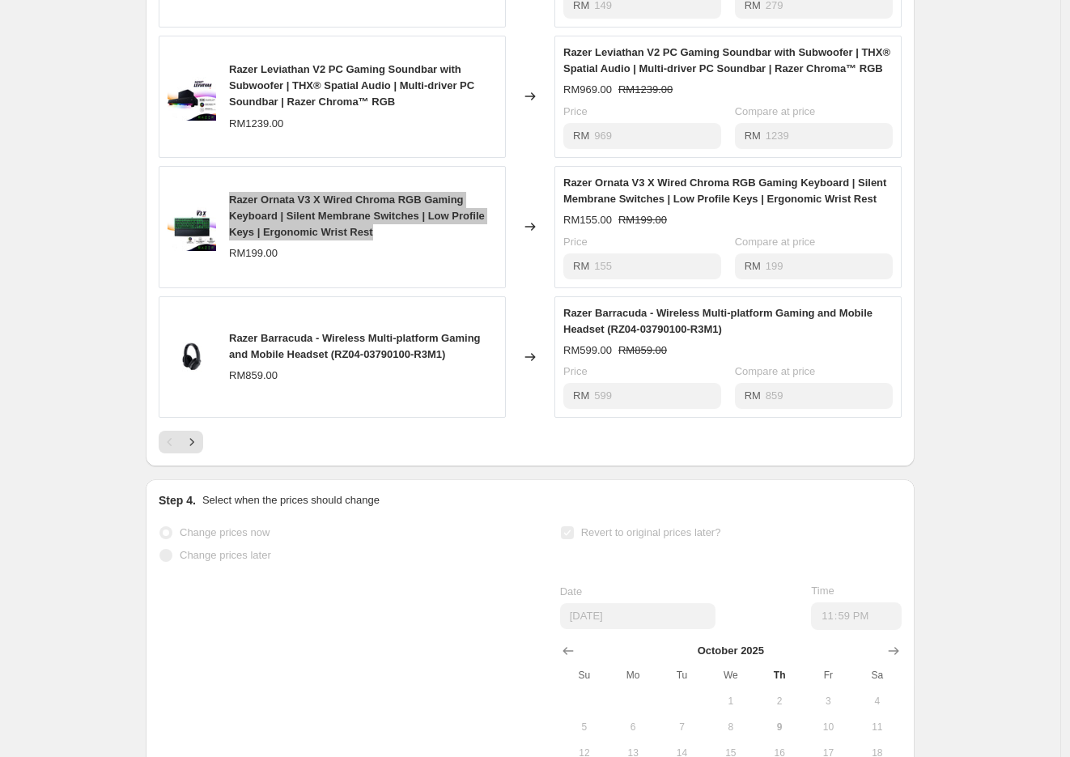
scroll to position [773, 0]
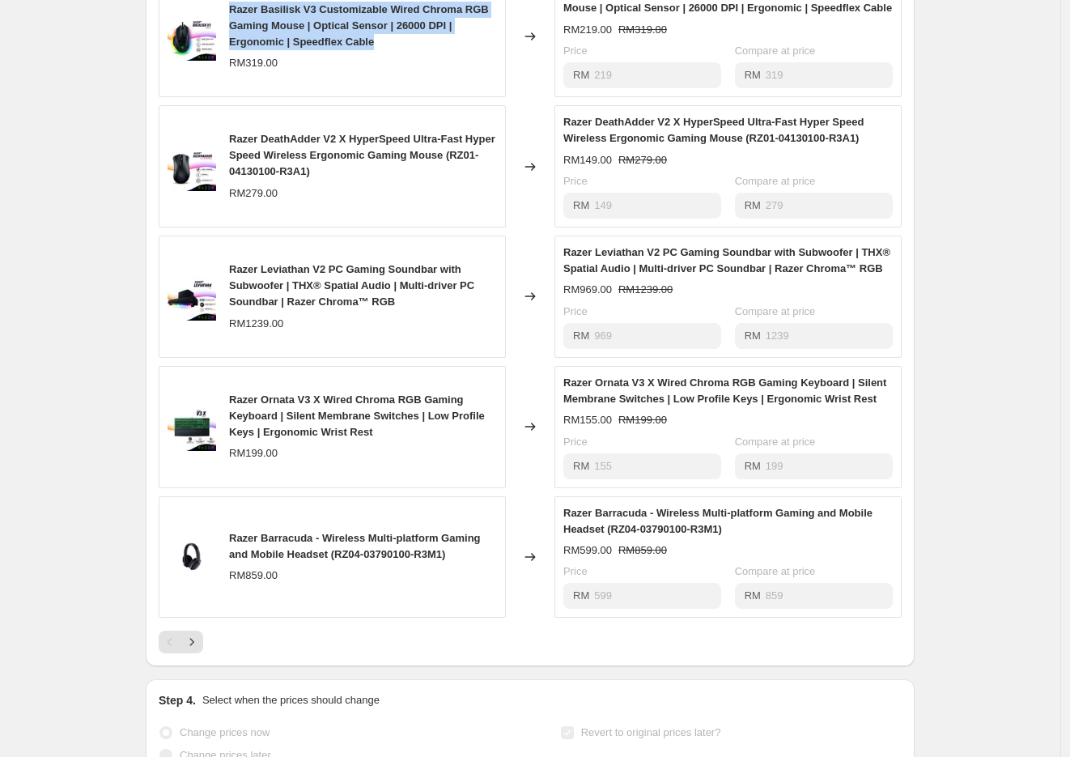
drag, startPoint x: 231, startPoint y: 28, endPoint x: 397, endPoint y: 62, distance: 168.7
click at [397, 62] on div "Razer Basilisk V3 Customizable Wired Chroma RGB Gaming Mouse | Optical Sensor |…" at bounding box center [332, 36] width 347 height 122
click at [197, 650] on icon "Next" at bounding box center [192, 642] width 16 height 16
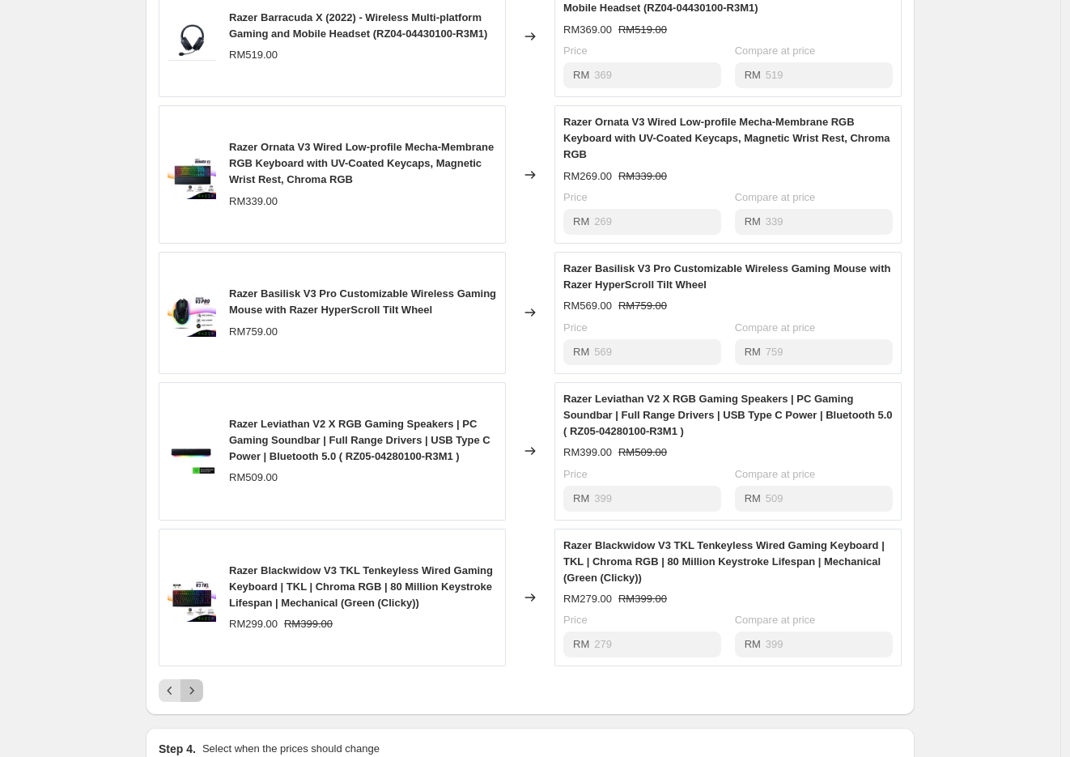
click at [200, 698] on icon "Next" at bounding box center [192, 690] width 16 height 16
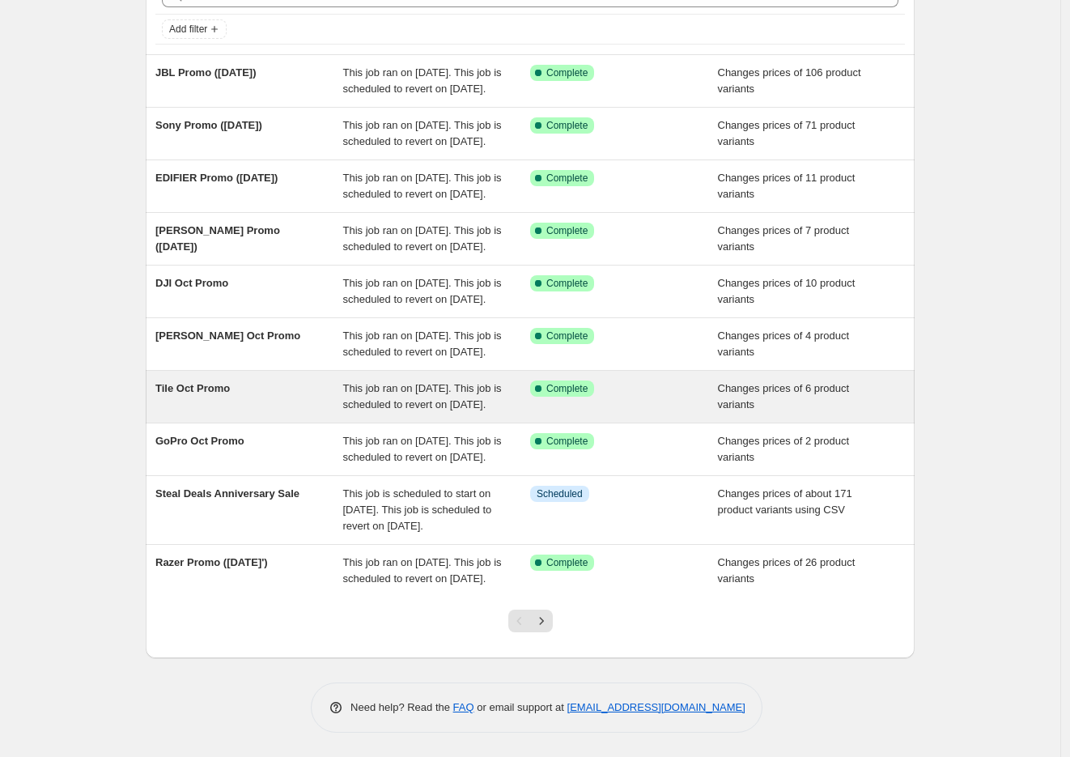
scroll to position [255, 0]
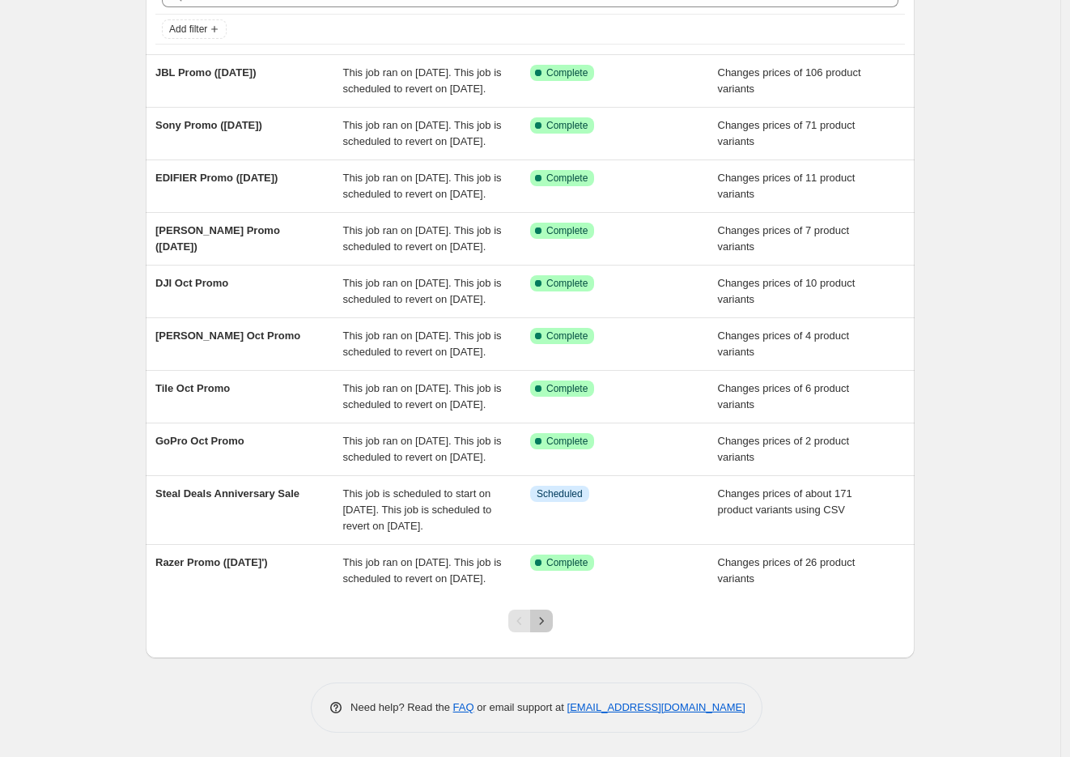
click at [540, 625] on icon "Next" at bounding box center [541, 621] width 16 height 16
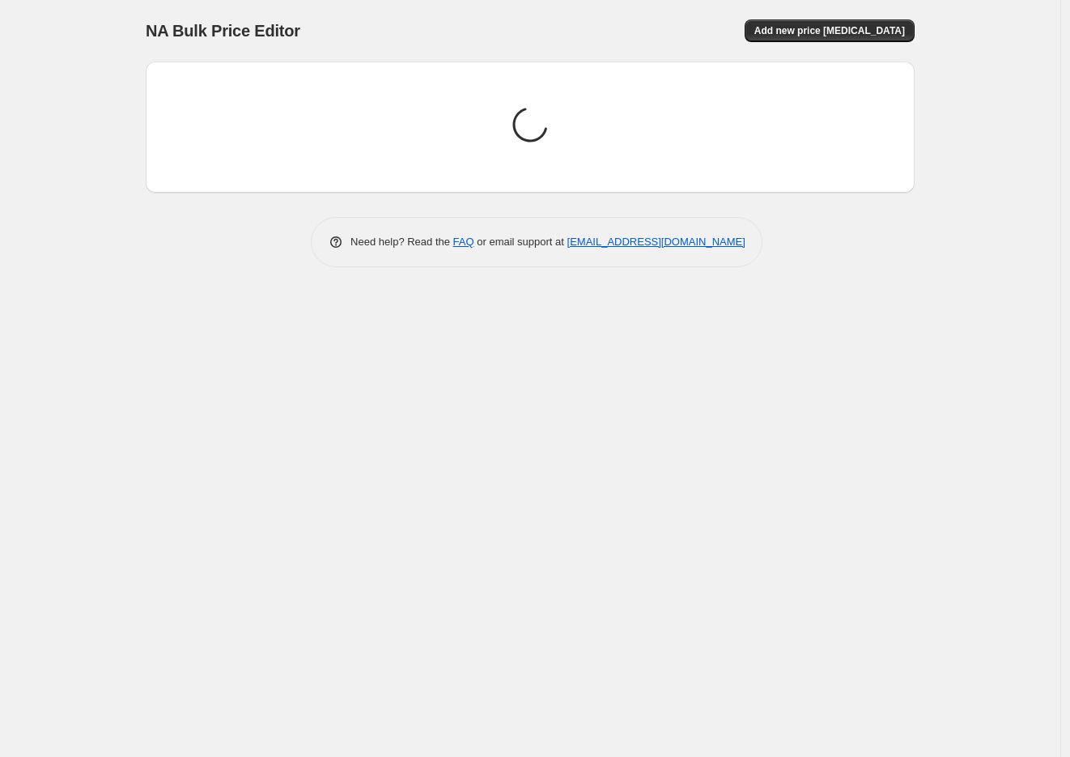
scroll to position [0, 0]
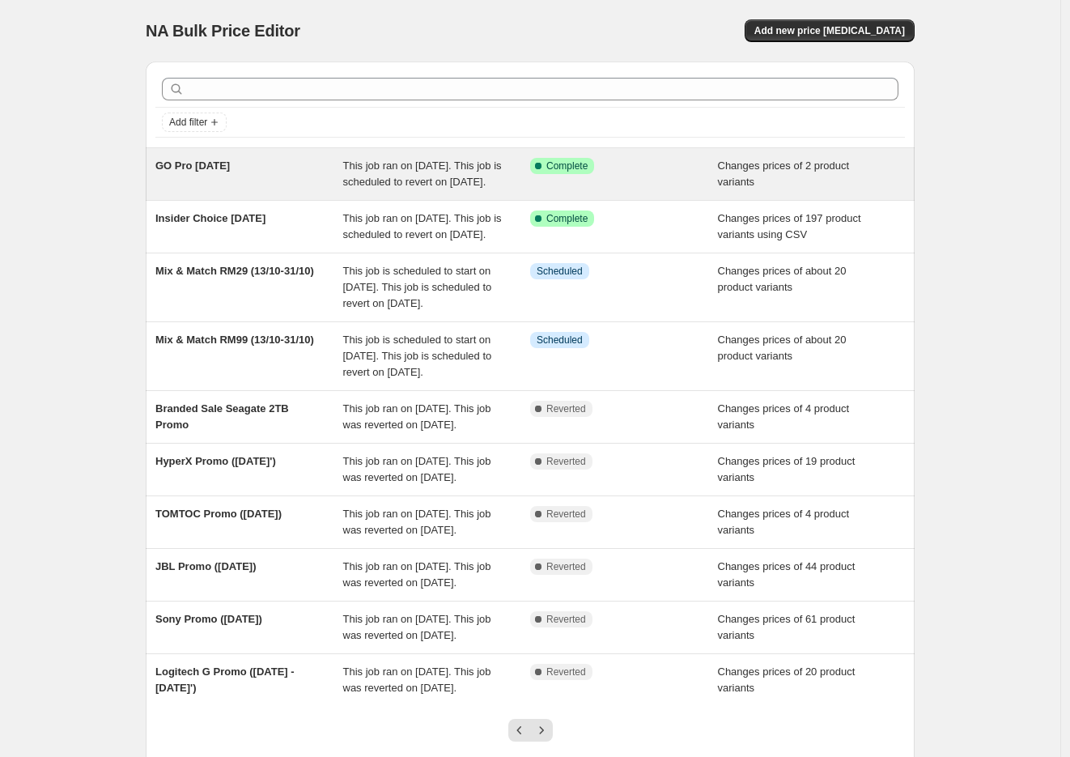
click at [195, 168] on span "GO Pro [DATE]" at bounding box center [192, 165] width 74 height 12
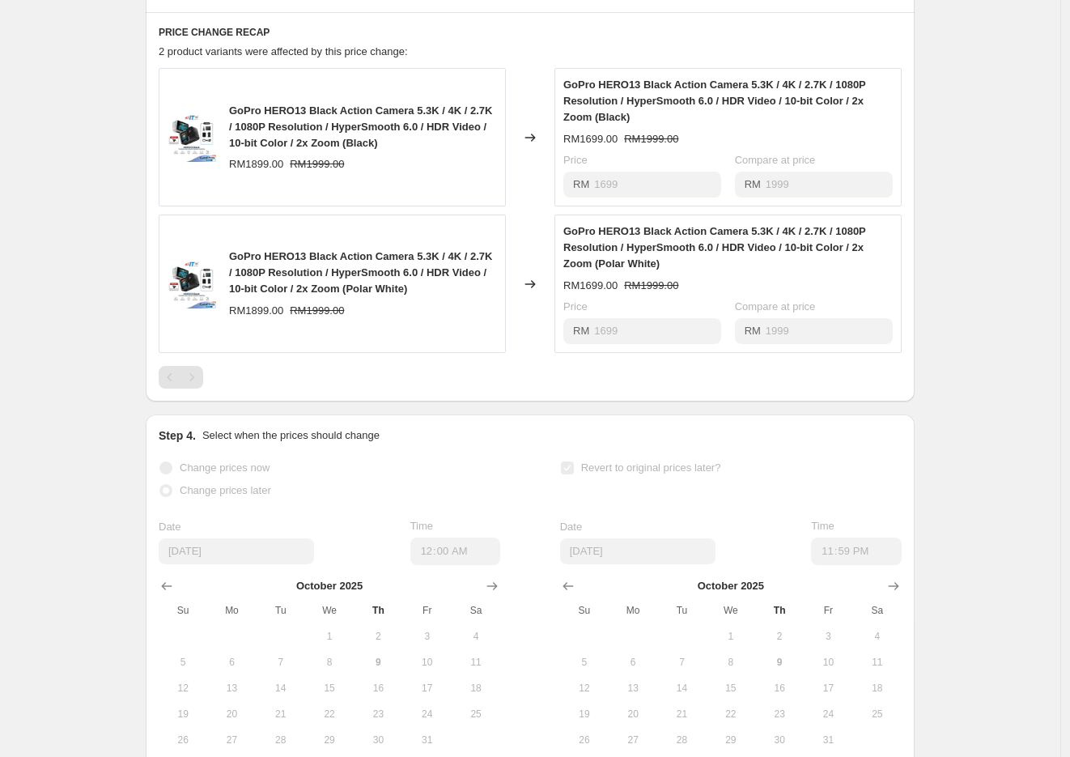
scroll to position [652, 0]
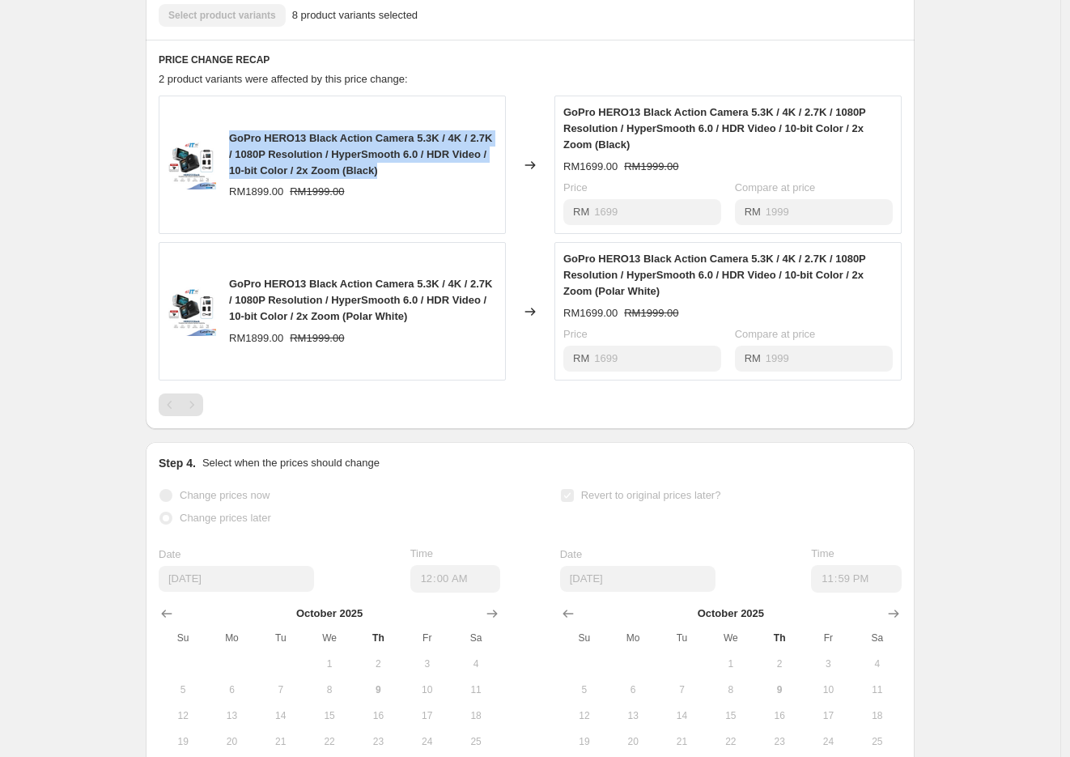
drag, startPoint x: 236, startPoint y: 150, endPoint x: 392, endPoint y: 182, distance: 158.7
click at [392, 179] on div "GoPro HERO13 Black Action Camera 5.3K / 4K / 2.7K / 1080P Resolution / HyperSmo…" at bounding box center [363, 154] width 268 height 49
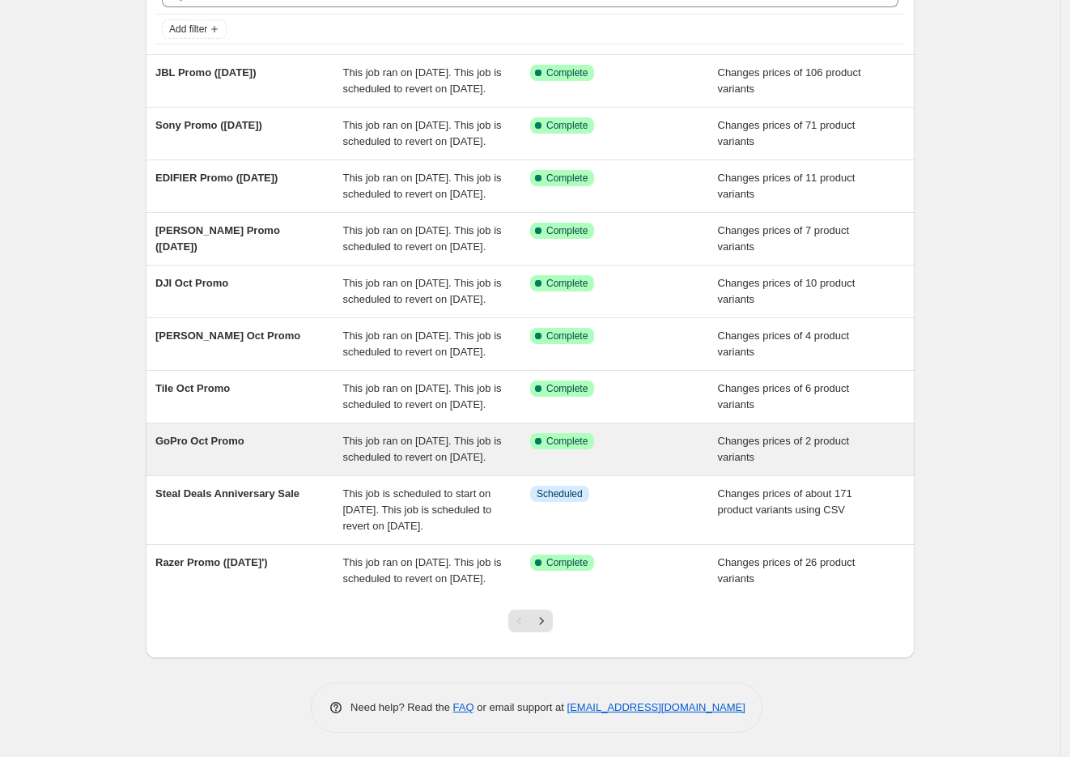
scroll to position [255, 0]
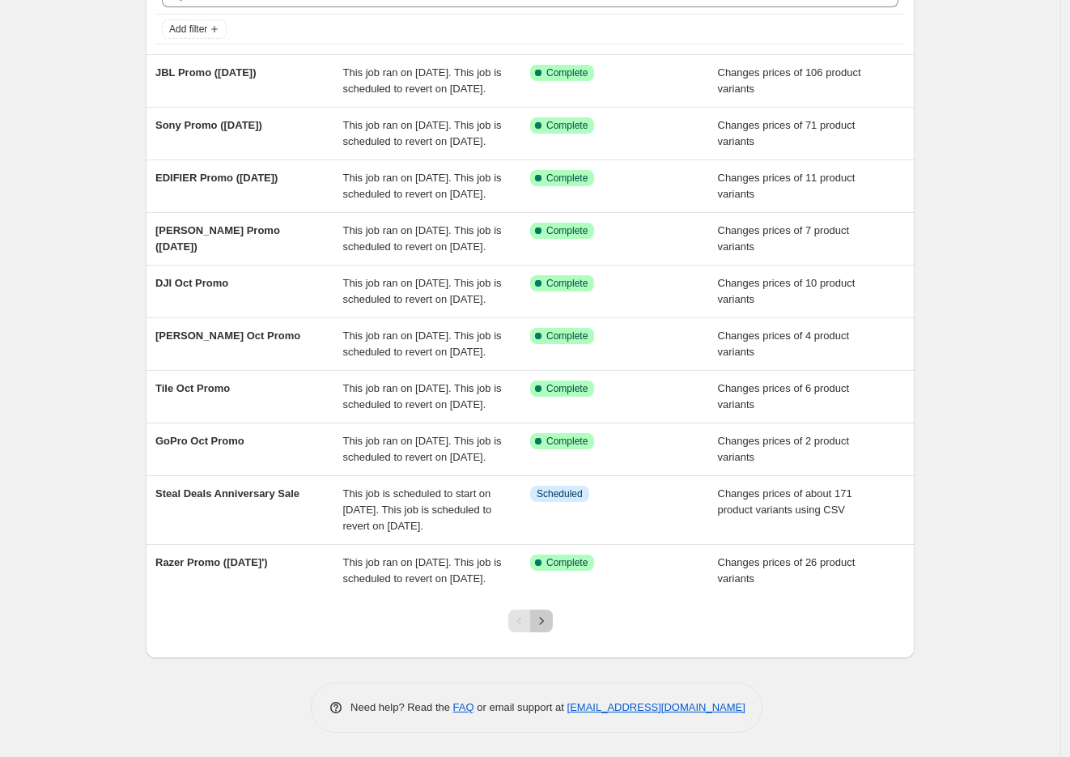
click at [545, 622] on icon "Next" at bounding box center [541, 621] width 16 height 16
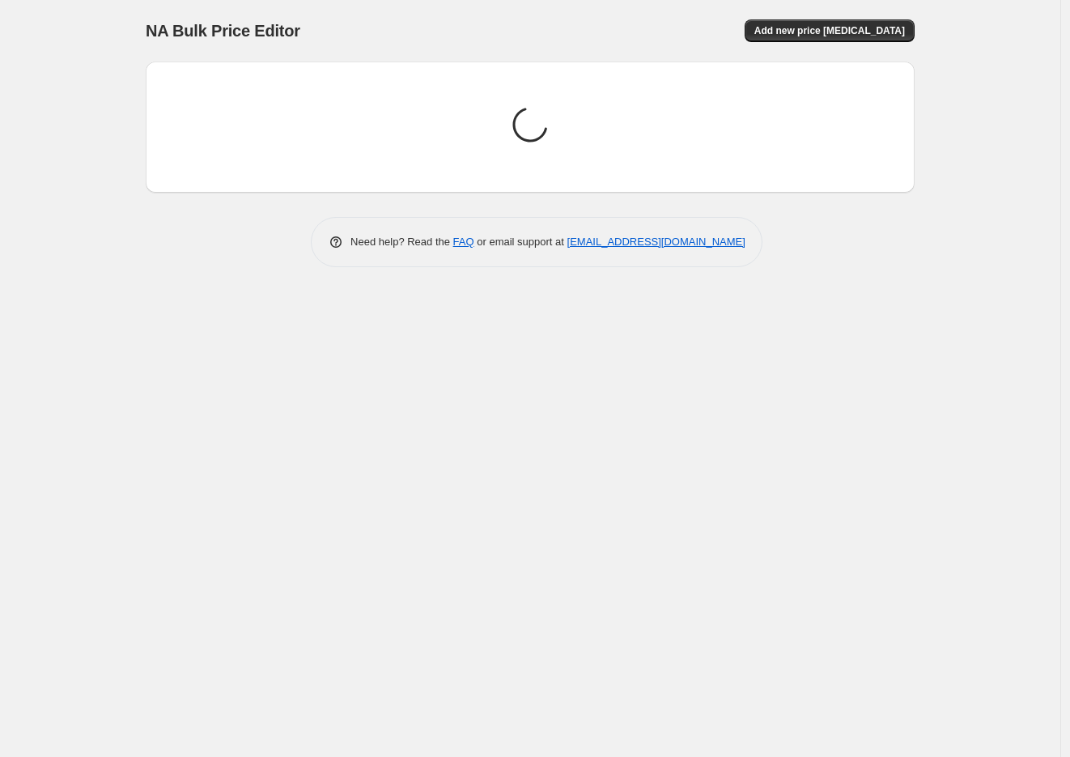
scroll to position [0, 0]
